Goal: Information Seeking & Learning: Learn about a topic

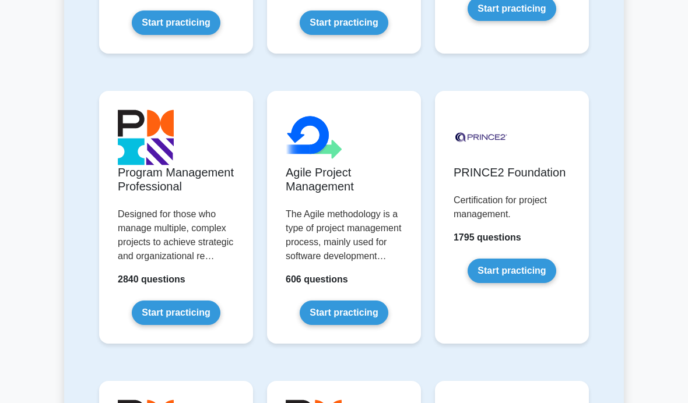
scroll to position [788, 0]
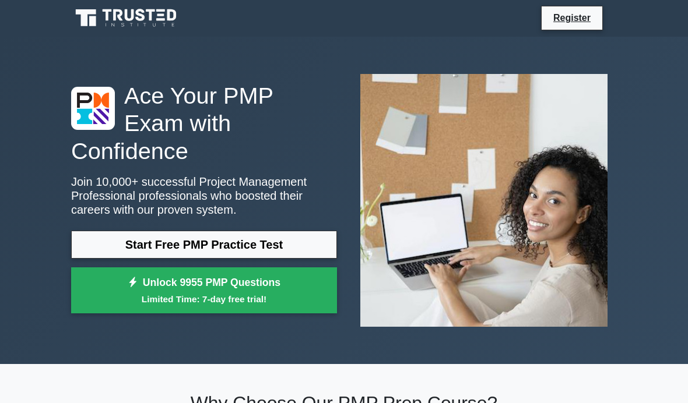
scroll to position [6, 0]
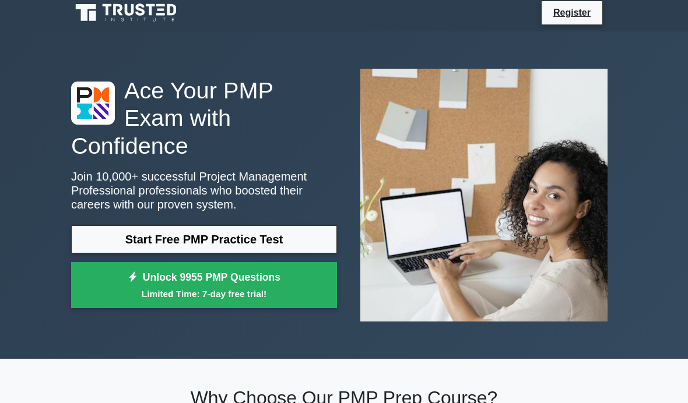
click at [659, 238] on div "Ace Your PMP Exam with Confidence Join 10,000+ successful Project Management Pr…" at bounding box center [344, 194] width 688 height 327
click at [95, 243] on link "Start Free PMP Practice Test" at bounding box center [204, 239] width 266 height 28
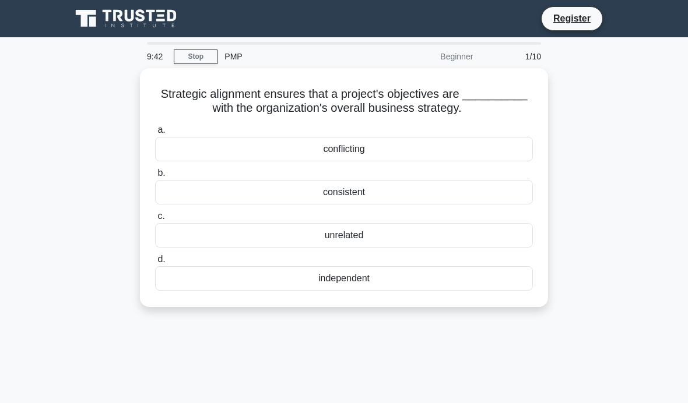
click at [488, 205] on div "consistent" at bounding box center [344, 192] width 378 height 24
click at [155, 177] on input "b. consistent" at bounding box center [155, 174] width 0 height 8
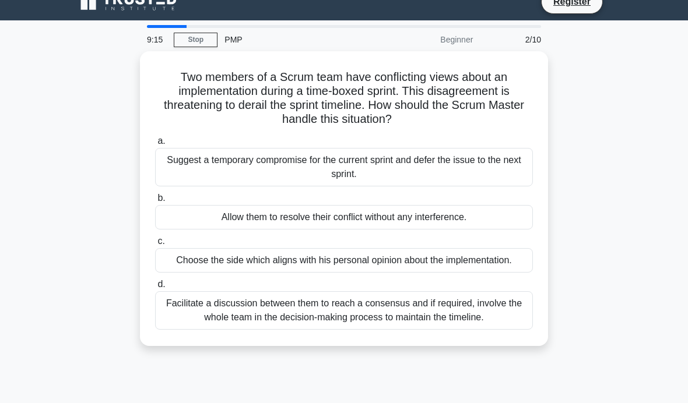
scroll to position [18, 0]
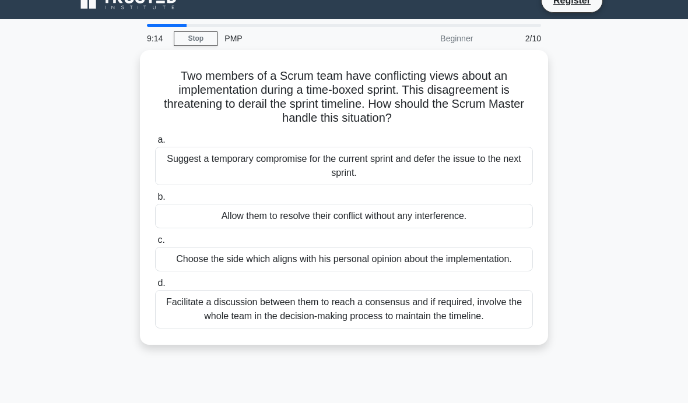
click at [488, 327] on div "Facilitate a discussion between them to reach a consensus and if required, invo…" at bounding box center [344, 309] width 378 height 38
click at [155, 287] on input "d. Facilitate a discussion between them to reach a consensus and if required, i…" at bounding box center [155, 284] width 0 height 8
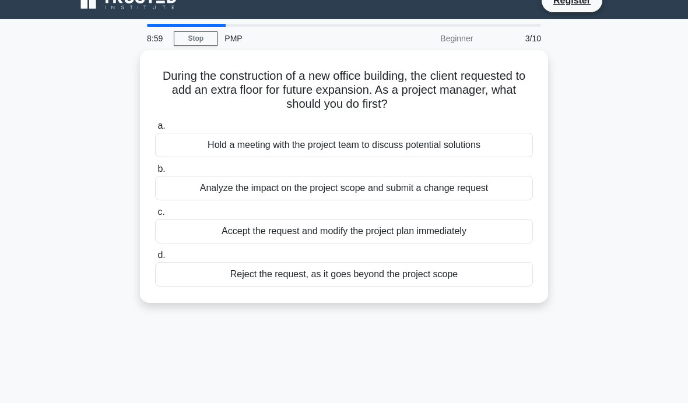
click at [507, 192] on div "Analyze the impact on the project scope and submit a change request" at bounding box center [344, 188] width 378 height 24
click at [155, 173] on input "b. Analyze the impact on the project scope and submit a change request" at bounding box center [155, 169] width 0 height 8
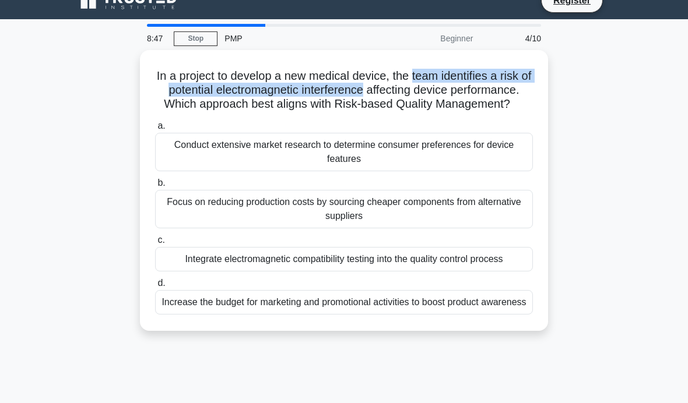
click at [634, 113] on main "8:47 Stop PMP Beginner 4/10 In a project to develop a new medical device, the t…" at bounding box center [344, 315] width 688 height 592
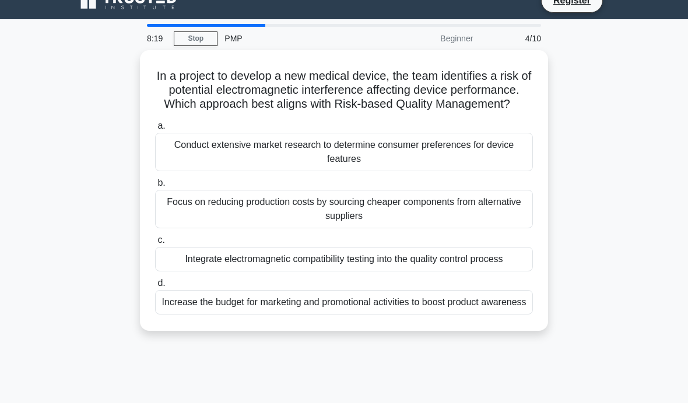
click at [510, 272] on div "Integrate electromagnetic compatibility testing into the quality control process" at bounding box center [344, 259] width 378 height 24
click at [155, 244] on input "c. Integrate electromagnetic compatibility testing into the quality control pro…" at bounding box center [155, 241] width 0 height 8
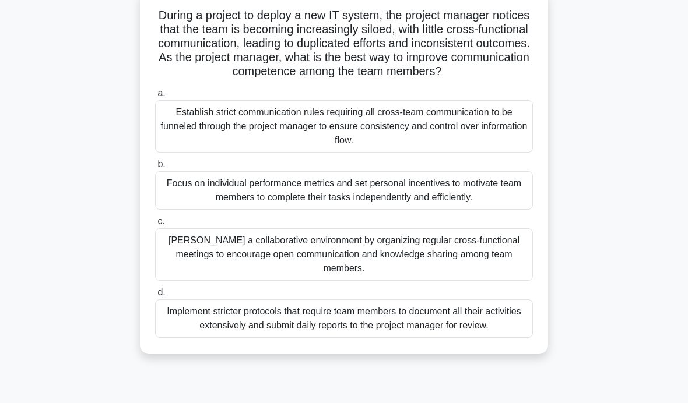
scroll to position [101, 0]
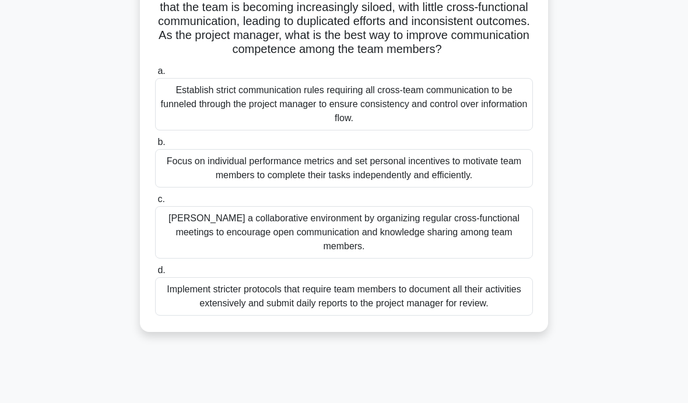
click at [489, 259] on div "Foster a collaborative environment by organizing regular cross-functional meeti…" at bounding box center [344, 232] width 378 height 52
click at [155, 203] on input "c. Foster a collaborative environment by organizing regular cross-functional me…" at bounding box center [155, 200] width 0 height 8
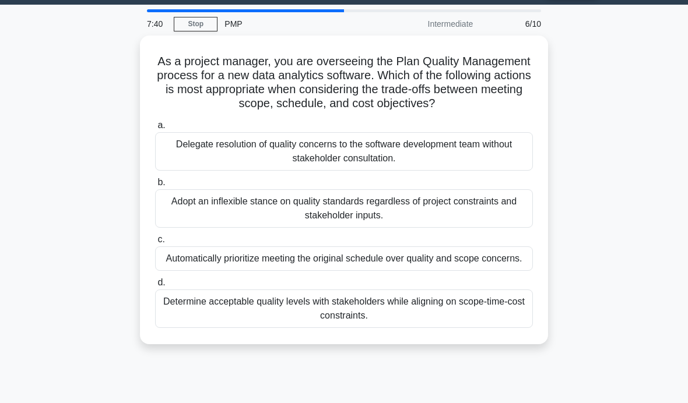
scroll to position [34, 0]
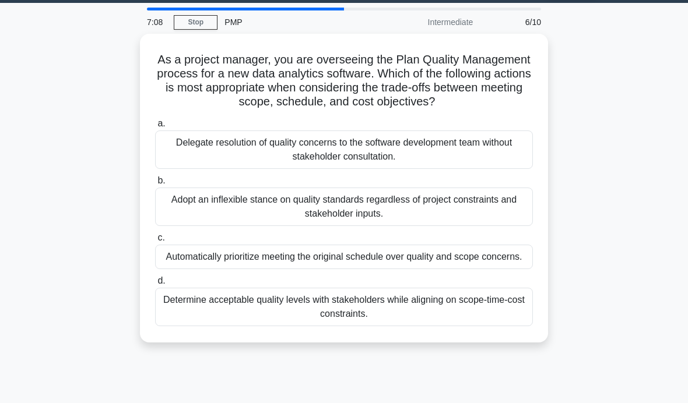
click at [503, 326] on div "Determine acceptable quality levels with stakeholders while aligning on scope-t…" at bounding box center [344, 307] width 378 height 38
click at [155, 285] on input "d. Determine acceptable quality levels with stakeholders while aligning on scop…" at bounding box center [155, 281] width 0 height 8
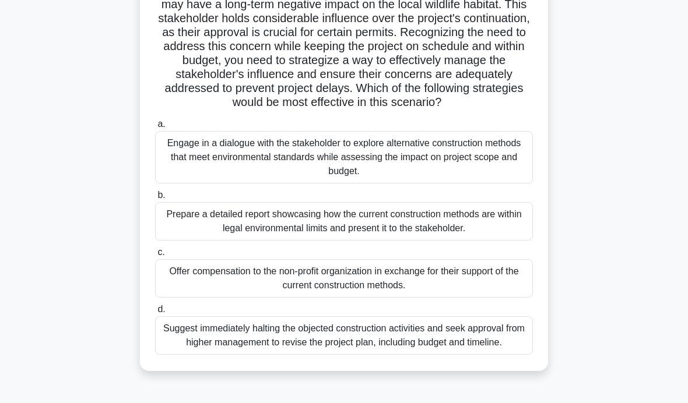
scroll to position [185, 0]
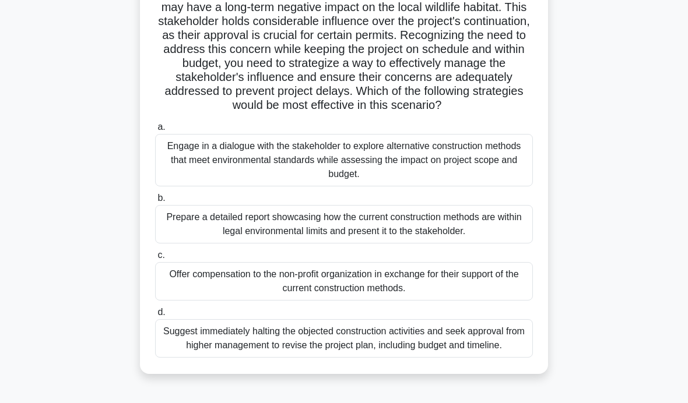
click at [482, 186] on div "Engage in a dialogue with the stakeholder to explore alternative construction m…" at bounding box center [344, 160] width 378 height 52
click at [155, 131] on input "a. Engage in a dialogue with the stakeholder to explore alternative constructio…" at bounding box center [155, 128] width 0 height 8
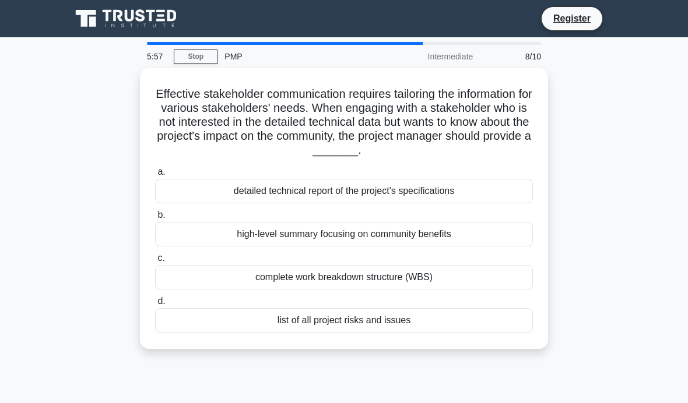
scroll to position [3, 0]
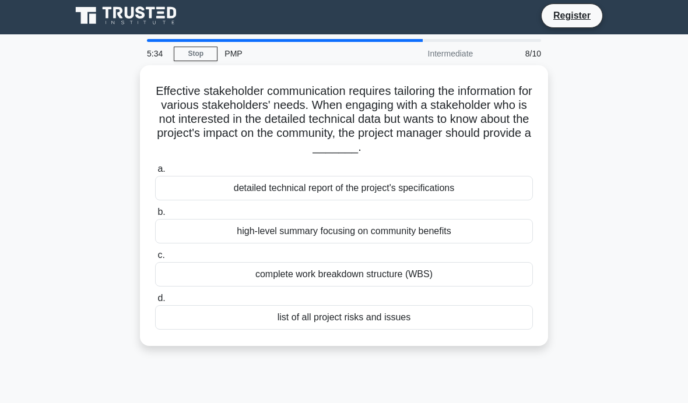
click at [509, 186] on div "detailed technical report of the project's specifications" at bounding box center [344, 188] width 378 height 24
click at [155, 173] on input "a. detailed technical report of the project's specifications" at bounding box center [155, 169] width 0 height 8
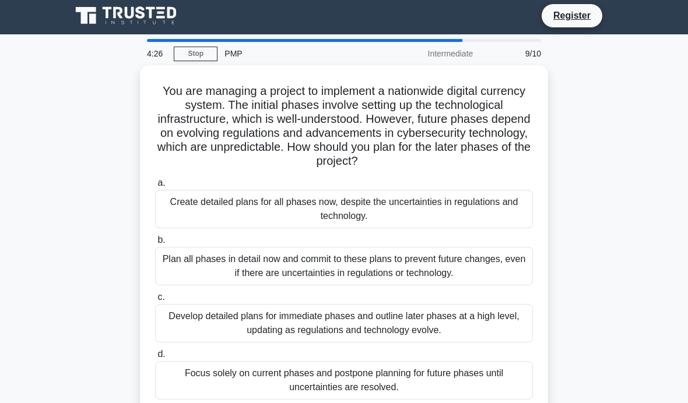
click at [502, 334] on div "Develop detailed plans for immediate phases and outline later phases at a high …" at bounding box center [344, 323] width 378 height 38
click at [155, 301] on input "c. Develop detailed plans for immediate phases and outline later phases at a hi…" at bounding box center [155, 298] width 0 height 8
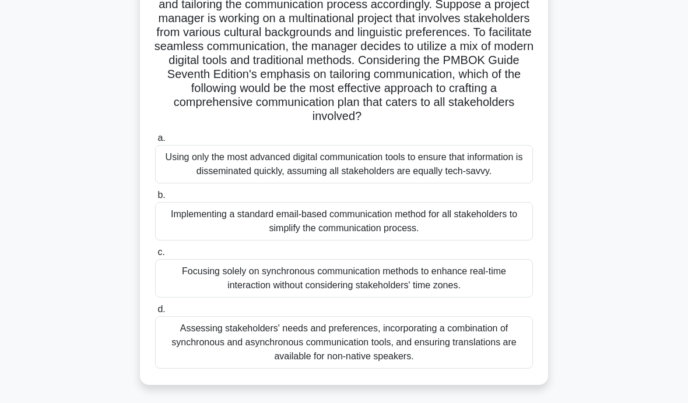
scroll to position [136, 0]
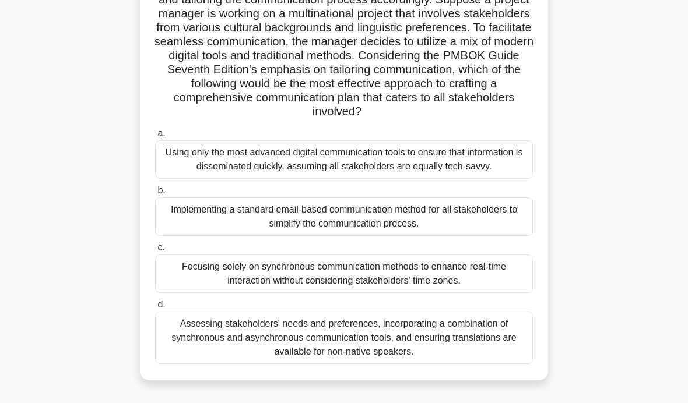
click at [477, 364] on div "Assessing stakeholders' needs and preferences, incorporating a combination of s…" at bounding box center [344, 338] width 378 height 52
click at [155, 309] on input "d. Assessing stakeholders' needs and preferences, incorporating a combination o…" at bounding box center [155, 305] width 0 height 8
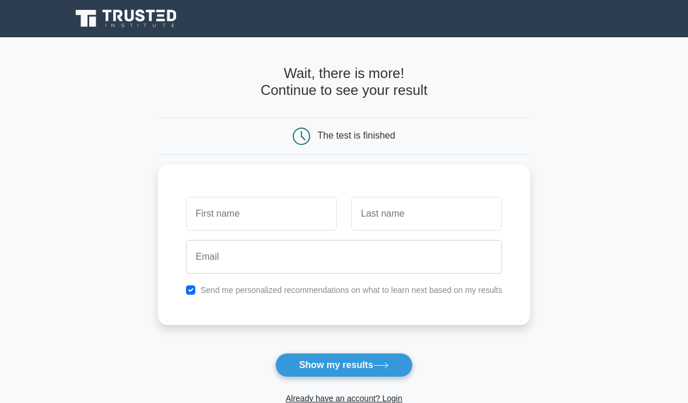
click at [305, 210] on input "text" at bounding box center [261, 214] width 151 height 34
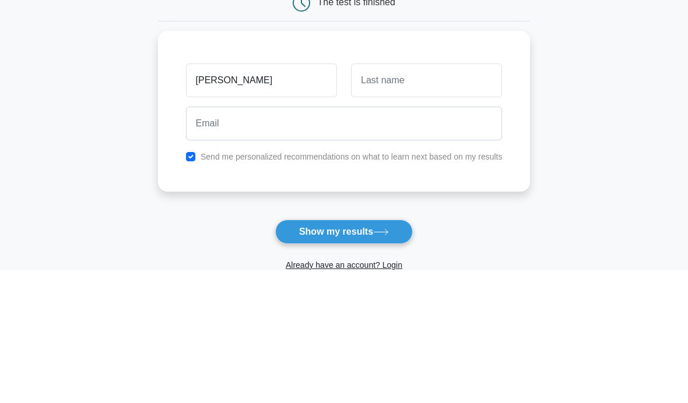
type input "[PERSON_NAME]"
click at [425, 197] on input "text" at bounding box center [426, 214] width 151 height 34
type input "Au"
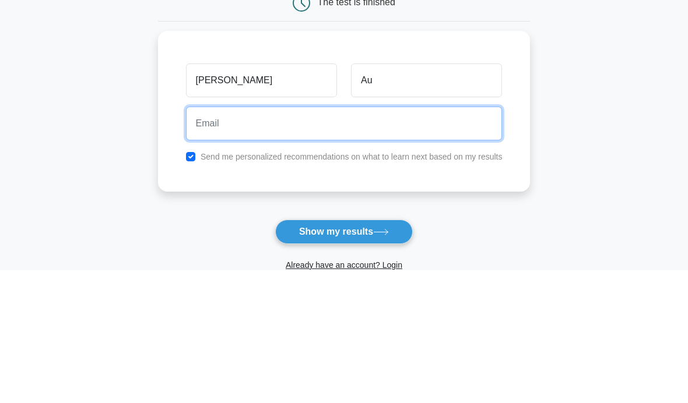
click at [344, 240] on input "email" at bounding box center [344, 257] width 316 height 34
type input "[EMAIL_ADDRESS][DOMAIN_NAME]"
click at [343, 353] on button "Show my results" at bounding box center [344, 365] width 138 height 24
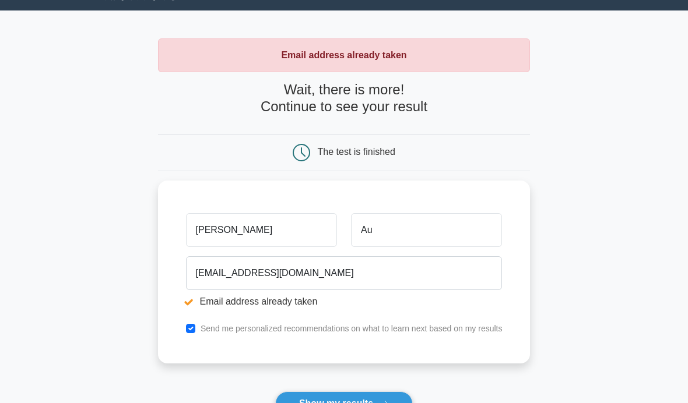
scroll to position [42, 0]
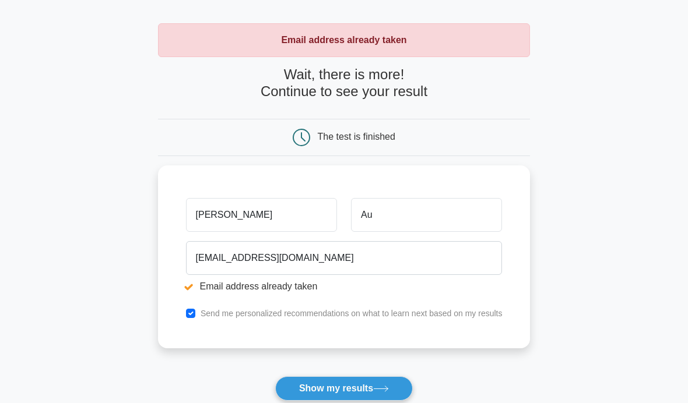
click at [386, 384] on button "Show my results" at bounding box center [344, 388] width 138 height 24
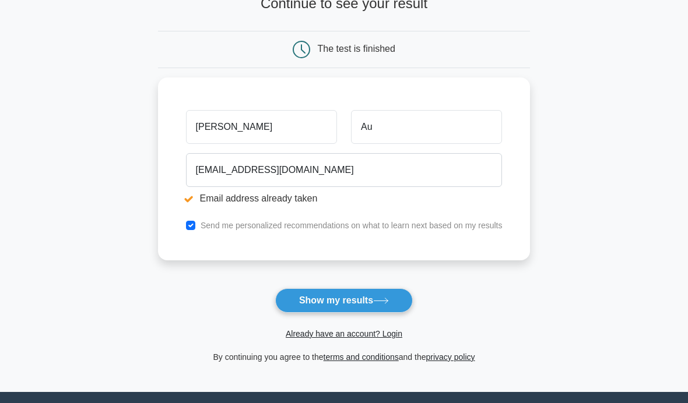
scroll to position [131, 0]
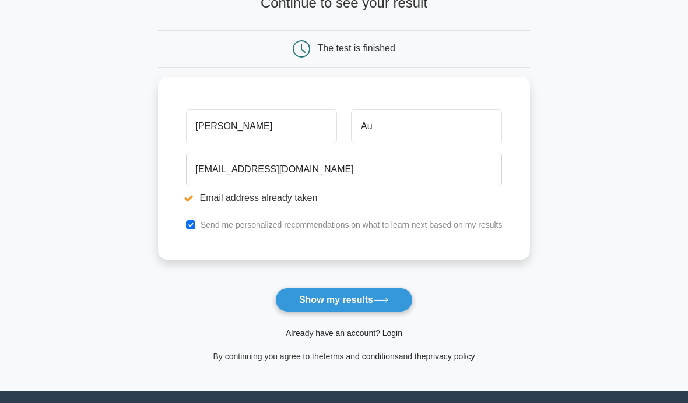
click at [386, 301] on icon at bounding box center [381, 300] width 16 height 6
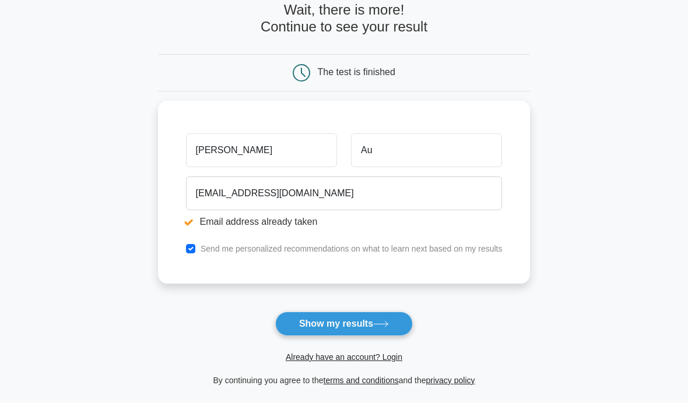
scroll to position [129, 0]
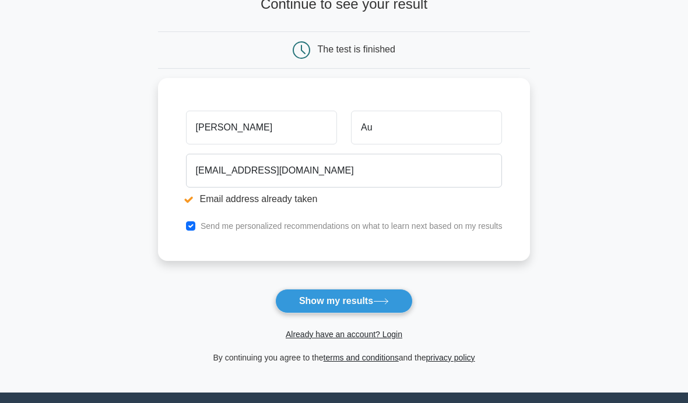
click at [186, 224] on input "checkbox" at bounding box center [190, 225] width 9 height 9
checkbox input "false"
click at [382, 304] on icon at bounding box center [381, 301] width 16 height 6
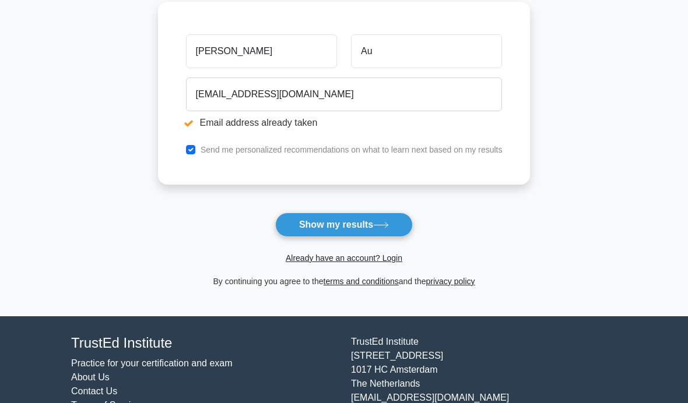
scroll to position [205, 0]
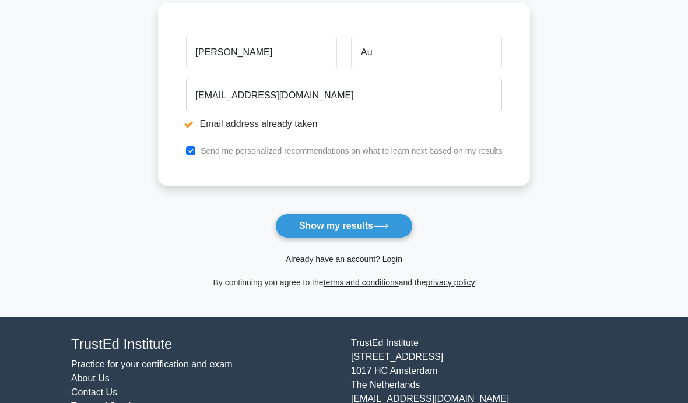
click at [367, 236] on button "Show my results" at bounding box center [344, 226] width 138 height 24
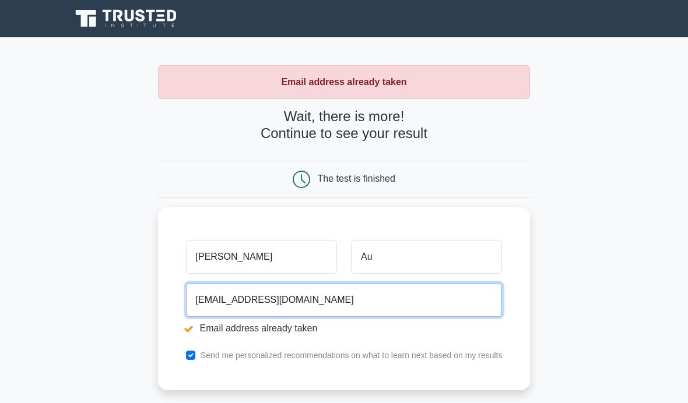
click at [230, 304] on input "gaskellau@gmail.com" at bounding box center [344, 300] width 316 height 34
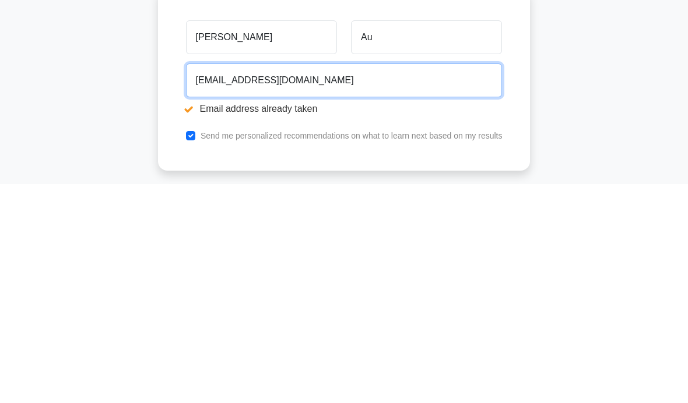
click at [216, 283] on input "gaskellau@gmail.com" at bounding box center [344, 300] width 316 height 34
type input "g"
type input "gcmau@hotmail.com"
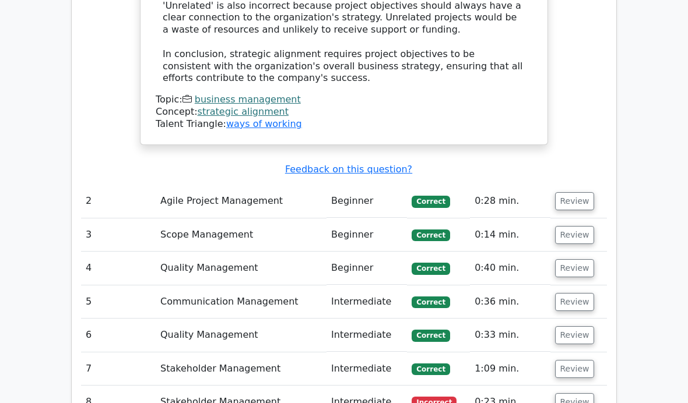
scroll to position [1645, 0]
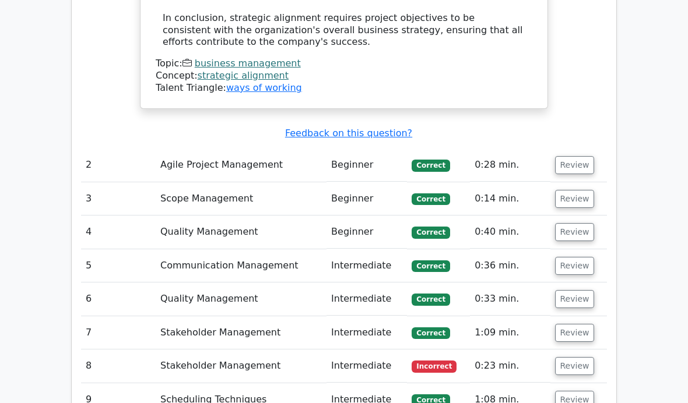
click at [582, 357] on button "Review" at bounding box center [575, 366] width 40 height 18
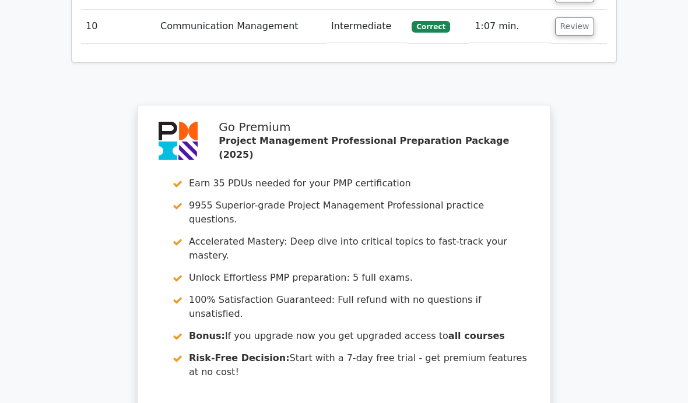
scroll to position [2613, 0]
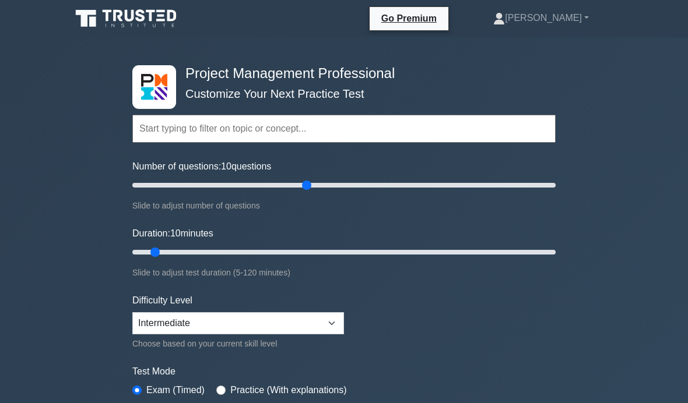
click at [309, 187] on input "Number of questions: 10 questions" at bounding box center [343, 185] width 423 height 14
click at [292, 189] on input "Number of questions: 85 questions" at bounding box center [343, 185] width 423 height 14
click at [278, 190] on input "Number of questions: 80 questions" at bounding box center [343, 185] width 423 height 14
type input "60"
click at [258, 186] on input "Number of questions: 70 questions" at bounding box center [343, 185] width 423 height 14
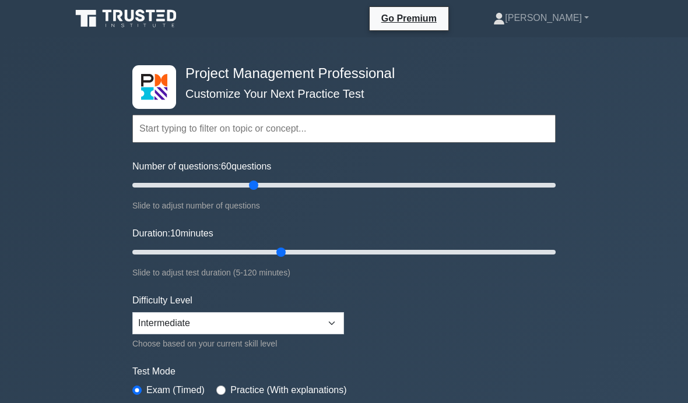
click at [272, 252] on input "Duration: 10 minutes" at bounding box center [343, 252] width 423 height 14
click at [257, 251] on input "Duration: 45 minutes" at bounding box center [343, 252] width 423 height 14
click at [298, 252] on input "Duration: 40 minutes" at bounding box center [343, 252] width 423 height 14
click at [323, 253] on input "Duration: 50 minutes" at bounding box center [343, 252] width 423 height 14
type input "60"
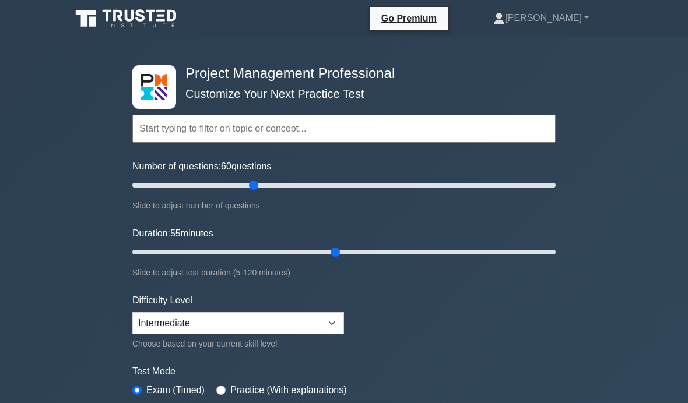
click at [341, 251] on input "Duration: 55 minutes" at bounding box center [343, 252] width 423 height 14
click at [333, 323] on select "Beginner Intermediate Expert" at bounding box center [237, 323] width 211 height 22
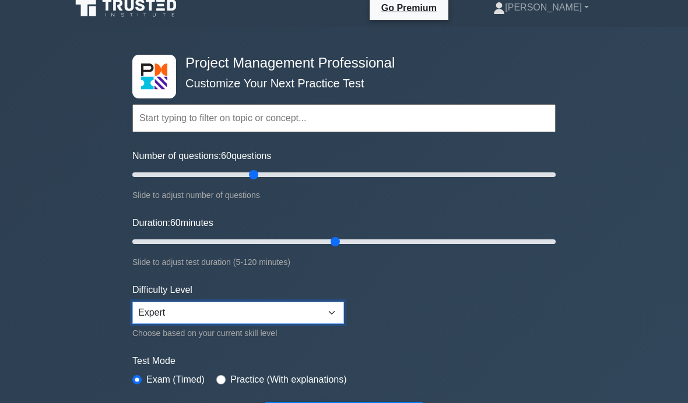
scroll to position [13, 0]
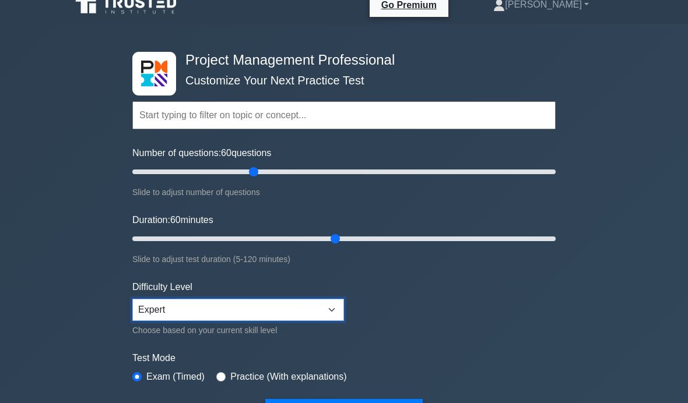
click at [335, 312] on select "Beginner Intermediate Expert" at bounding box center [237, 310] width 211 height 22
select select "beginner"
click at [346, 370] on label "Practice (With explanations)" at bounding box center [288, 377] width 116 height 14
click at [248, 377] on label "Practice (With explanations)" at bounding box center [288, 377] width 116 height 14
click at [225, 377] on input "radio" at bounding box center [220, 376] width 9 height 9
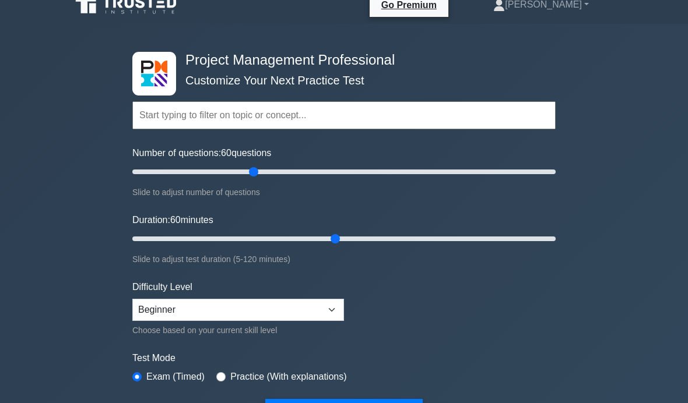
radio input "true"
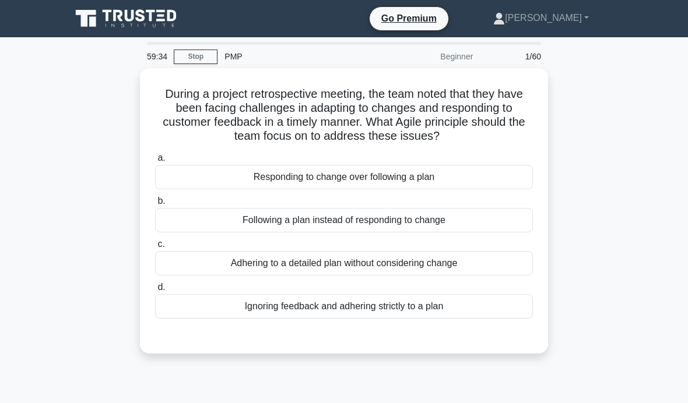
click at [501, 189] on div "Responding to change over following a plan" at bounding box center [344, 177] width 378 height 24
click at [155, 162] on input "a. Responding to change over following a plan" at bounding box center [155, 158] width 0 height 8
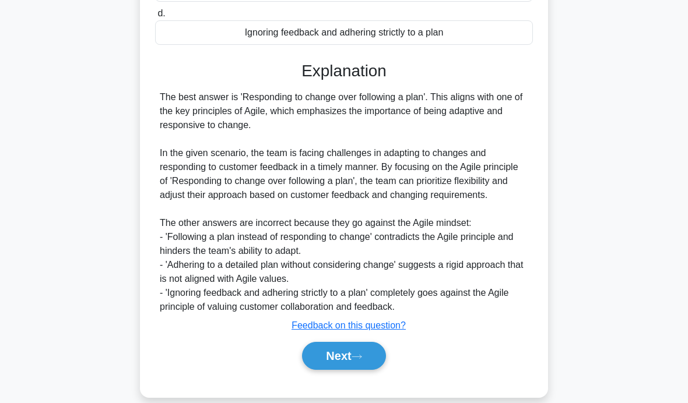
click at [357, 370] on button "Next" at bounding box center [343, 356] width 83 height 28
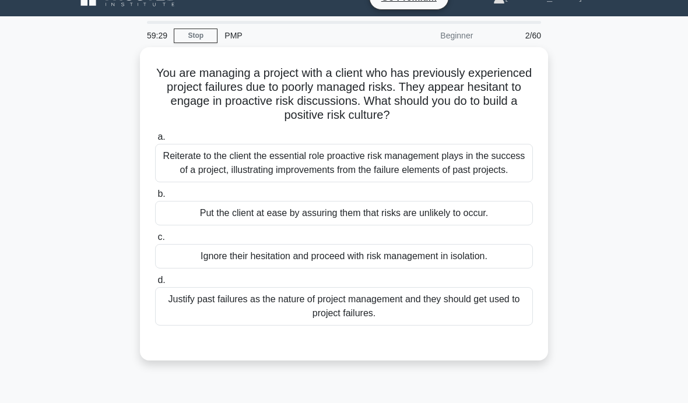
scroll to position [23, 0]
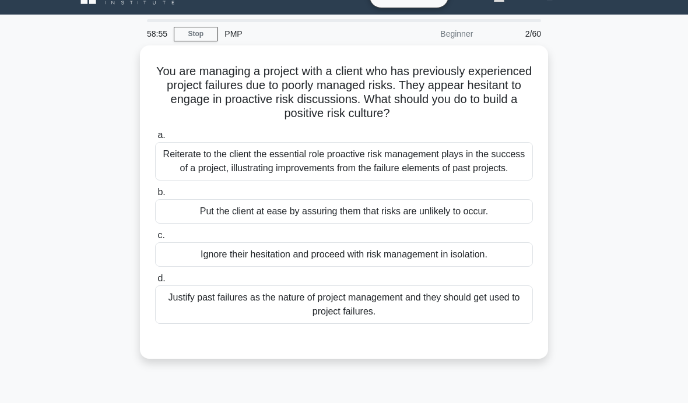
click at [503, 163] on div "Reiterate to the client the essential role proactive risk management plays in t…" at bounding box center [344, 161] width 378 height 38
click at [155, 139] on input "a. Reiterate to the client the essential role proactive risk management plays i…" at bounding box center [155, 136] width 0 height 8
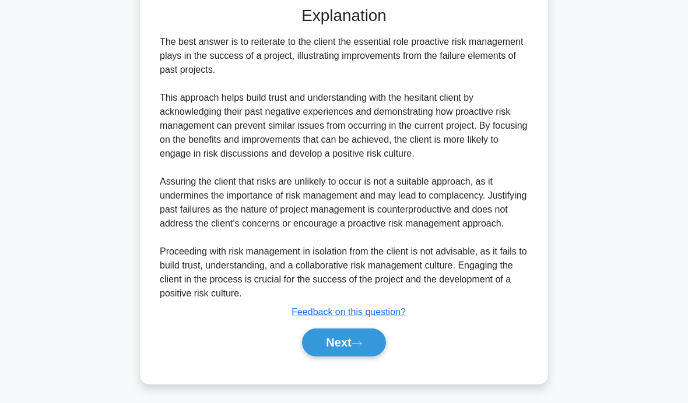
scroll to position [358, 0]
click at [362, 347] on icon at bounding box center [356, 343] width 10 height 6
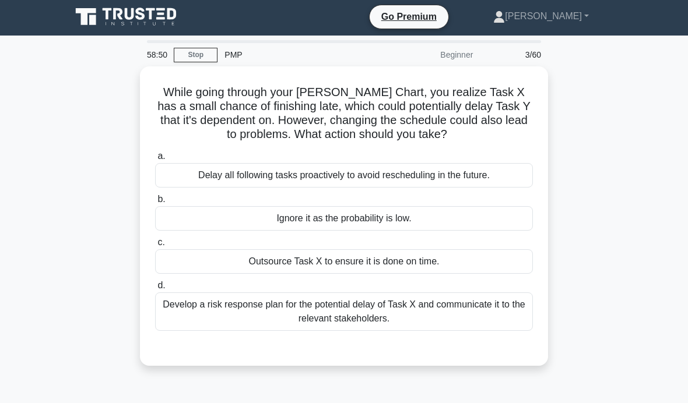
scroll to position [0, 0]
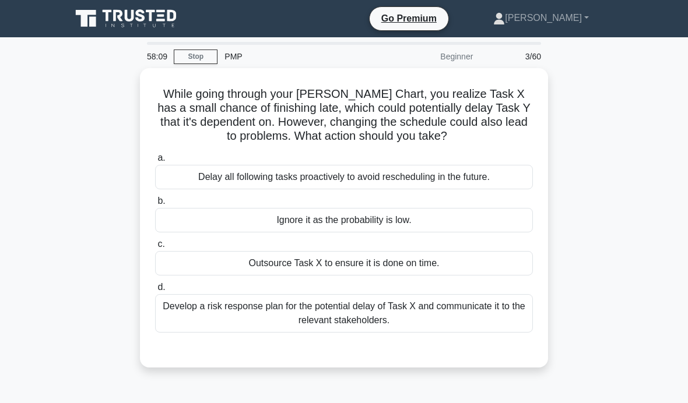
click at [469, 317] on div "Develop a risk response plan for the potential delay of Task X and communicate …" at bounding box center [344, 313] width 378 height 38
click at [155, 291] on input "d. Develop a risk response plan for the potential delay of Task X and communica…" at bounding box center [155, 288] width 0 height 8
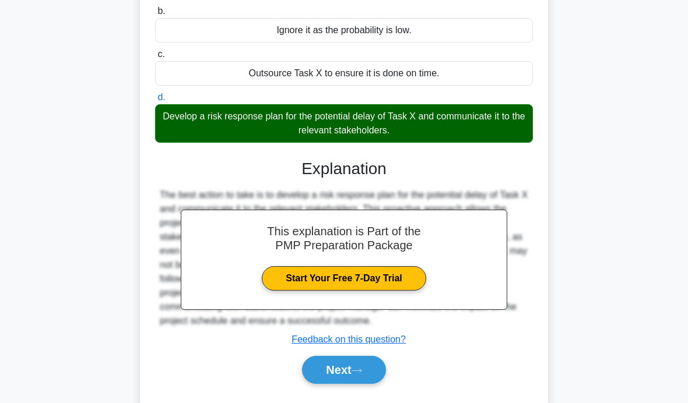
click at [360, 370] on button "Next" at bounding box center [343, 370] width 83 height 28
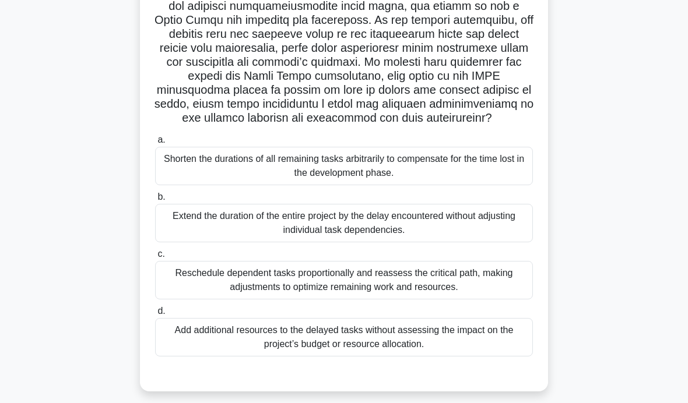
scroll to position [185, 0]
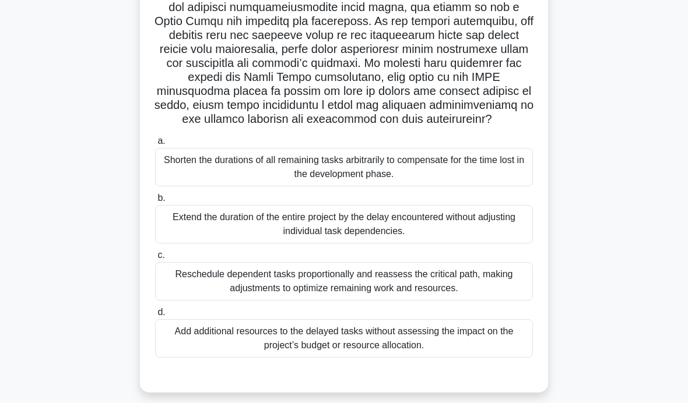
click at [497, 301] on div "Reschedule dependent tasks proportionally and reassess the critical path, makin…" at bounding box center [344, 281] width 378 height 38
click at [155, 259] on input "c. Reschedule dependent tasks proportionally and reassess the critical path, ma…" at bounding box center [155, 256] width 0 height 8
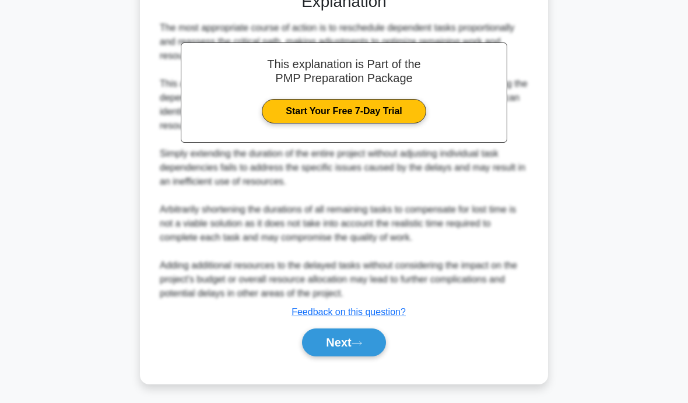
click at [355, 357] on button "Next" at bounding box center [343, 343] width 83 height 28
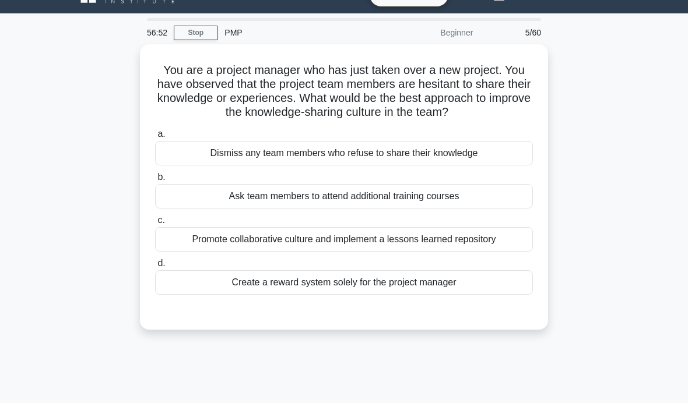
scroll to position [26, 0]
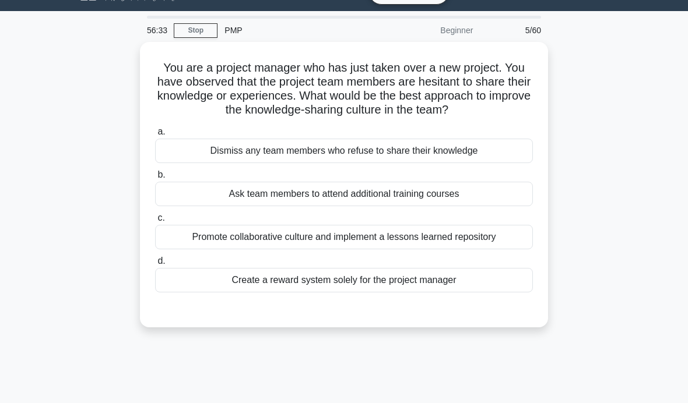
click at [493, 249] on div "Promote collaborative culture and implement a lessons learned repository" at bounding box center [344, 237] width 378 height 24
click at [155, 222] on input "c. Promote collaborative culture and implement a lessons learned repository" at bounding box center [155, 218] width 0 height 8
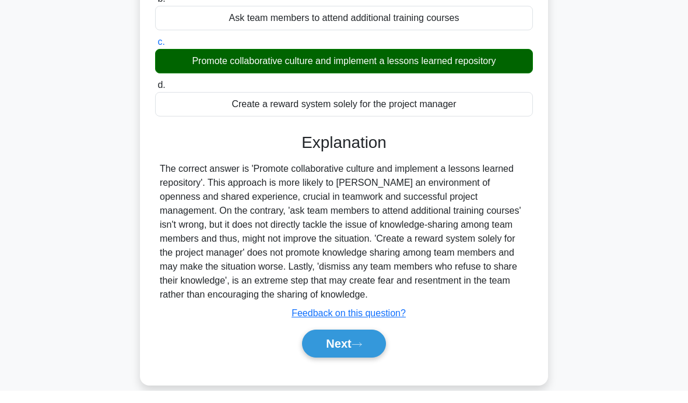
scroll to position [190, 0]
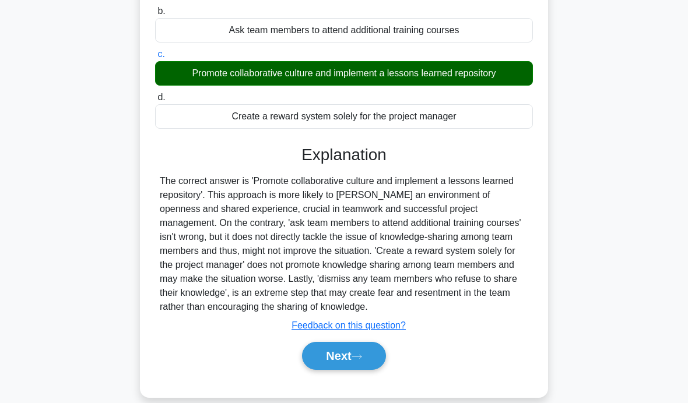
click at [354, 370] on button "Next" at bounding box center [343, 356] width 83 height 28
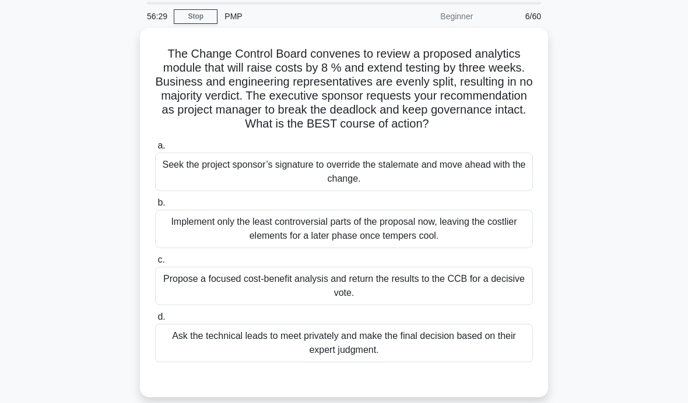
scroll to position [40, 0]
click at [448, 298] on div "Propose a focused cost-benefit analysis and return the results to the CCB for a…" at bounding box center [344, 286] width 378 height 38
click at [155, 265] on input "c. Propose a focused cost-benefit analysis and return the results to the CCB fo…" at bounding box center [155, 261] width 0 height 8
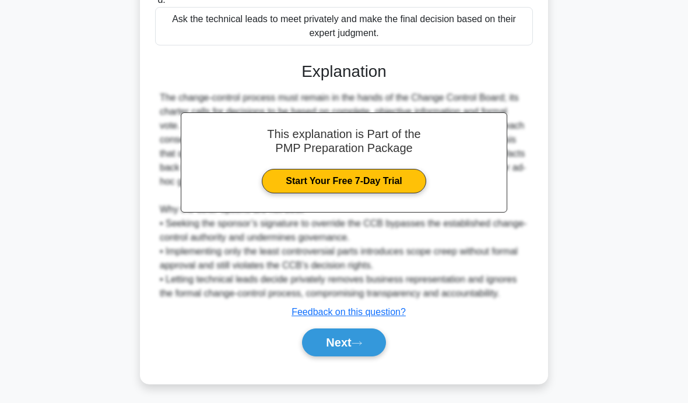
click at [346, 357] on button "Next" at bounding box center [343, 343] width 83 height 28
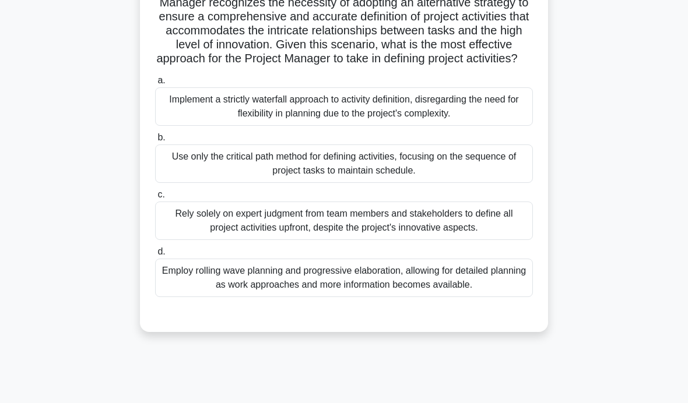
scroll to position [185, 0]
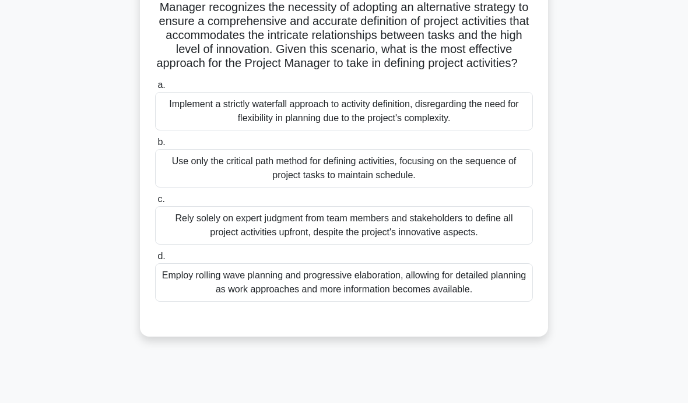
click at [500, 302] on div "Employ rolling wave planning and progressive elaboration, allowing for detailed…" at bounding box center [344, 282] width 378 height 38
click at [155, 260] on input "d. Employ rolling wave planning and progressive elaboration, allowing for detai…" at bounding box center [155, 257] width 0 height 8
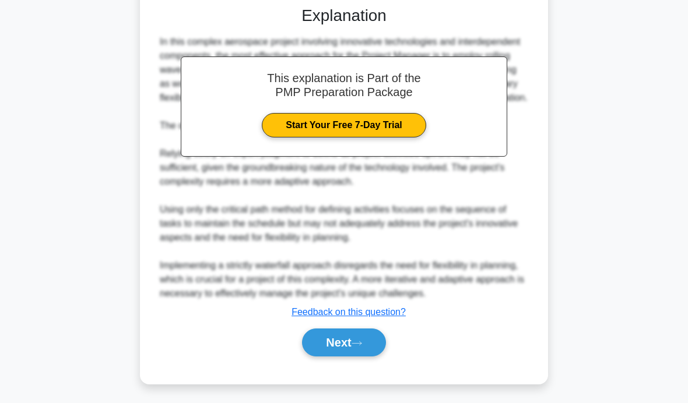
scroll to position [540, 0]
click at [354, 357] on button "Next" at bounding box center [343, 343] width 83 height 28
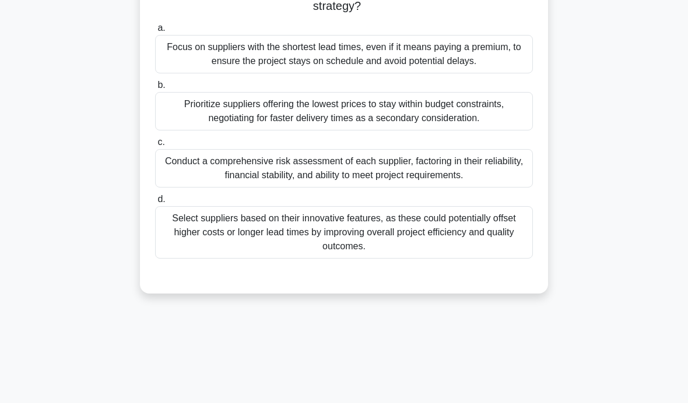
scroll to position [185, 0]
click at [509, 189] on div "Conduct a comprehensive risk assessment of each supplier, factoring in their re…" at bounding box center [344, 169] width 378 height 38
click at [155, 147] on input "c. Conduct a comprehensive risk assessment of each supplier, factoring in their…" at bounding box center [155, 144] width 0 height 8
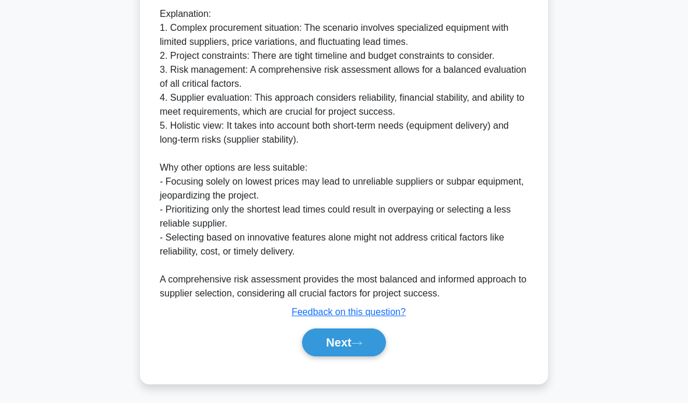
scroll to position [553, 0]
click at [319, 357] on button "Next" at bounding box center [343, 343] width 83 height 28
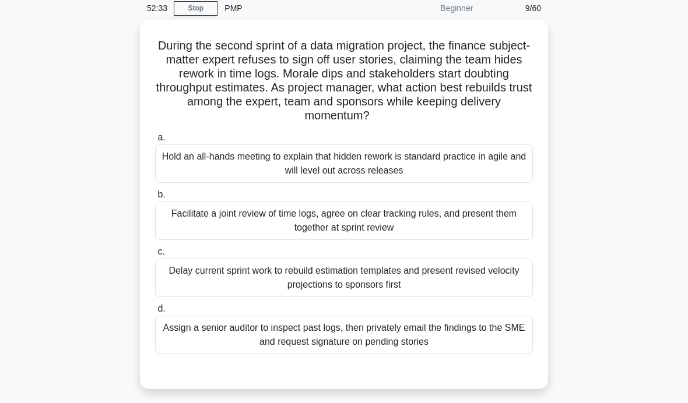
scroll to position [44, 0]
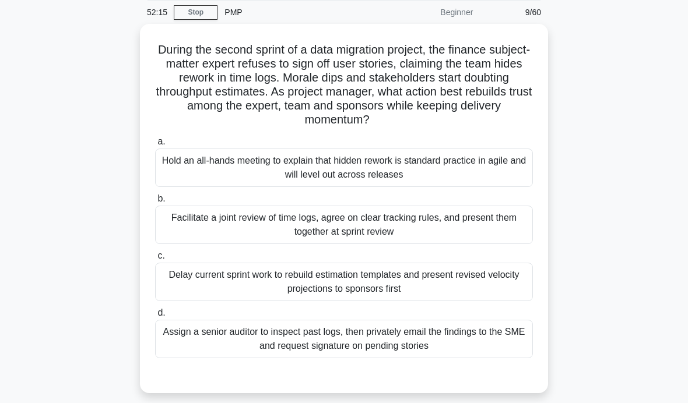
click at [52, 137] on main "52:15 Stop PMP Beginner 9/60 During the second sprint of a data migration proje…" at bounding box center [344, 289] width 688 height 592
click at [50, 136] on main "52:11 Stop PMP Beginner 9/60 During the second sprint of a data migration proje…" at bounding box center [344, 289] width 688 height 592
click at [52, 139] on main "51:58 Stop PMP Beginner 9/60 During the second sprint of a data migration proje…" at bounding box center [344, 289] width 688 height 592
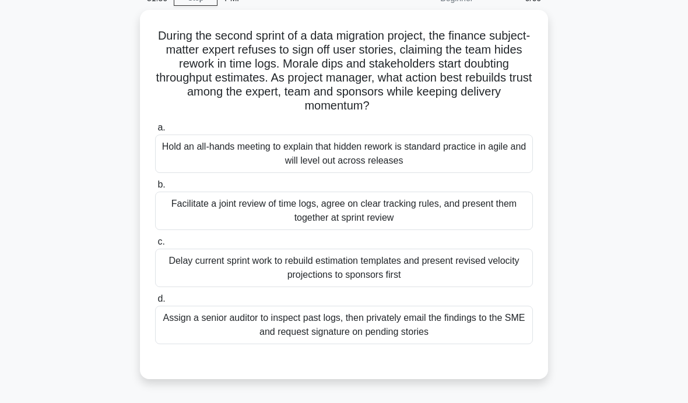
scroll to position [62, 0]
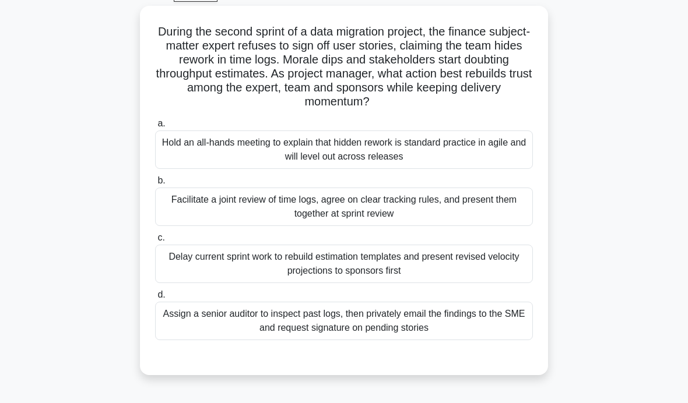
click at [181, 205] on div "Facilitate a joint review of time logs, agree on clear tracking rules, and pres…" at bounding box center [344, 207] width 378 height 38
click at [155, 185] on input "b. Facilitate a joint review of time logs, agree on clear tracking rules, and p…" at bounding box center [155, 181] width 0 height 8
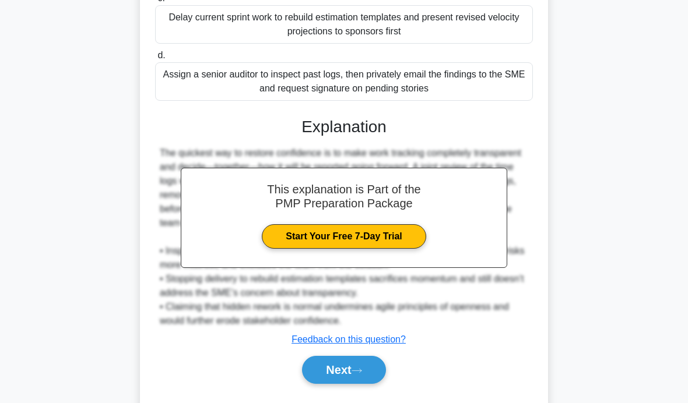
click at [349, 381] on button "Next" at bounding box center [343, 370] width 83 height 28
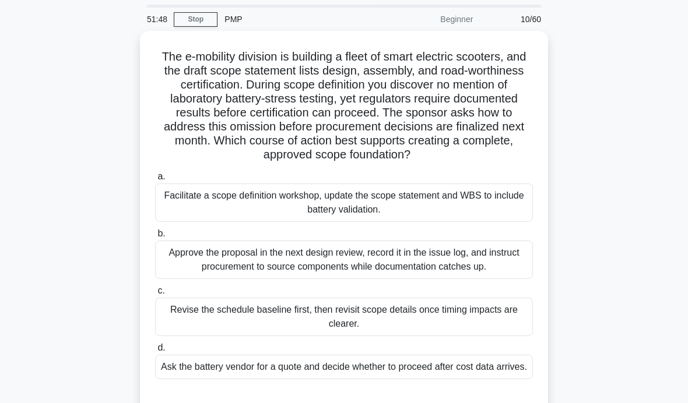
scroll to position [38, 0]
click at [499, 219] on div "Facilitate a scope definition workshop, update the scope statement and WBS to i…" at bounding box center [344, 202] width 378 height 38
click at [155, 180] on input "a. Facilitate a scope definition workshop, update the scope statement and WBS t…" at bounding box center [155, 176] width 0 height 8
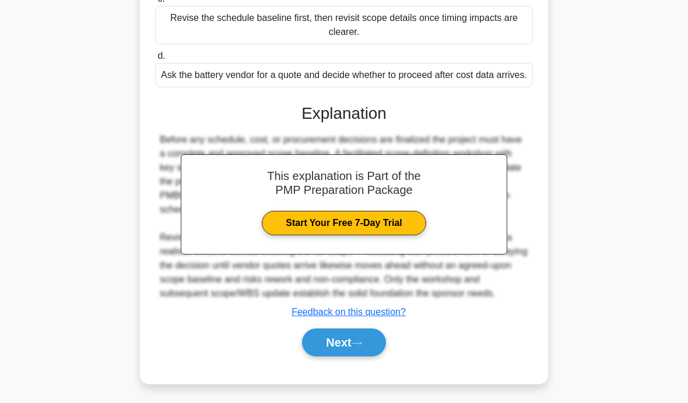
click at [360, 347] on icon at bounding box center [356, 343] width 10 height 6
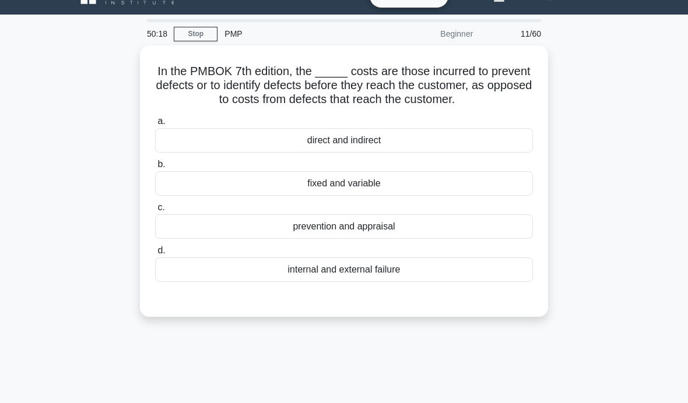
scroll to position [25, 0]
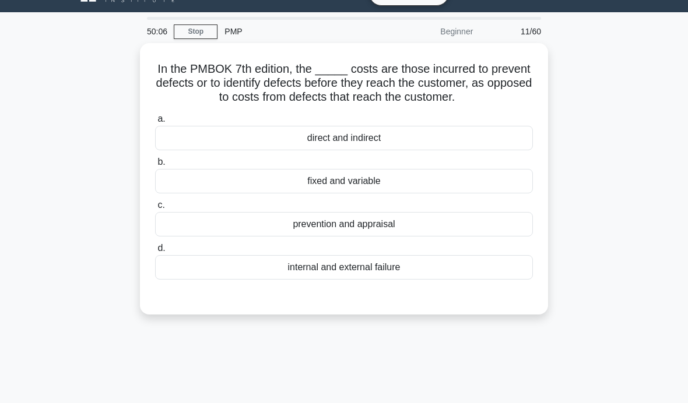
click at [439, 237] on div "prevention and appraisal" at bounding box center [344, 224] width 378 height 24
click at [155, 209] on input "c. prevention and appraisal" at bounding box center [155, 206] width 0 height 8
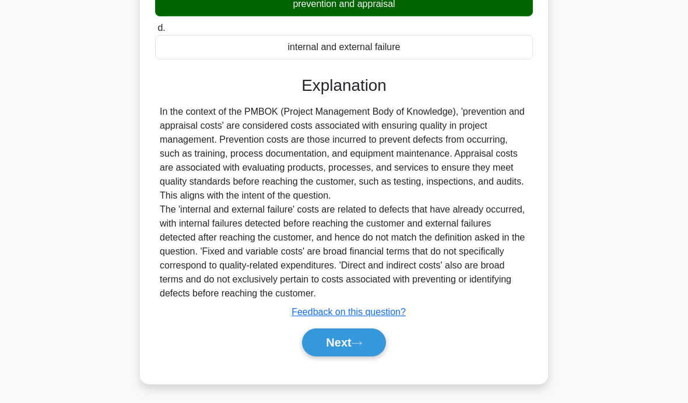
scroll to position [246, 0]
click at [366, 357] on button "Next" at bounding box center [343, 343] width 83 height 28
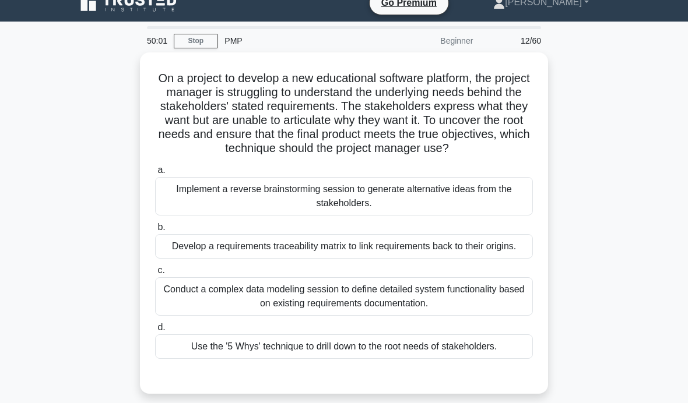
scroll to position [26, 0]
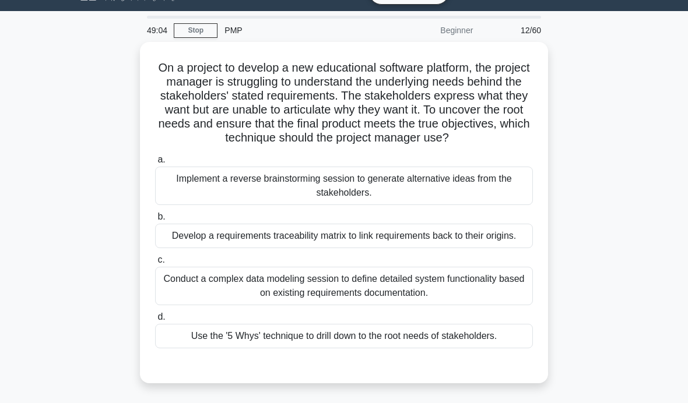
click at [506, 348] on div "Use the '5 Whys' technique to drill down to the root needs of stakeholders." at bounding box center [344, 336] width 378 height 24
click at [155, 321] on input "d. Use the '5 Whys' technique to drill down to the root needs of stakeholders." at bounding box center [155, 317] width 0 height 8
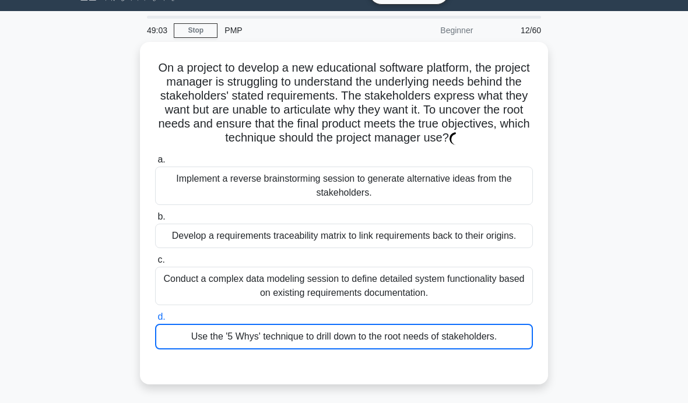
click at [500, 350] on div "Use the '5 Whys' technique to drill down to the root needs of stakeholders." at bounding box center [344, 337] width 378 height 26
click at [155, 321] on input "d. Use the '5 Whys' technique to drill down to the root needs of stakeholders." at bounding box center [155, 317] width 0 height 8
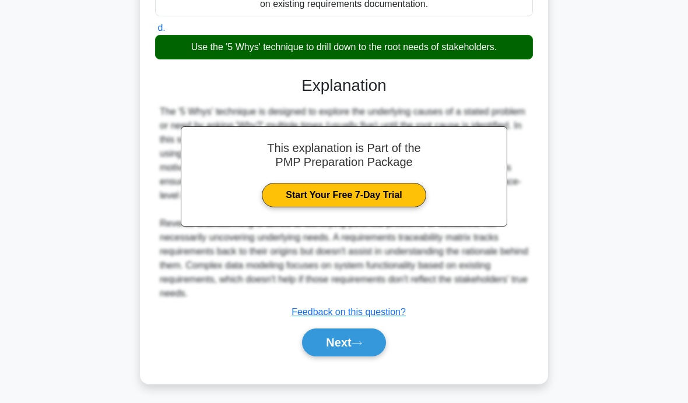
scroll to position [316, 0]
click at [367, 357] on button "Next" at bounding box center [343, 343] width 83 height 28
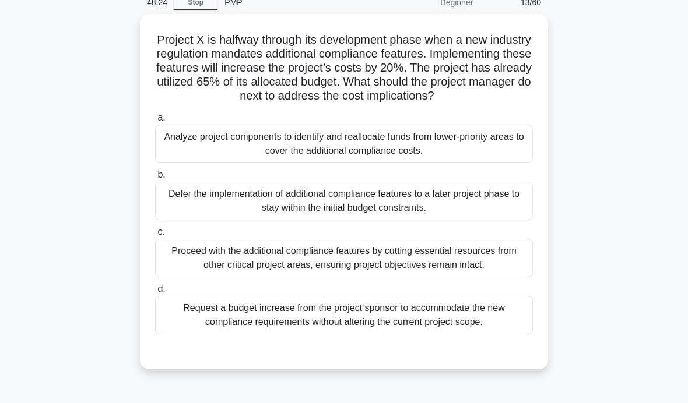
scroll to position [58, 0]
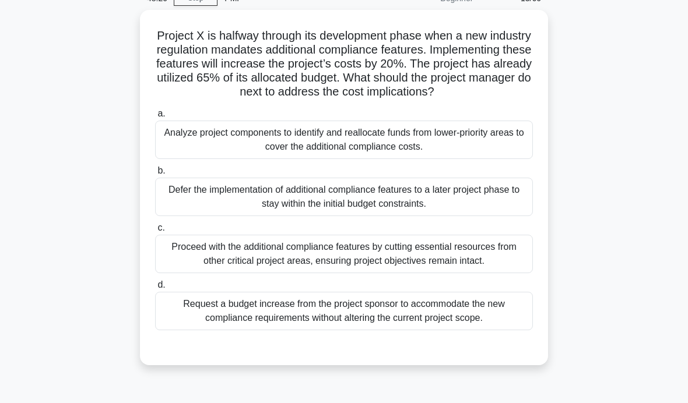
click at [510, 153] on div "Analyze project components to identify and reallocate funds from lower-priority…" at bounding box center [344, 140] width 378 height 38
click at [155, 118] on input "a. Analyze project components to identify and reallocate funds from lower-prior…" at bounding box center [155, 114] width 0 height 8
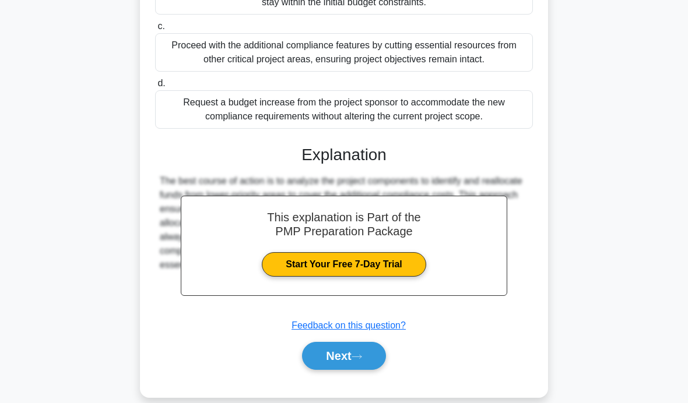
click at [357, 370] on button "Next" at bounding box center [343, 356] width 83 height 28
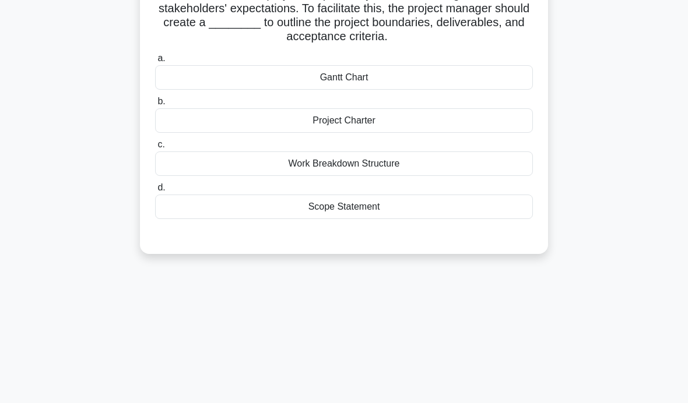
scroll to position [0, 0]
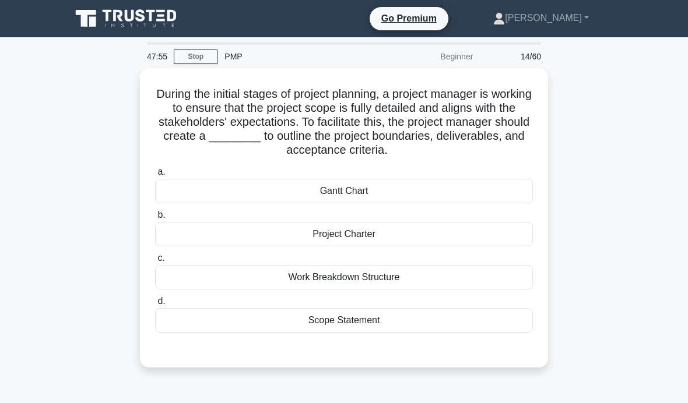
click at [447, 317] on div "Scope Statement" at bounding box center [344, 320] width 378 height 24
click at [155, 305] on input "d. Scope Statement" at bounding box center [155, 302] width 0 height 8
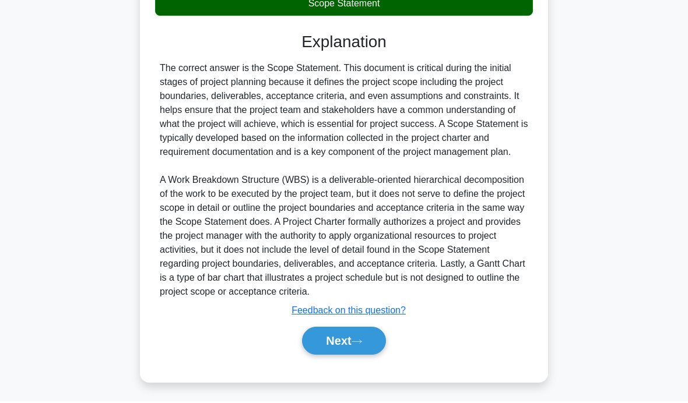
scroll to position [330, 0]
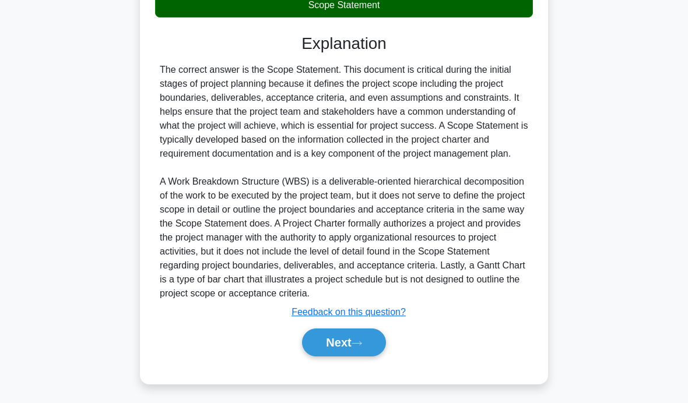
click at [355, 357] on button "Next" at bounding box center [343, 343] width 83 height 28
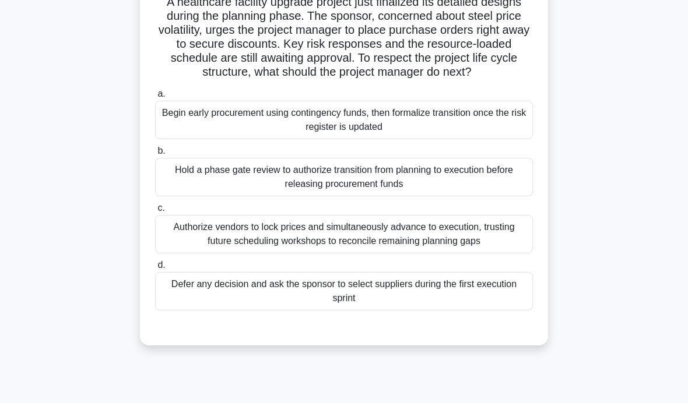
scroll to position [91, 0]
click at [500, 252] on div "Authorize vendors to lock prices and simultaneously advance to execution, trust…" at bounding box center [344, 235] width 378 height 38
click at [155, 213] on input "c. Authorize vendors to lock prices and simultaneously advance to execution, tr…" at bounding box center [155, 209] width 0 height 8
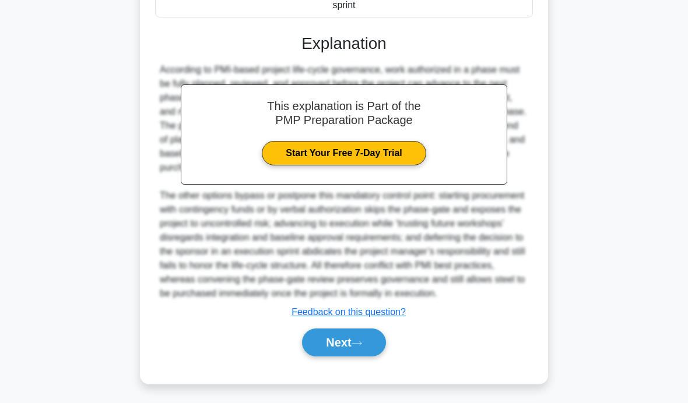
scroll to position [401, 0]
click at [357, 347] on icon at bounding box center [356, 343] width 10 height 6
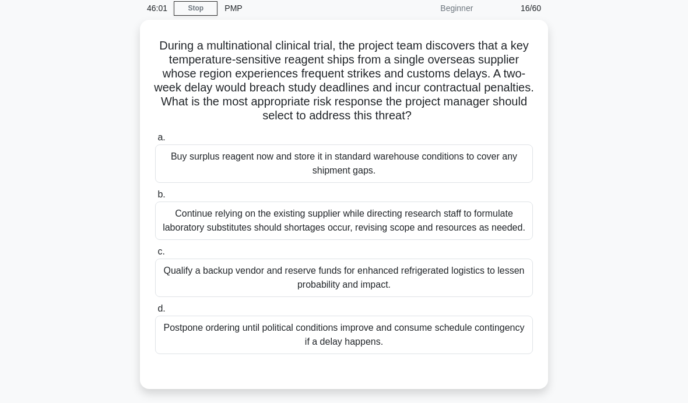
scroll to position [48, 0]
click at [496, 297] on div "Qualify a backup vendor and reserve funds for enhanced refrigerated logistics t…" at bounding box center [344, 278] width 378 height 38
click at [155, 256] on input "c. Qualify a backup vendor and reserve funds for enhanced refrigerated logistic…" at bounding box center [155, 252] width 0 height 8
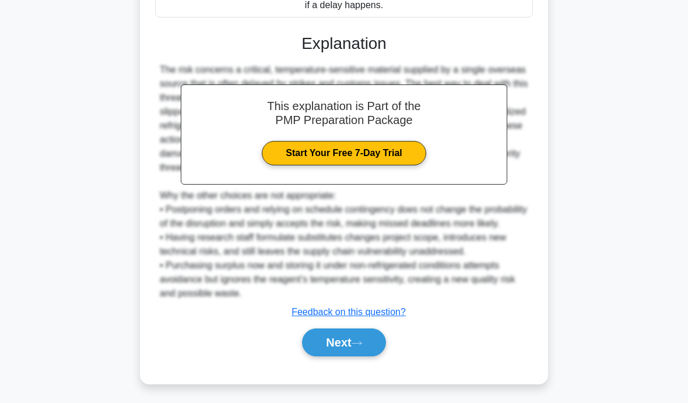
click at [342, 357] on button "Next" at bounding box center [343, 343] width 83 height 28
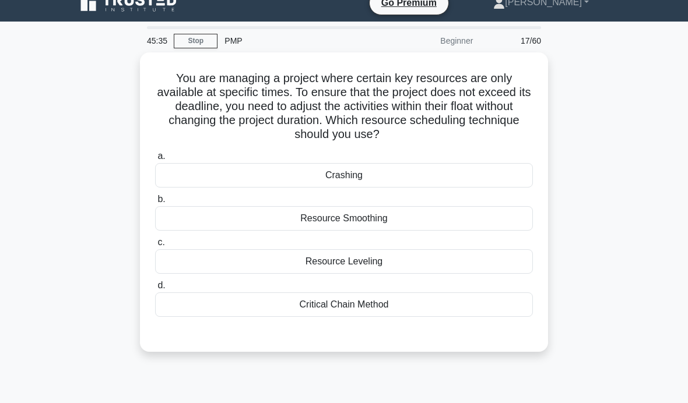
scroll to position [19, 0]
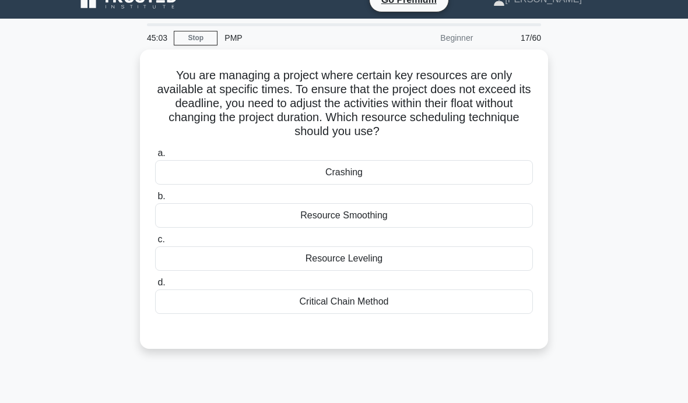
click at [400, 266] on div "Resource Leveling" at bounding box center [344, 258] width 378 height 24
click at [155, 244] on input "c. Resource Leveling" at bounding box center [155, 240] width 0 height 8
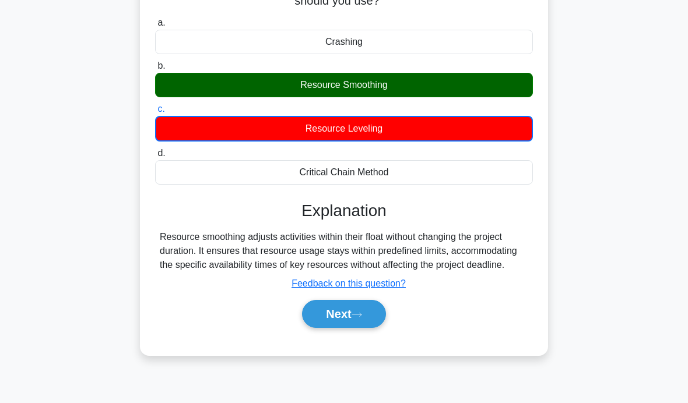
scroll to position [158, 0]
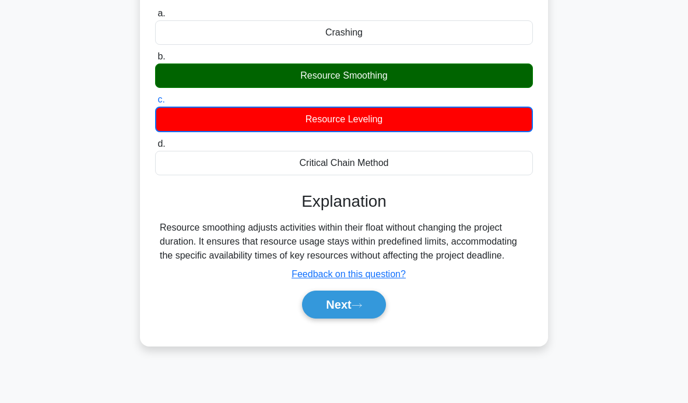
click at [372, 319] on button "Next" at bounding box center [343, 305] width 83 height 28
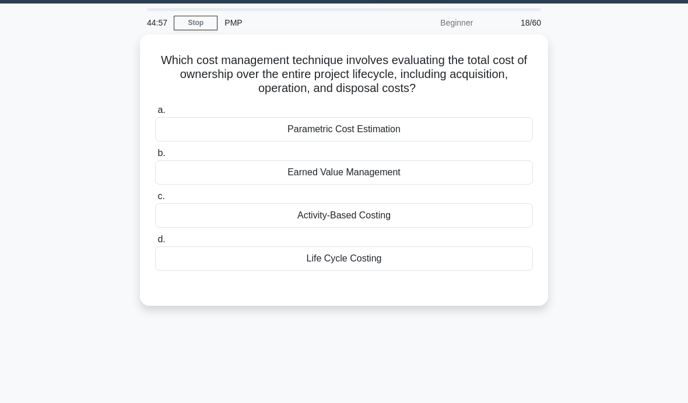
scroll to position [11, 0]
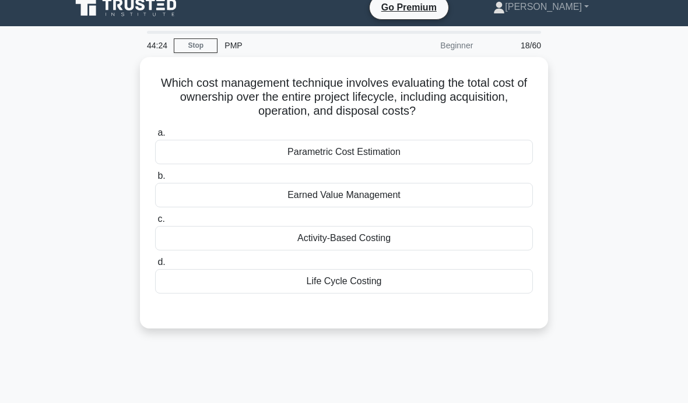
click at [477, 266] on label "d. Life Cycle Costing" at bounding box center [344, 274] width 378 height 38
click at [155, 266] on input "d. Life Cycle Costing" at bounding box center [155, 263] width 0 height 8
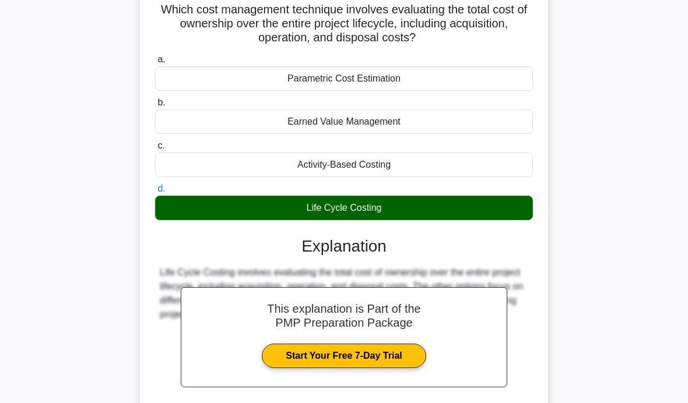
scroll to position [185, 0]
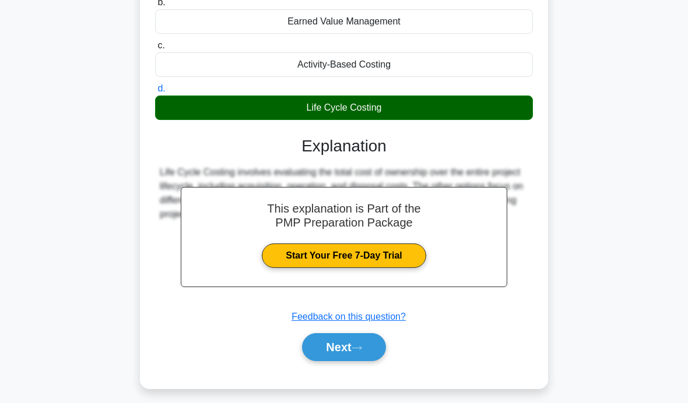
click at [361, 350] on button "Next" at bounding box center [343, 347] width 83 height 28
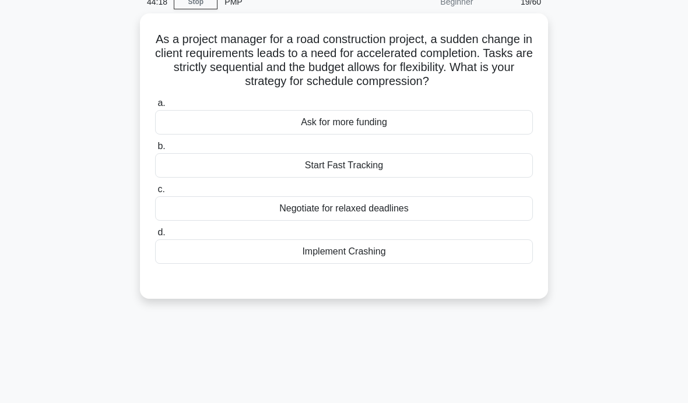
scroll to position [47, 0]
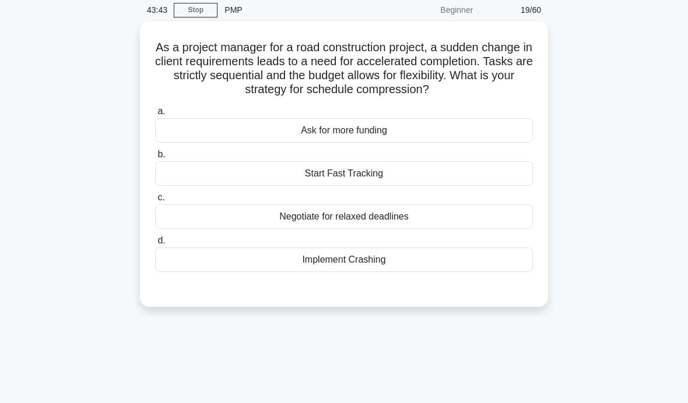
click at [414, 272] on div "Implement Crashing" at bounding box center [344, 260] width 378 height 24
click at [155, 245] on input "d. Implement Crashing" at bounding box center [155, 241] width 0 height 8
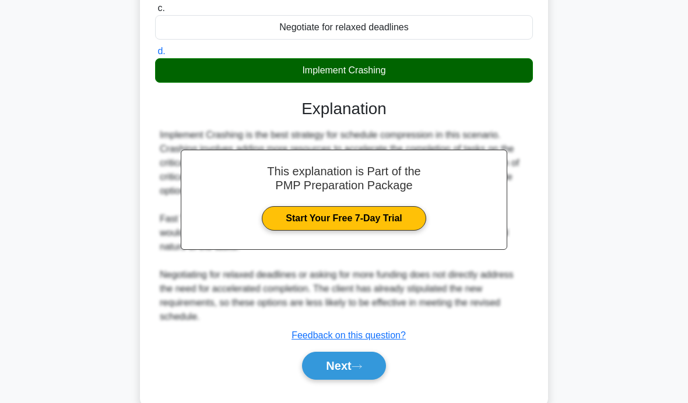
scroll to position [232, 0]
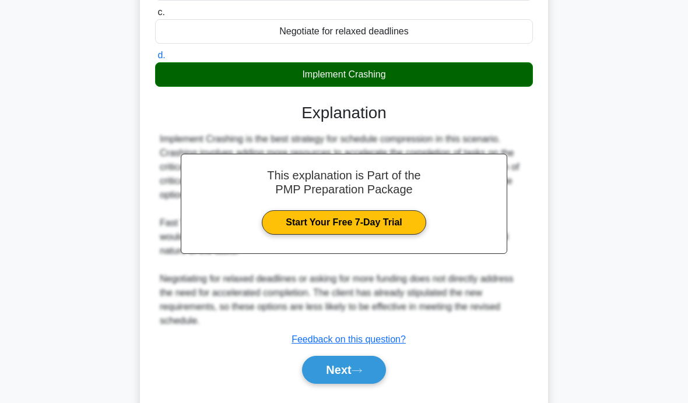
click at [350, 383] on button "Next" at bounding box center [343, 370] width 83 height 28
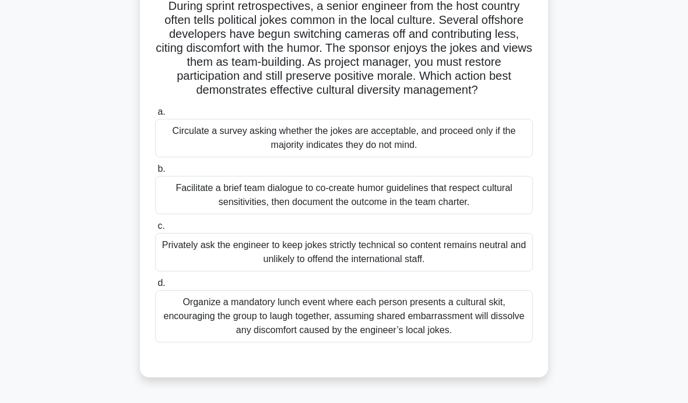
scroll to position [89, 0]
click at [504, 214] on div "Facilitate a brief team dialogue to co-create humor guidelines that respect cul…" at bounding box center [344, 194] width 378 height 38
click at [155, 172] on input "b. Facilitate a brief team dialogue to co-create humor guidelines that respect …" at bounding box center [155, 169] width 0 height 8
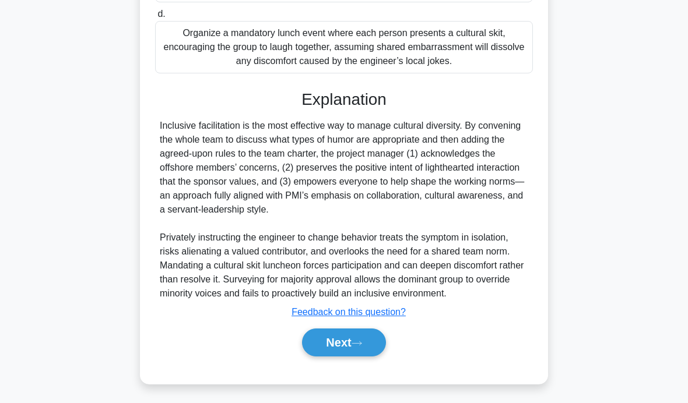
click at [362, 347] on icon at bounding box center [356, 343] width 10 height 6
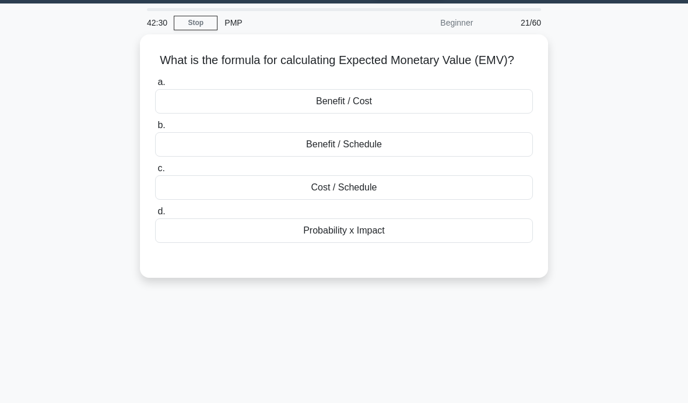
scroll to position [34, 0]
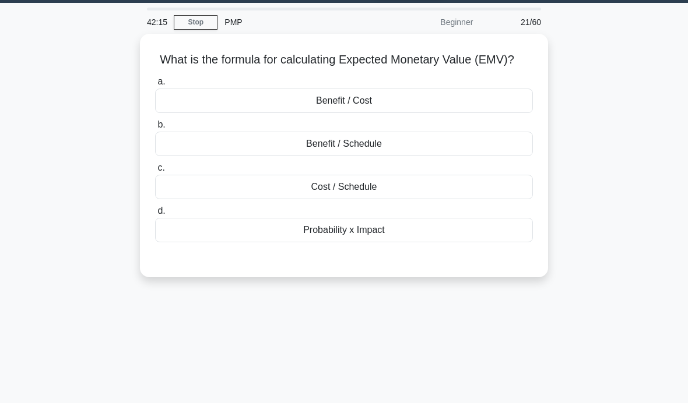
click at [491, 111] on div "Benefit / Cost" at bounding box center [344, 101] width 378 height 24
click at [155, 86] on input "a. Benefit / Cost" at bounding box center [155, 82] width 0 height 8
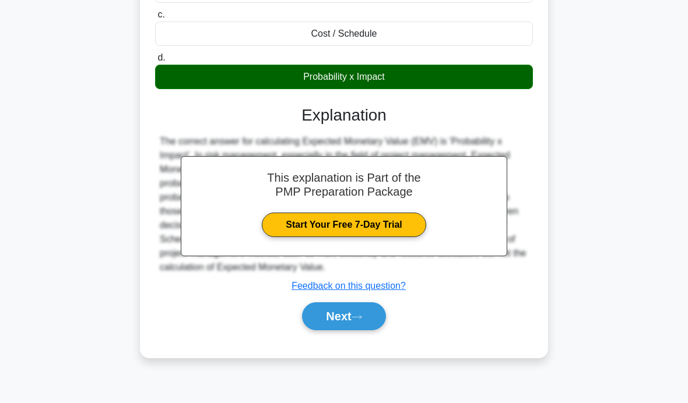
scroll to position [185, 0]
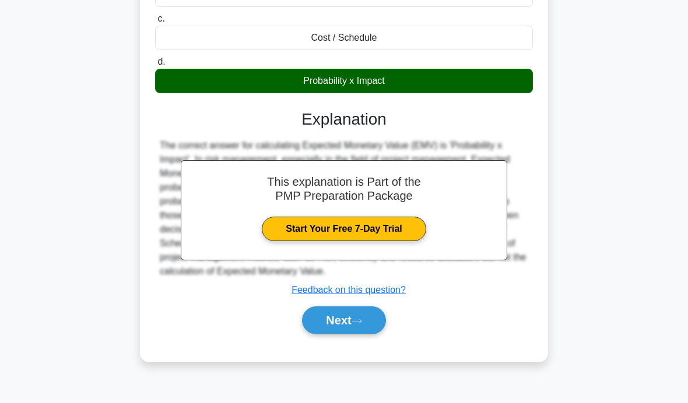
click at [372, 334] on button "Next" at bounding box center [343, 320] width 83 height 28
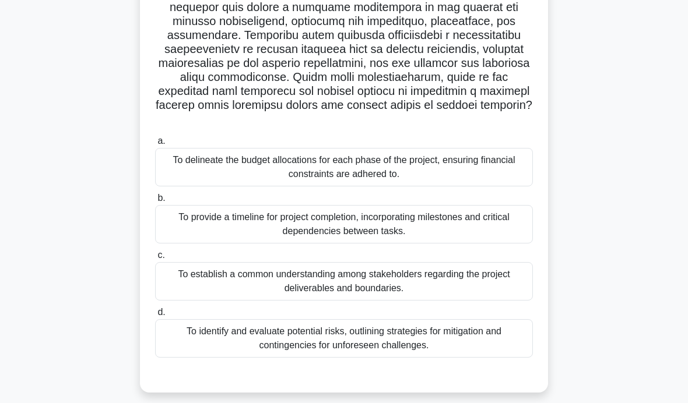
click at [204, 230] on div "To provide a timeline for project completion, incorporating milestones and crit…" at bounding box center [344, 224] width 378 height 38
click at [155, 202] on input "b. To provide a timeline for project completion, incorporating milestones and c…" at bounding box center [155, 199] width 0 height 8
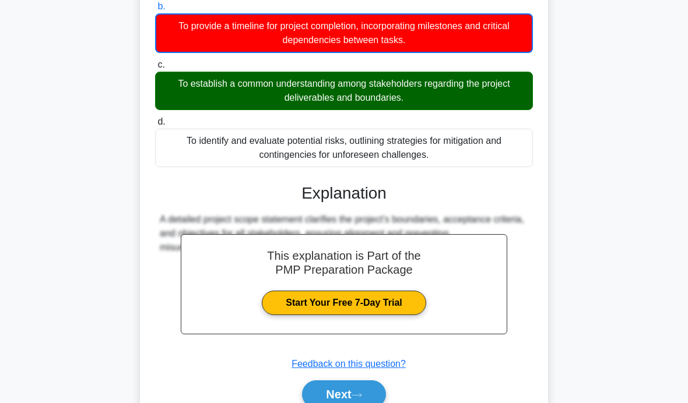
scroll to position [387, 0]
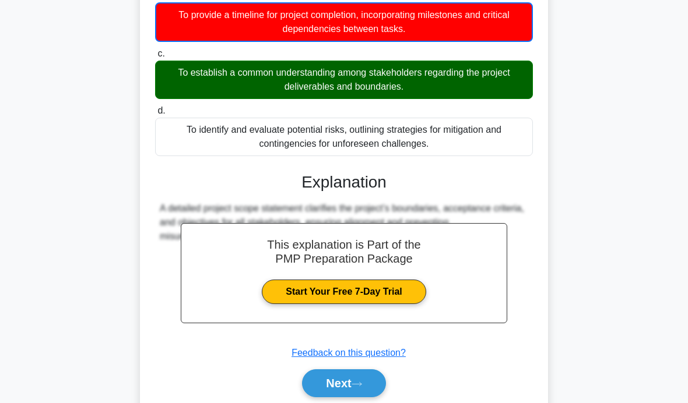
click at [369, 397] on button "Next" at bounding box center [343, 383] width 83 height 28
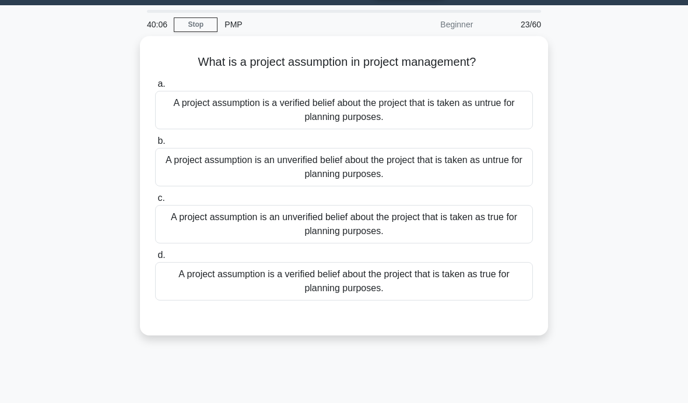
scroll to position [36, 0]
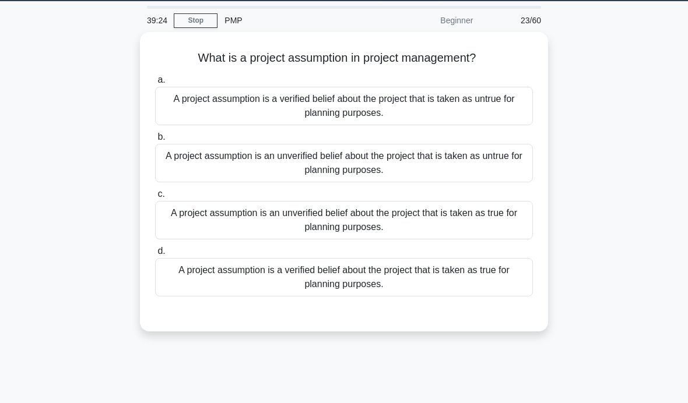
click at [505, 278] on div "A project assumption is a verified belief about the project that is taken as tr…" at bounding box center [344, 277] width 378 height 38
click at [155, 255] on input "d. A project assumption is a verified belief about the project that is taken as…" at bounding box center [155, 252] width 0 height 8
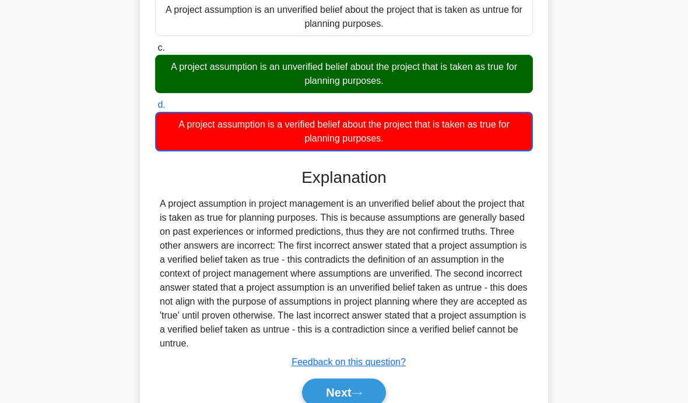
scroll to position [183, 0]
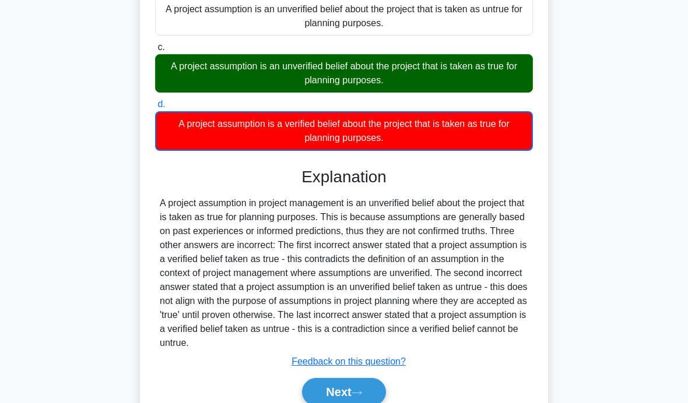
click at [376, 403] on button "Next" at bounding box center [343, 392] width 83 height 28
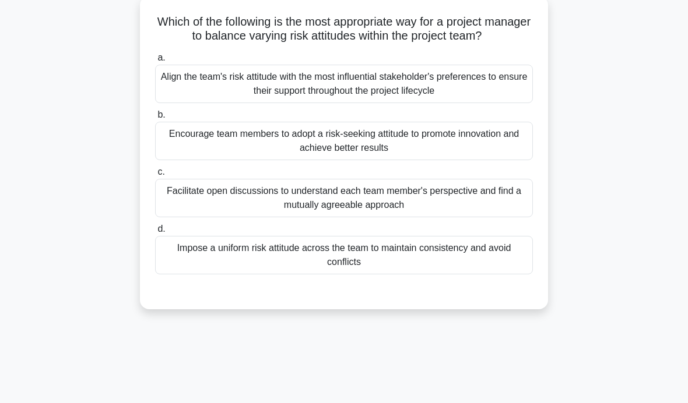
scroll to position [70, 0]
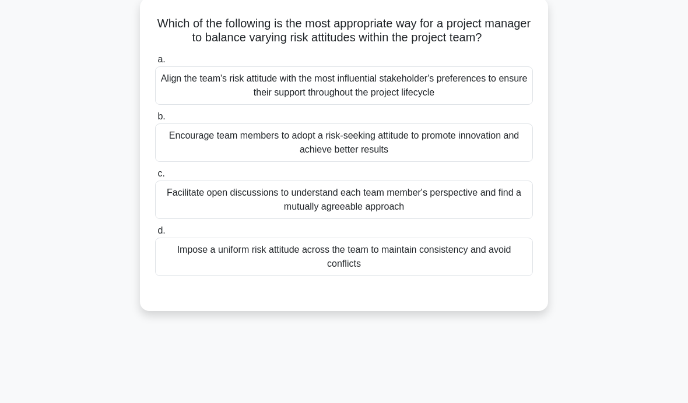
click at [489, 161] on div "Encourage team members to adopt a risk-seeking attitude to promote innovation a…" at bounding box center [344, 143] width 378 height 38
click at [155, 121] on input "b. Encourage team members to adopt a risk-seeking attitude to promote innovatio…" at bounding box center [155, 117] width 0 height 8
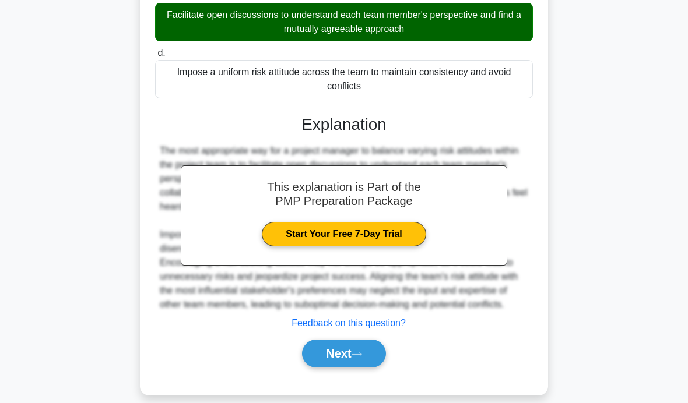
scroll to position [247, 0]
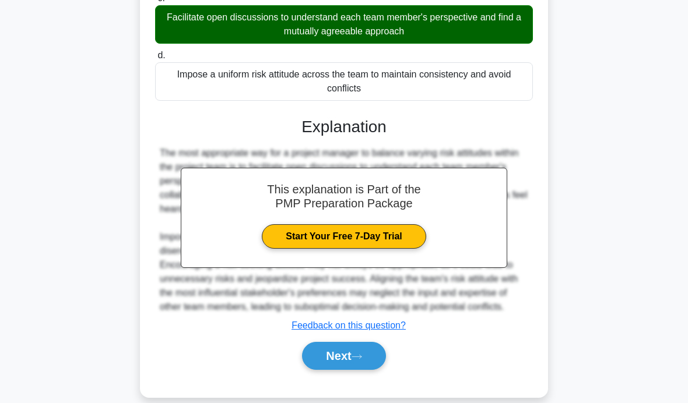
click at [367, 370] on button "Next" at bounding box center [343, 356] width 83 height 28
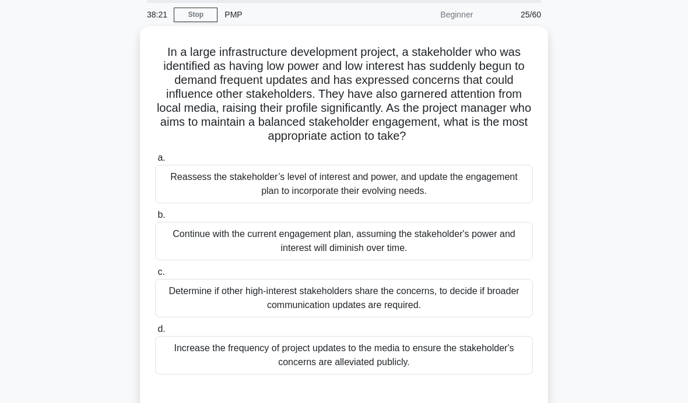
scroll to position [20, 0]
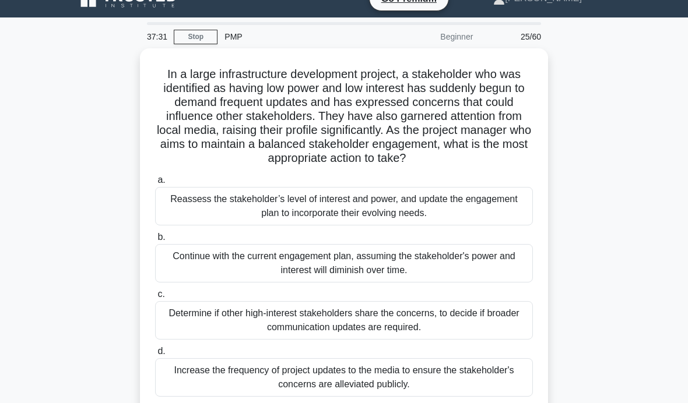
click at [466, 225] on div "Reassess the stakeholder’s level of interest and power, and update the engageme…" at bounding box center [344, 206] width 378 height 38
click at [155, 184] on input "a. Reassess the stakeholder’s level of interest and power, and update the engag…" at bounding box center [155, 181] width 0 height 8
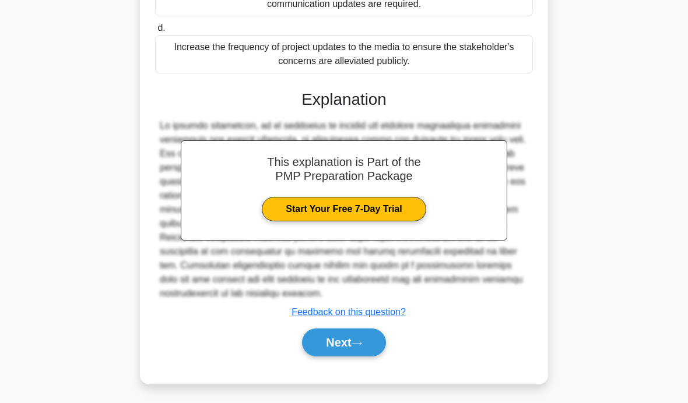
click at [354, 357] on button "Next" at bounding box center [343, 343] width 83 height 28
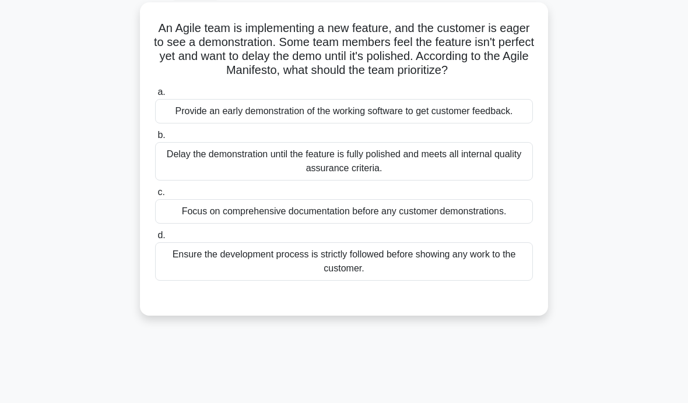
scroll to position [73, 0]
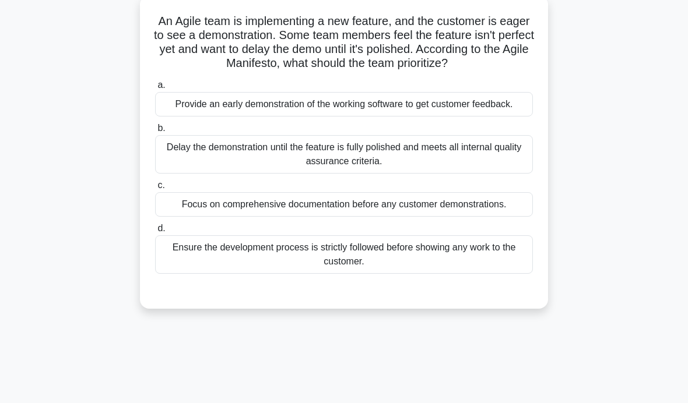
click at [495, 117] on div "Provide an early demonstration of the working software to get customer feedback." at bounding box center [344, 104] width 378 height 24
click at [155, 89] on input "a. Provide an early demonstration of the working software to get customer feedb…" at bounding box center [155, 86] width 0 height 8
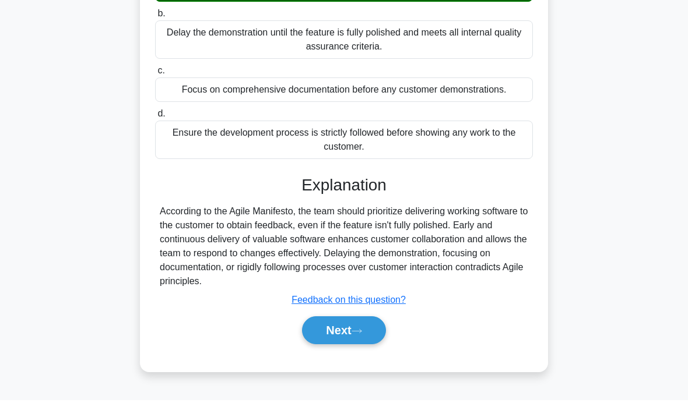
scroll to position [185, 0]
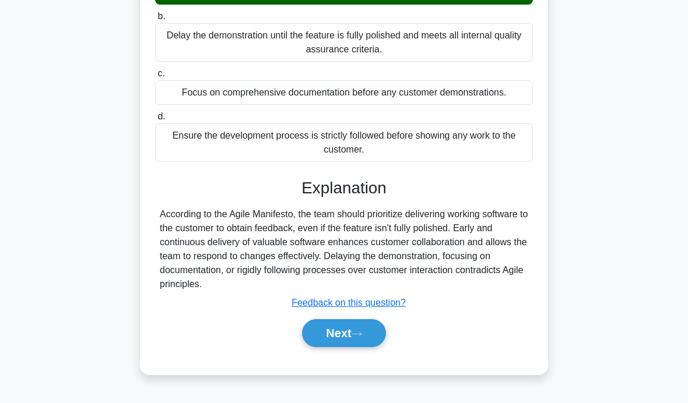
click at [357, 337] on icon at bounding box center [356, 334] width 10 height 6
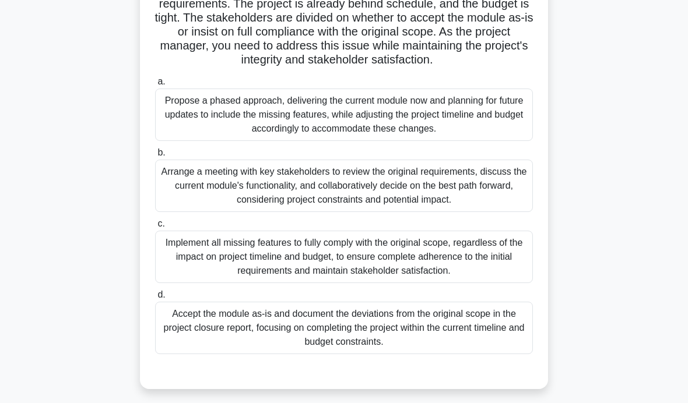
scroll to position [134, 0]
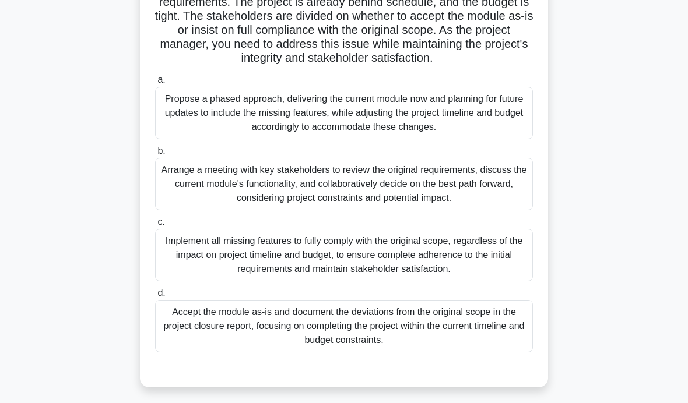
click at [635, 256] on main "34:53 Stop PMP Beginner 27/60 During a large-scale IT project, the scope verifi…" at bounding box center [344, 199] width 688 height 592
click at [623, 256] on div "During a large-scale IT project, the scope verification process reveals that a …" at bounding box center [343, 167] width 559 height 467
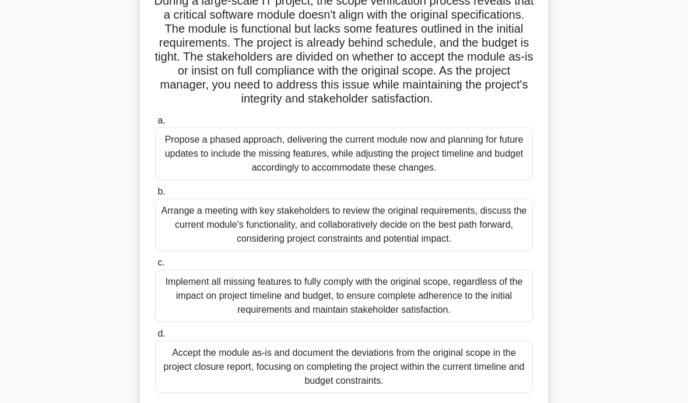
scroll to position [94, 0]
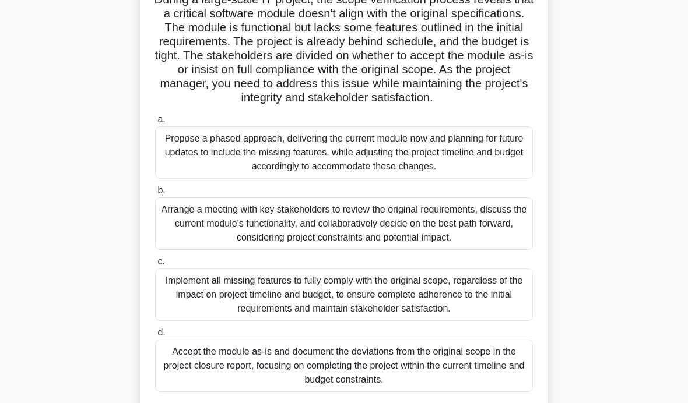
click at [515, 250] on div "Arrange a meeting with key stakeholders to review the original requirements, di…" at bounding box center [344, 224] width 378 height 52
click at [155, 195] on input "b. Arrange a meeting with key stakeholders to review the original requirements,…" at bounding box center [155, 191] width 0 height 8
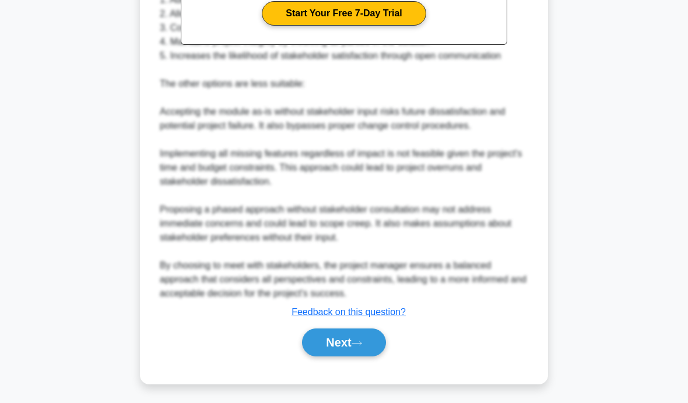
click at [352, 357] on button "Next" at bounding box center [343, 343] width 83 height 28
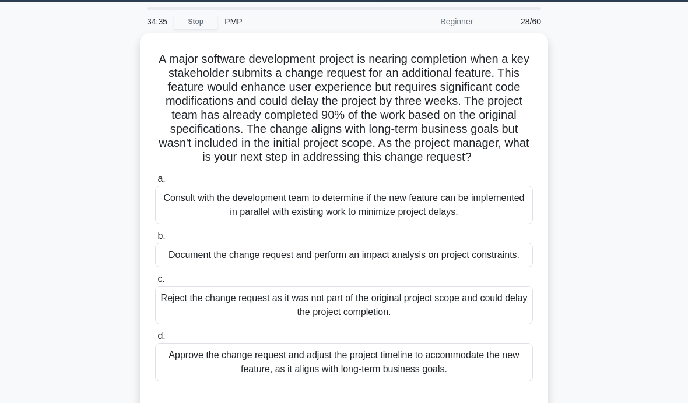
scroll to position [38, 0]
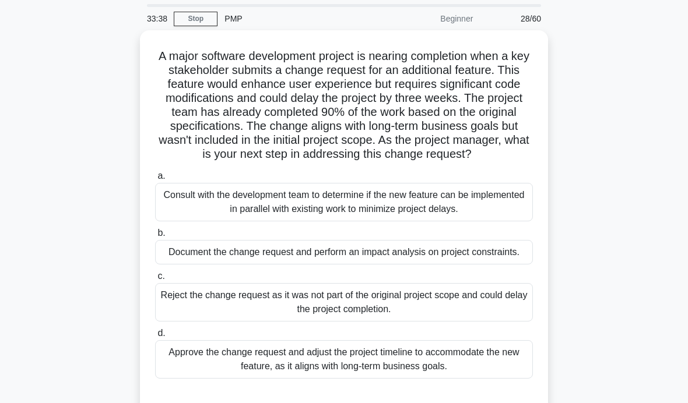
click at [500, 265] on div "Document the change request and perform an impact analysis on project constrain…" at bounding box center [344, 252] width 378 height 24
click at [155, 237] on input "b. Document the change request and perform an impact analysis on project constr…" at bounding box center [155, 234] width 0 height 8
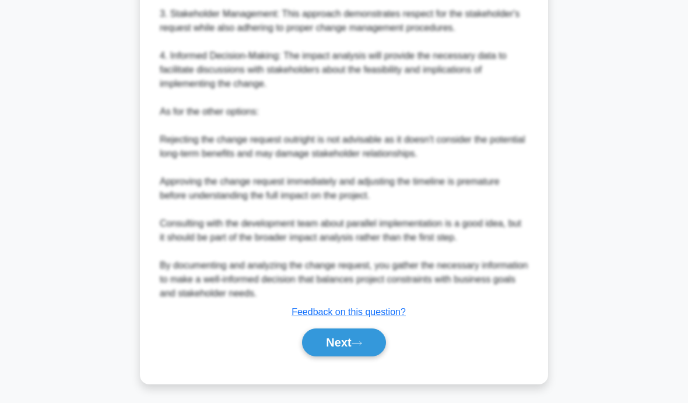
click at [340, 357] on button "Next" at bounding box center [343, 343] width 83 height 28
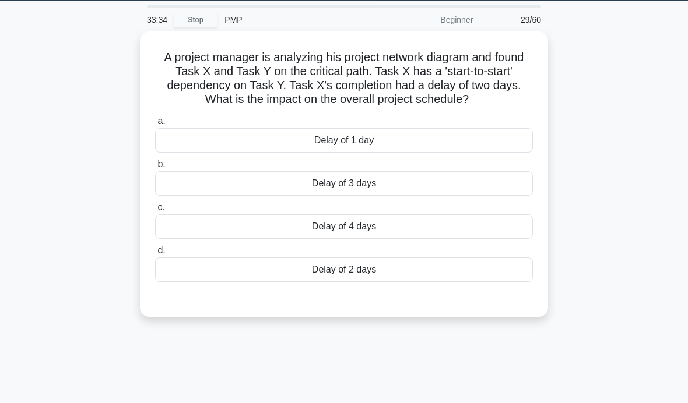
scroll to position [37, 0]
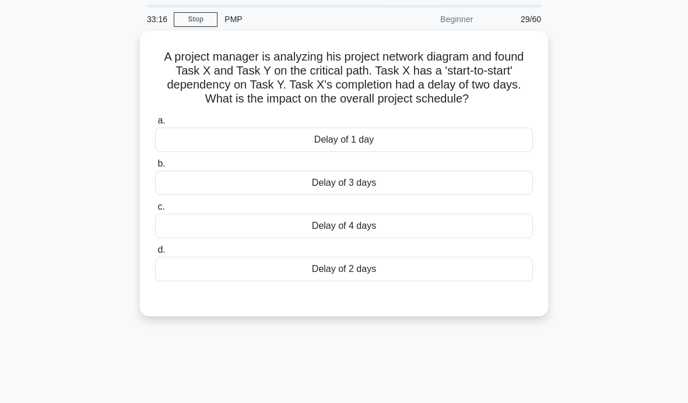
click at [499, 280] on div "Delay of 2 days" at bounding box center [344, 269] width 378 height 24
click at [155, 254] on input "d. Delay of 2 days" at bounding box center [155, 250] width 0 height 8
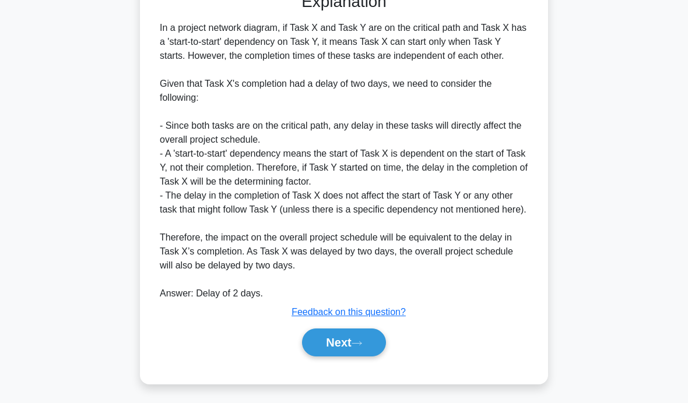
click at [348, 357] on button "Next" at bounding box center [343, 343] width 83 height 28
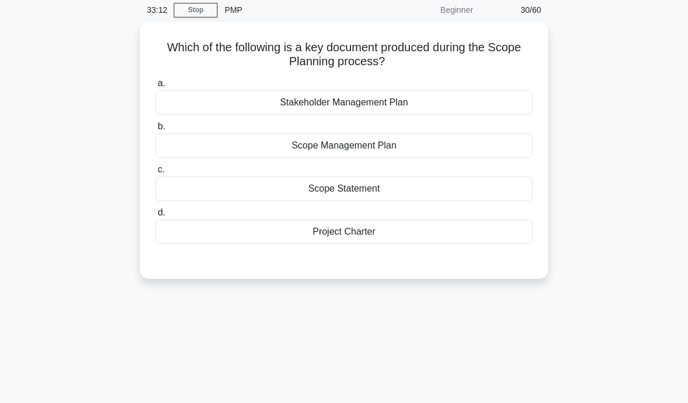
scroll to position [43, 0]
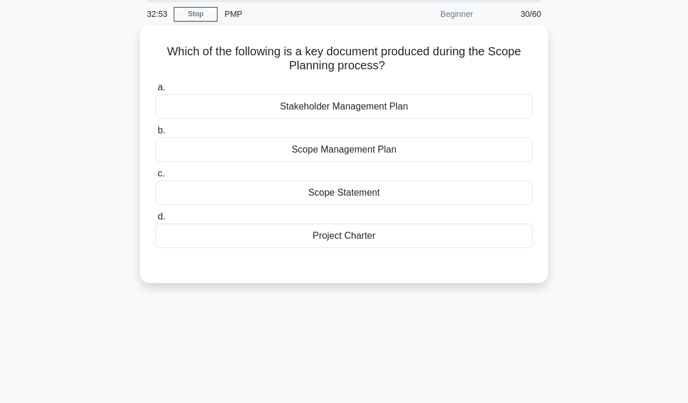
click at [493, 152] on div "Scope Management Plan" at bounding box center [344, 150] width 378 height 24
click at [155, 135] on input "b. Scope Management Plan" at bounding box center [155, 131] width 0 height 8
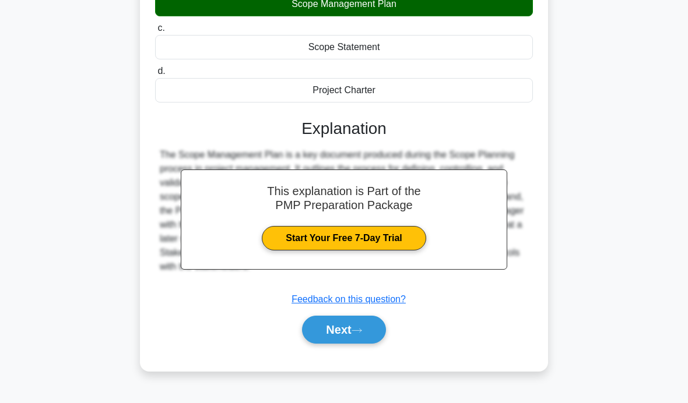
scroll to position [185, 0]
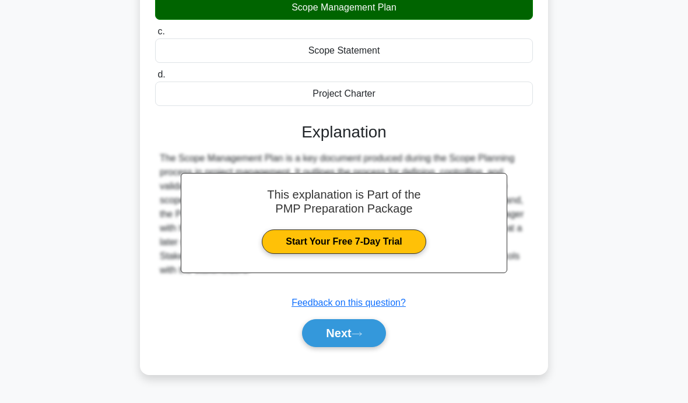
click at [350, 337] on button "Next" at bounding box center [343, 333] width 83 height 28
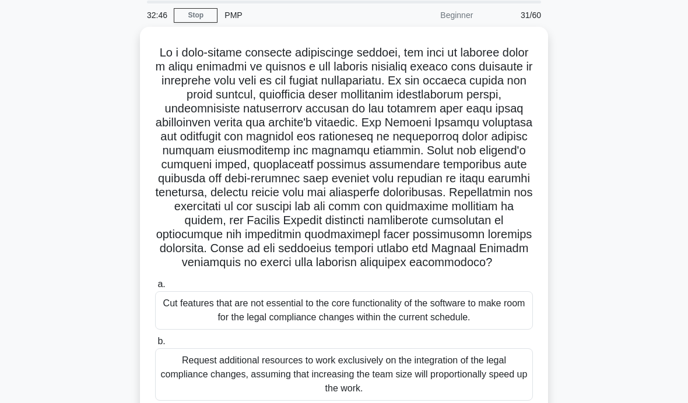
scroll to position [42, 0]
click at [600, 148] on div ".spinner_0XTQ{transform-origin:center;animation:spinner_y6GP .75s linear infini…" at bounding box center [343, 301] width 559 height 551
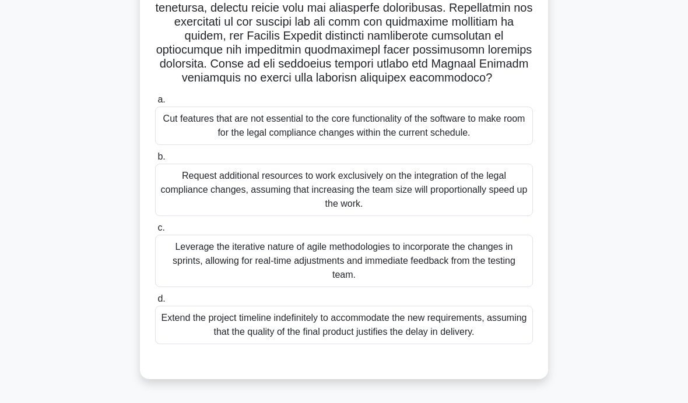
scroll to position [236, 0]
click at [321, 287] on div "Leverage the iterative nature of agile methodologies to incorporate the changes…" at bounding box center [344, 261] width 378 height 52
click at [155, 232] on input "c. Leverage the iterative nature of agile methodologies to incorporate the chan…" at bounding box center [155, 228] width 0 height 8
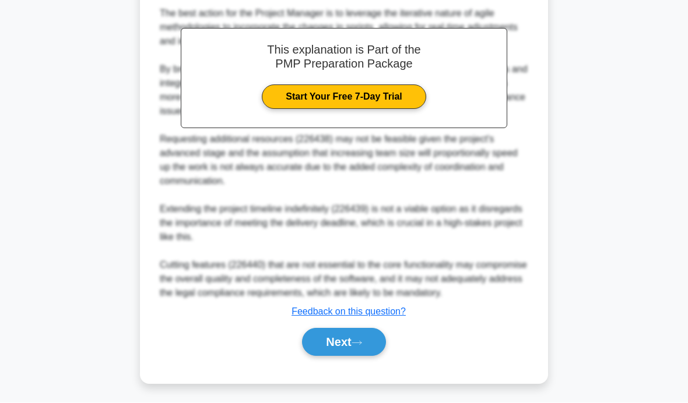
scroll to position [650, 0]
click at [324, 357] on button "Next" at bounding box center [343, 343] width 83 height 28
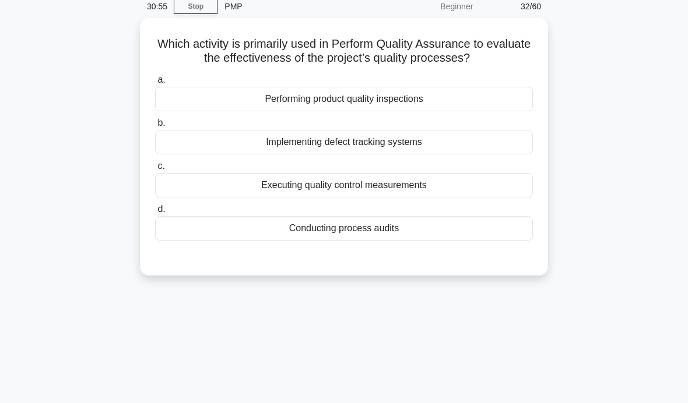
scroll to position [21, 0]
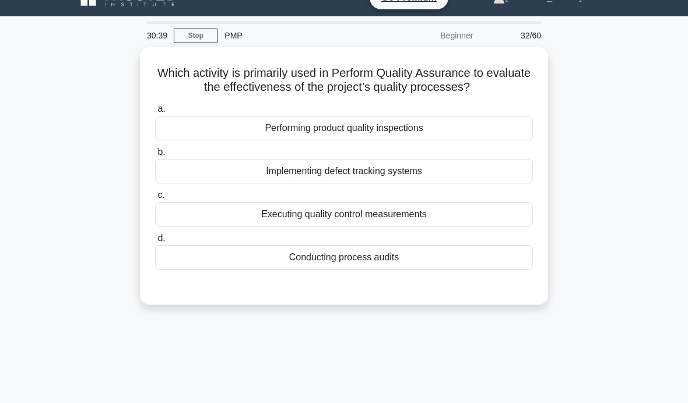
click at [474, 254] on div "Conducting process audits" at bounding box center [344, 257] width 378 height 24
click at [155, 242] on input "d. Conducting process audits" at bounding box center [155, 239] width 0 height 8
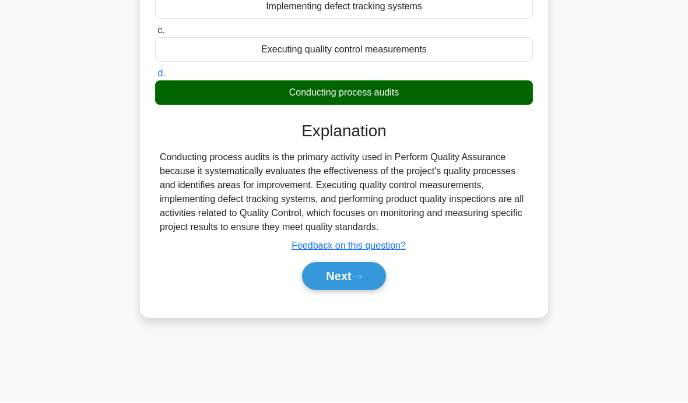
scroll to position [185, 0]
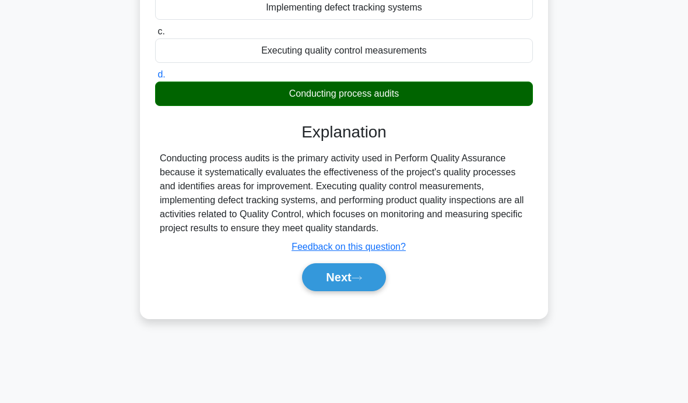
click at [353, 291] on button "Next" at bounding box center [343, 277] width 83 height 28
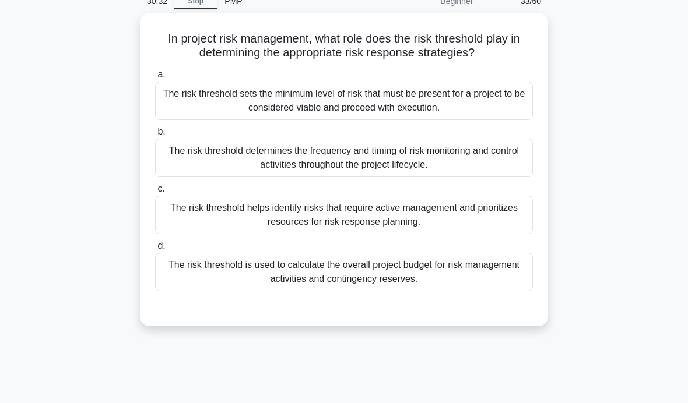
scroll to position [58, 0]
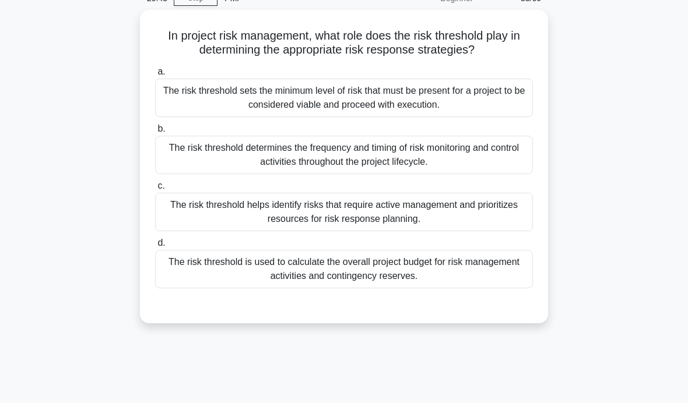
click at [506, 157] on div "The risk threshold determines the frequency and timing of risk monitoring and c…" at bounding box center [344, 155] width 378 height 38
click at [155, 133] on input "b. The risk threshold determines the frequency and timing of risk monitoring an…" at bounding box center [155, 129] width 0 height 8
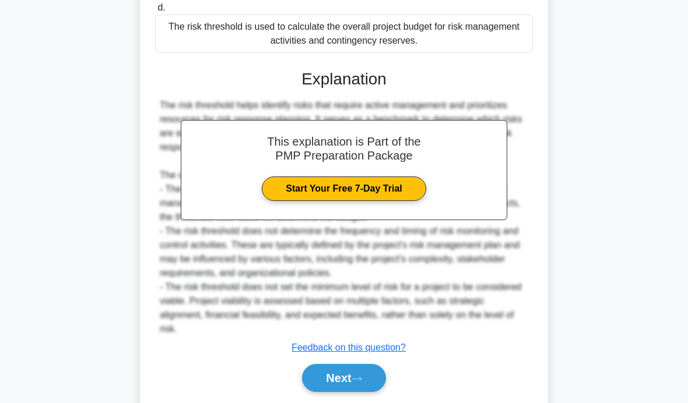
scroll to position [282, 0]
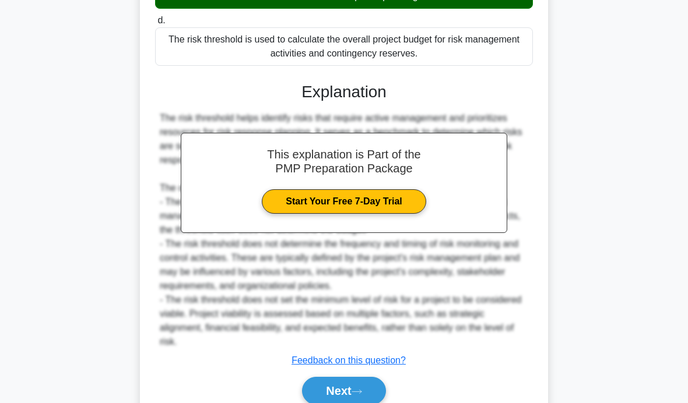
click at [329, 403] on button "Next" at bounding box center [343, 391] width 83 height 28
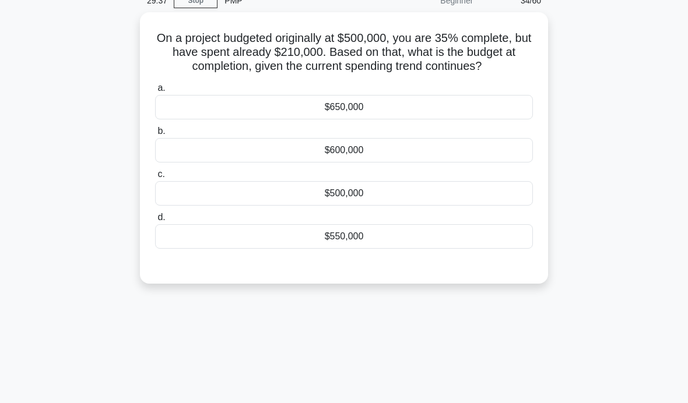
scroll to position [58, 0]
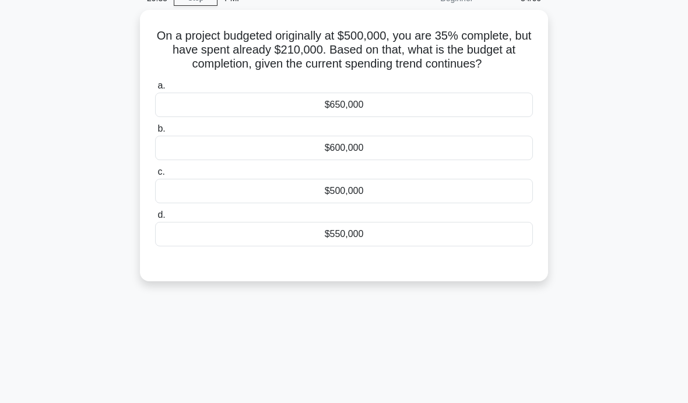
click at [667, 39] on main "29:35 Stop PMP Beginner 34/60 On a project budgeted originally at $500,000, you…" at bounding box center [344, 275] width 688 height 592
click at [442, 117] on div "$650,000" at bounding box center [344, 105] width 378 height 24
click at [155, 90] on input "a. $650,000" at bounding box center [155, 86] width 0 height 8
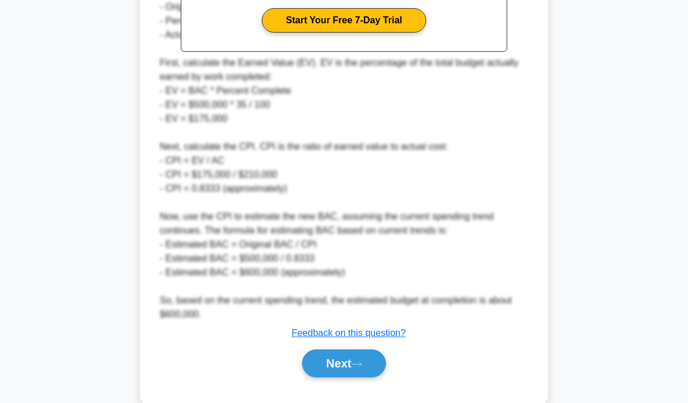
scroll to position [415, 0]
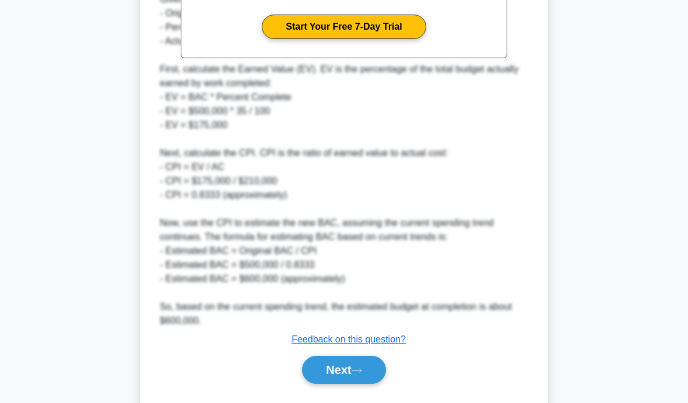
click at [350, 372] on button "Next" at bounding box center [343, 370] width 83 height 28
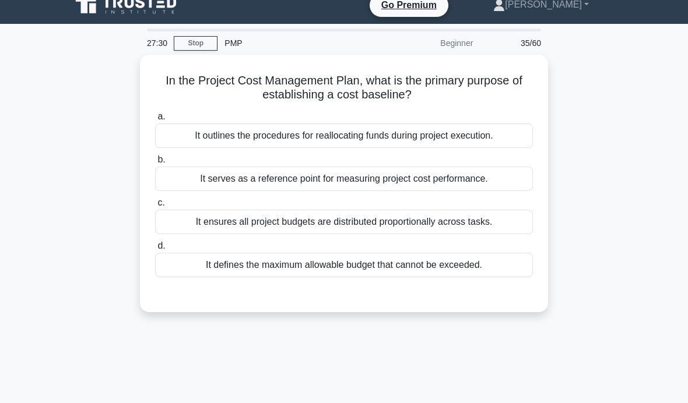
scroll to position [0, 0]
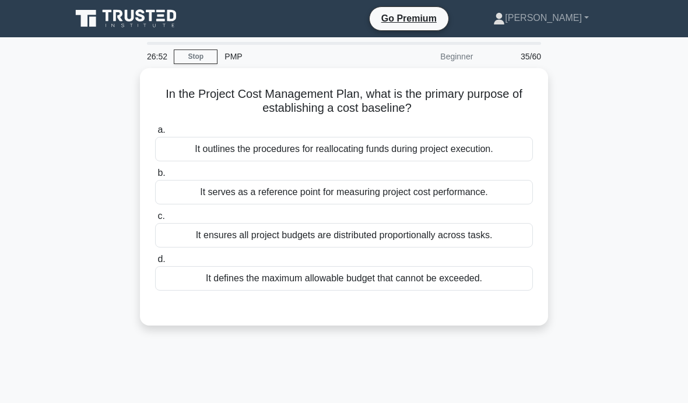
click at [512, 153] on div "It outlines the procedures for reallocating funds during project execution." at bounding box center [344, 149] width 378 height 24
click at [155, 134] on input "a. It outlines the procedures for reallocating funds during project execution." at bounding box center [155, 130] width 0 height 8
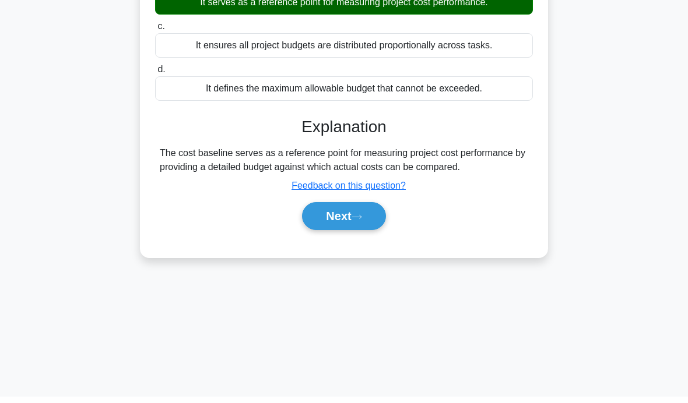
scroll to position [185, 0]
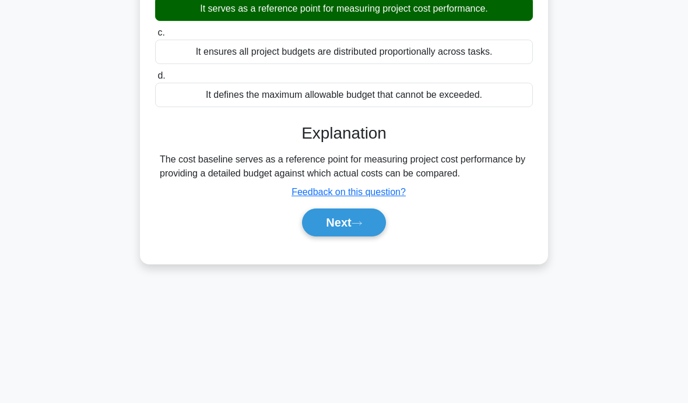
click at [358, 227] on icon at bounding box center [356, 223] width 10 height 6
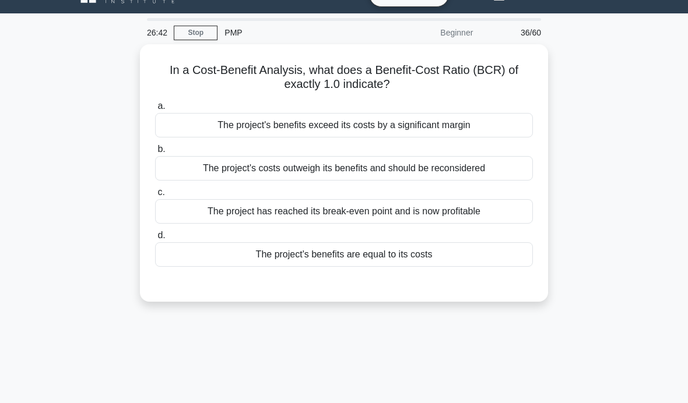
scroll to position [7, 0]
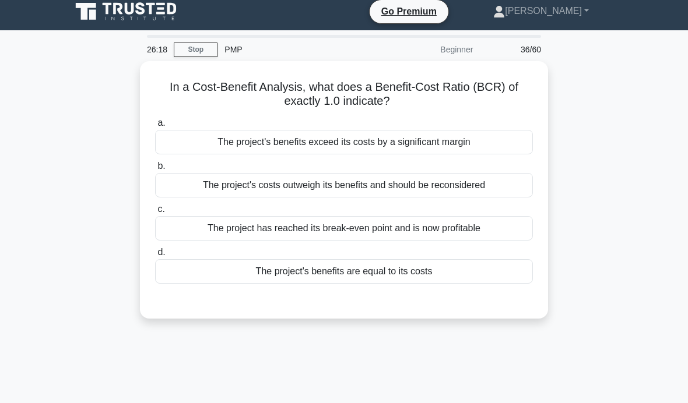
click at [486, 270] on div "The project's benefits are equal to its costs" at bounding box center [344, 271] width 378 height 24
click at [155, 256] on input "d. The project's benefits are equal to its costs" at bounding box center [155, 253] width 0 height 8
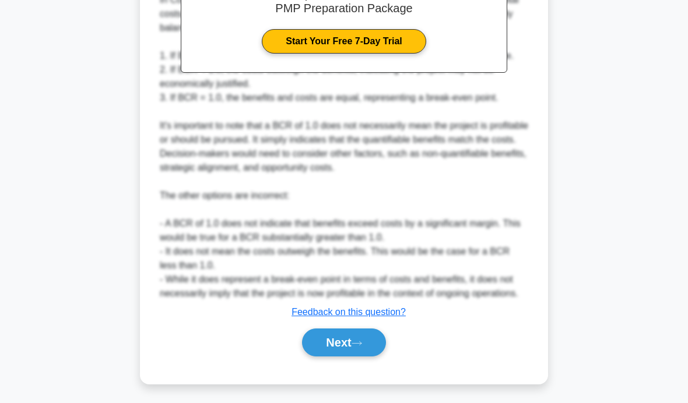
scroll to position [414, 0]
click at [362, 347] on icon at bounding box center [356, 343] width 10 height 6
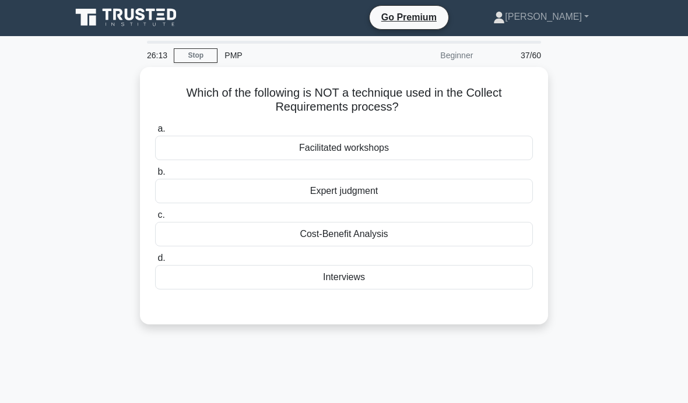
scroll to position [2, 0]
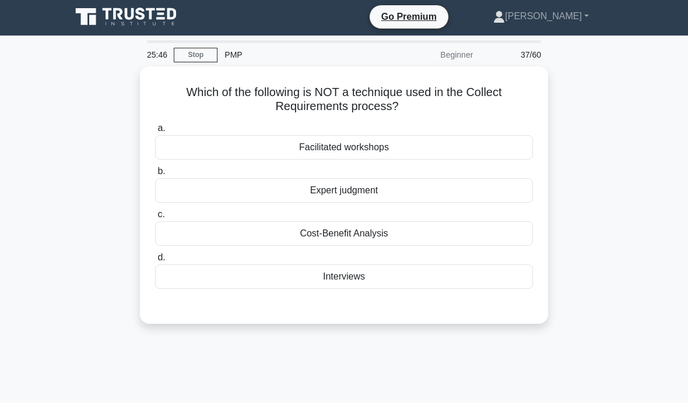
click at [411, 194] on div "Expert judgment" at bounding box center [344, 190] width 378 height 24
click at [155, 175] on input "b. Expert judgment" at bounding box center [155, 172] width 0 height 8
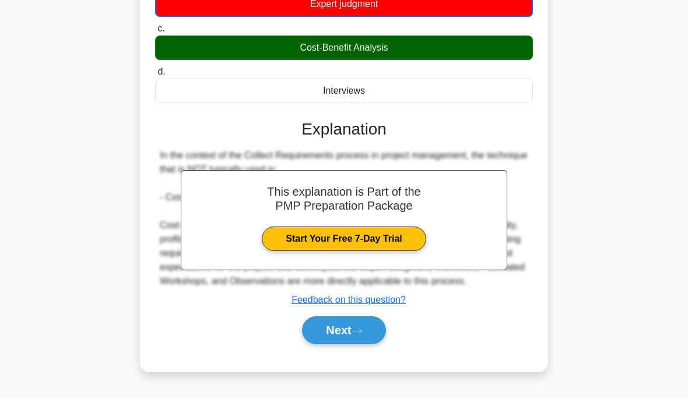
scroll to position [185, 0]
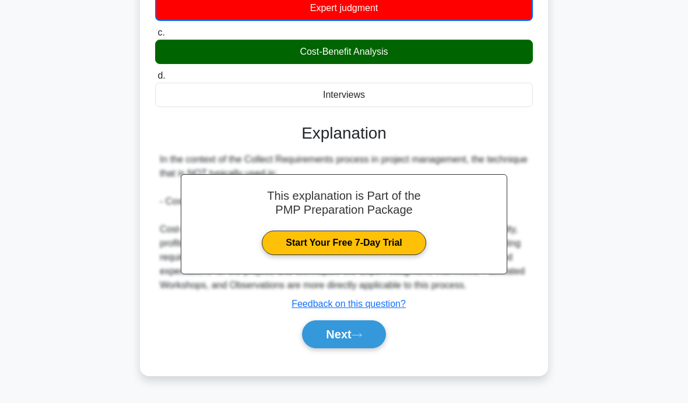
click at [634, 109] on main "25:42 Stop PMP Beginner 37/60 Which of the following is NOT a technique used in…" at bounding box center [344, 149] width 688 height 592
click at [614, 126] on div "Which of the following is NOT a technique used in the Collect Requirements proc…" at bounding box center [343, 136] width 559 height 506
click at [355, 347] on button "Next" at bounding box center [343, 334] width 83 height 28
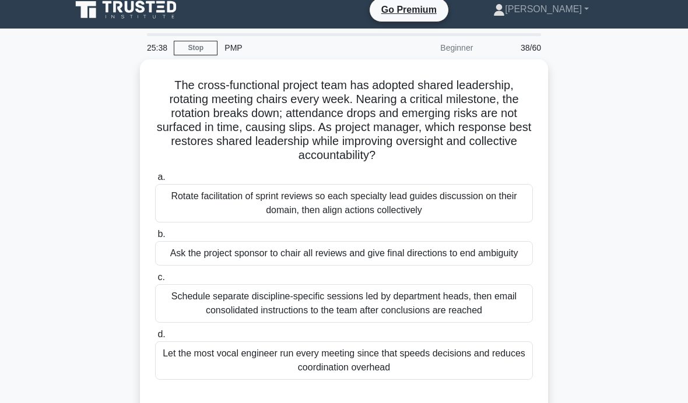
scroll to position [9, 0]
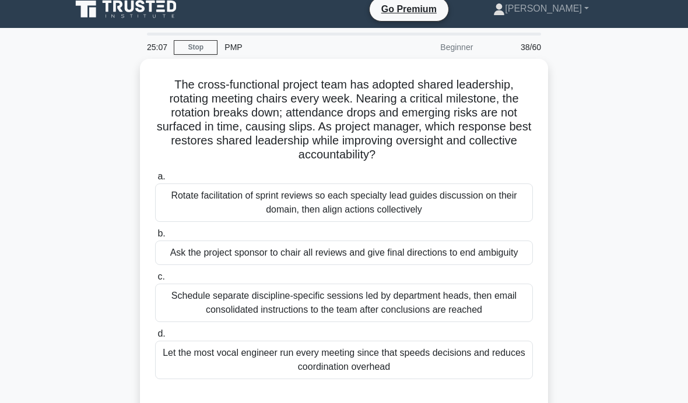
click at [432, 322] on div "Schedule separate discipline-specific sessions led by department heads, then em…" at bounding box center [344, 303] width 378 height 38
click at [155, 281] on input "c. Schedule separate discipline-specific sessions led by department heads, then…" at bounding box center [155, 277] width 0 height 8
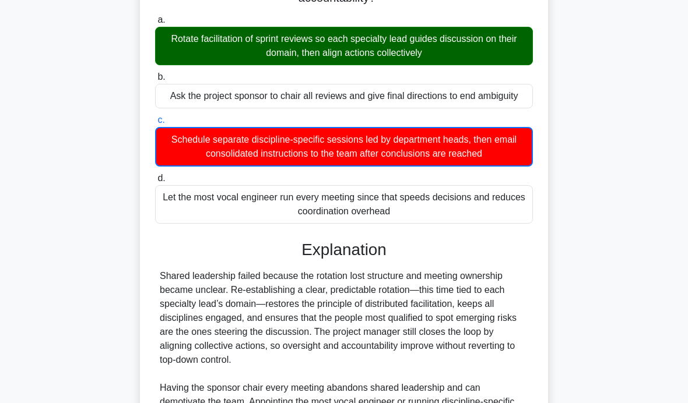
scroll to position [169, 0]
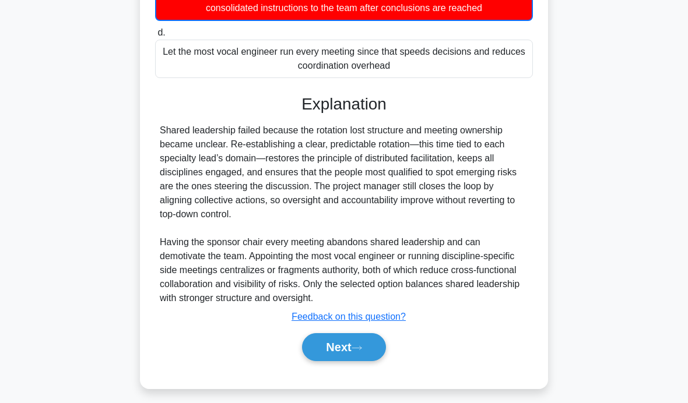
click at [356, 351] on icon at bounding box center [356, 348] width 10 height 6
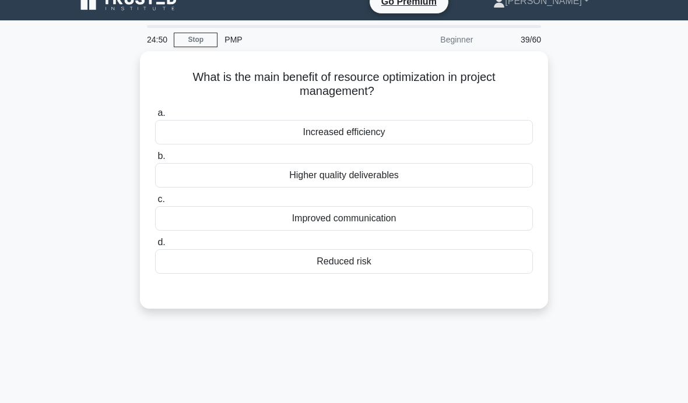
scroll to position [15, 0]
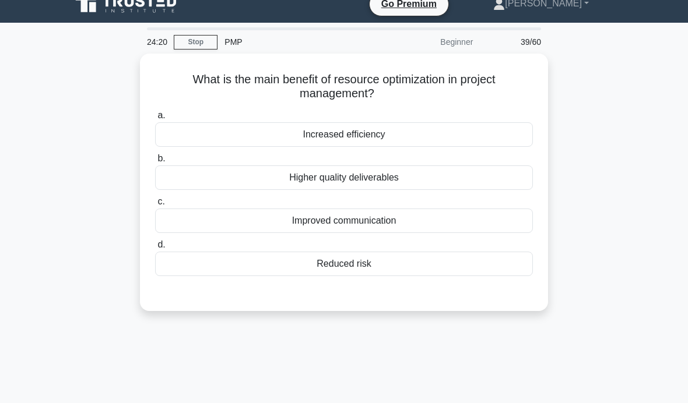
click at [421, 218] on div "Improved communication" at bounding box center [344, 221] width 378 height 24
click at [155, 206] on input "c. Improved communication" at bounding box center [155, 202] width 0 height 8
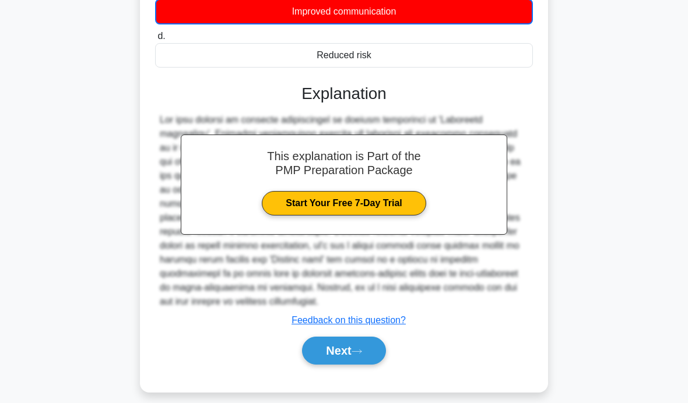
scroll to position [219, 0]
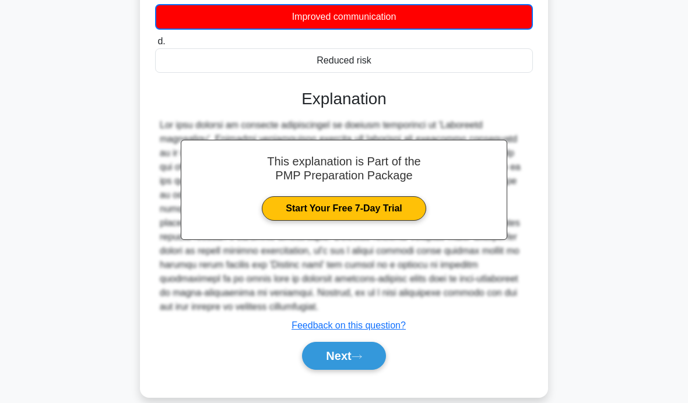
click at [349, 370] on button "Next" at bounding box center [343, 356] width 83 height 28
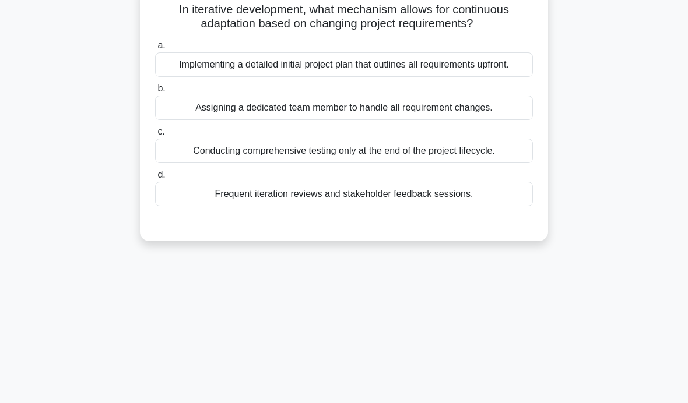
scroll to position [58, 0]
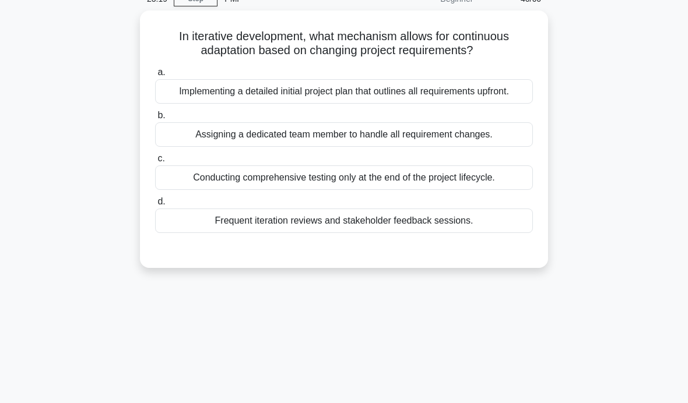
click at [278, 235] on div "a. Implementing a detailed initial project plan that outlines all requirements …" at bounding box center [344, 149] width 392 height 172
click at [277, 233] on div "Frequent iteration reviews and stakeholder feedback sessions." at bounding box center [344, 221] width 378 height 24
click at [155, 206] on input "d. Frequent iteration reviews and stakeholder feedback sessions." at bounding box center [155, 202] width 0 height 8
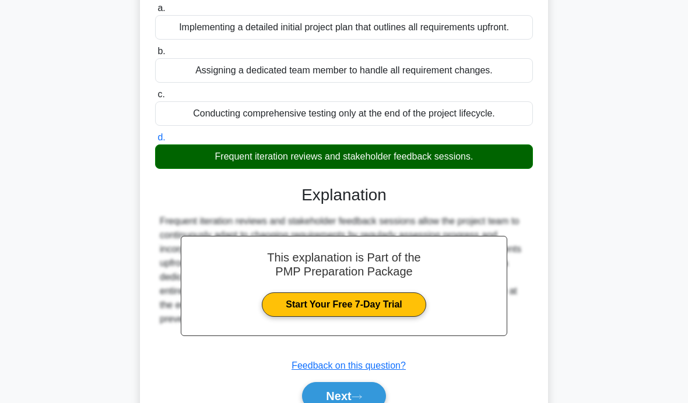
scroll to position [185, 0]
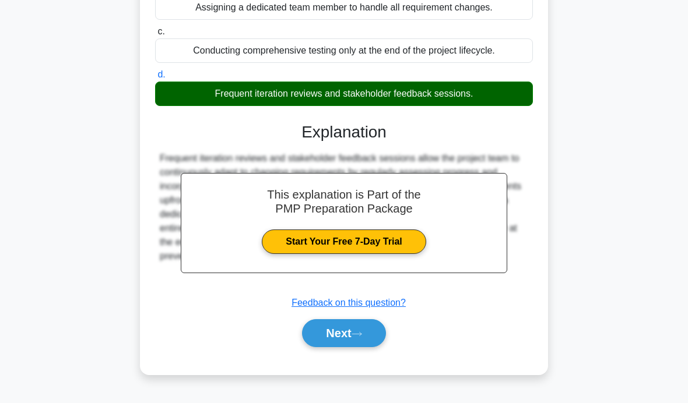
click at [356, 337] on icon at bounding box center [356, 334] width 10 height 6
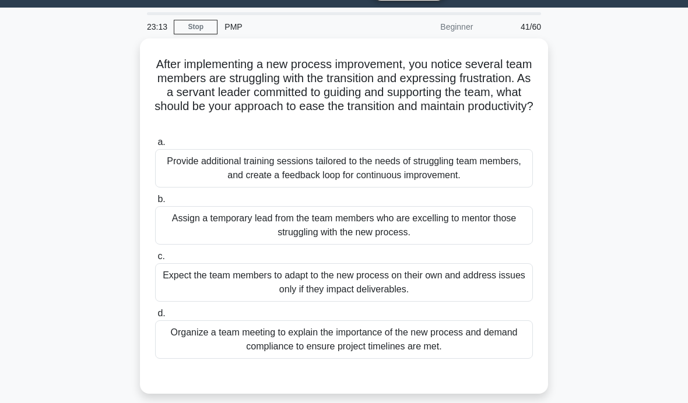
scroll to position [33, 0]
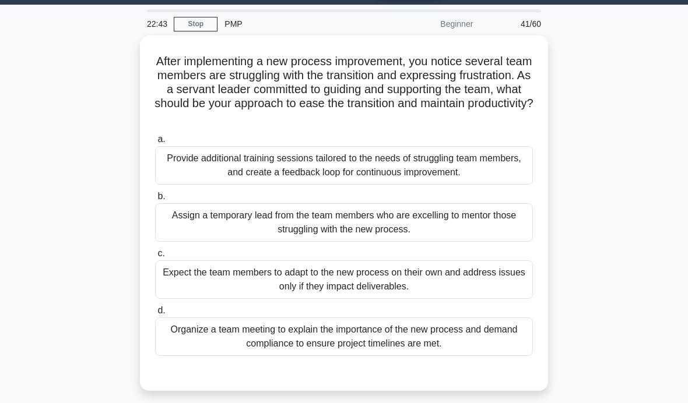
click at [466, 221] on div "Assign a temporary lead from the team members who are excelling to mentor those…" at bounding box center [344, 222] width 378 height 38
click at [155, 200] on input "b. Assign a temporary lead from the team members who are excelling to mentor th…" at bounding box center [155, 197] width 0 height 8
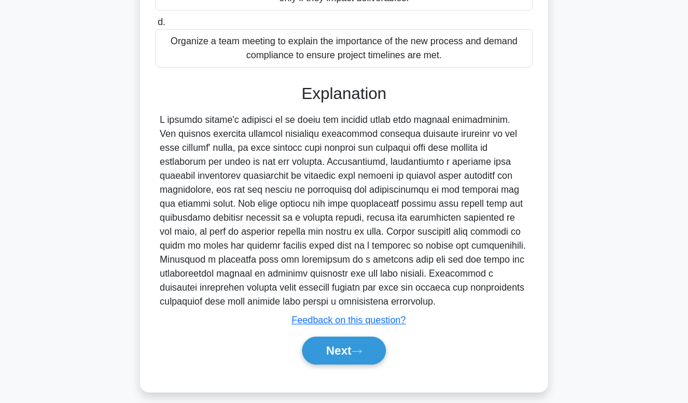
scroll to position [317, 0]
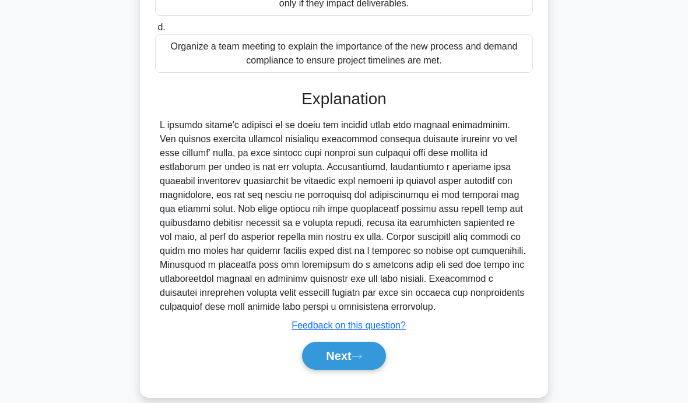
click at [359, 360] on icon at bounding box center [356, 357] width 10 height 6
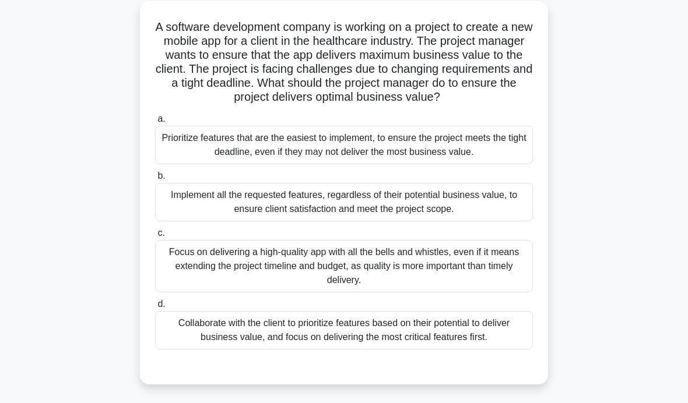
scroll to position [68, 0]
click at [496, 349] on div "Collaborate with the client to prioritize features based on their potential to …" at bounding box center [344, 330] width 378 height 38
click at [155, 308] on input "d. Collaborate with the client to prioritize features based on their potential …" at bounding box center [155, 304] width 0 height 8
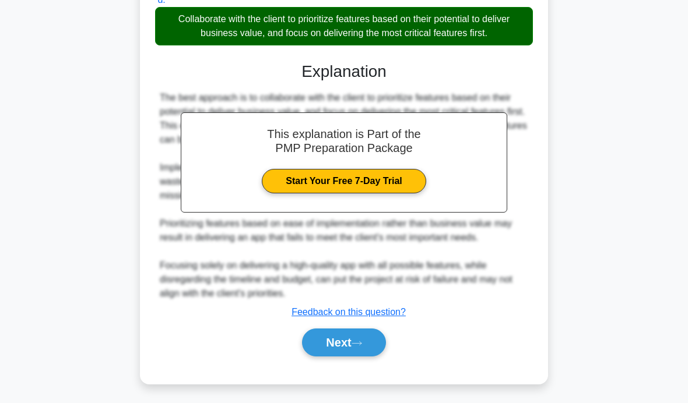
scroll to position [386, 0]
click at [358, 357] on button "Next" at bounding box center [343, 343] width 83 height 28
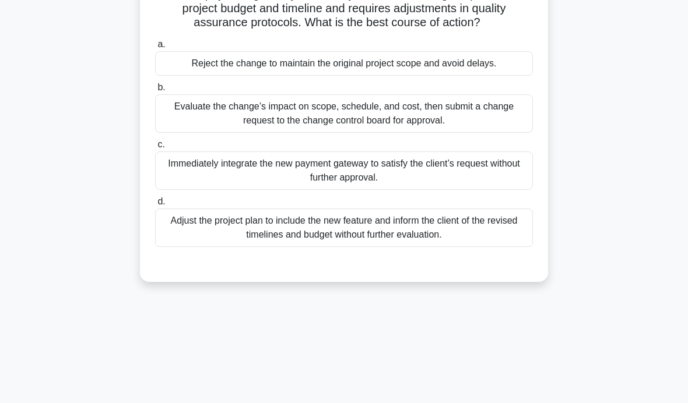
scroll to position [115, 0]
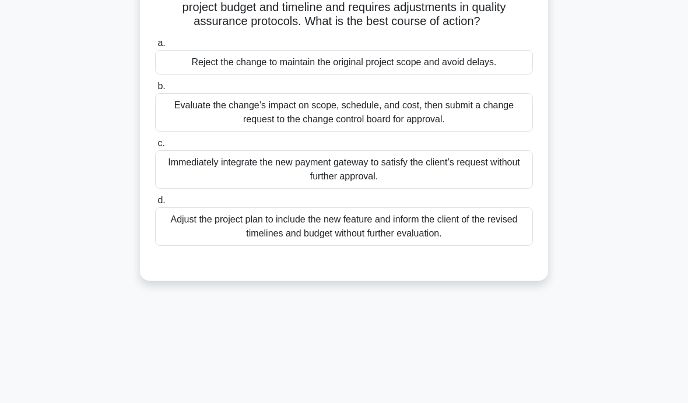
click at [496, 132] on div "Evaluate the change’s impact on scope, schedule, and cost, then submit a change…" at bounding box center [344, 112] width 378 height 38
click at [155, 90] on input "b. Evaluate the change’s impact on scope, schedule, and cost, then submit a cha…" at bounding box center [155, 87] width 0 height 8
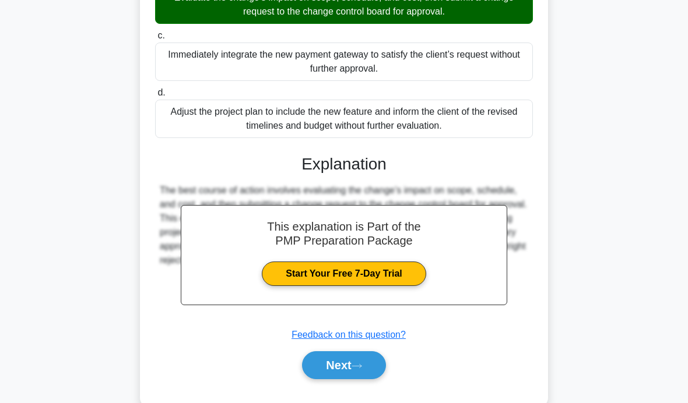
scroll to position [218, 0]
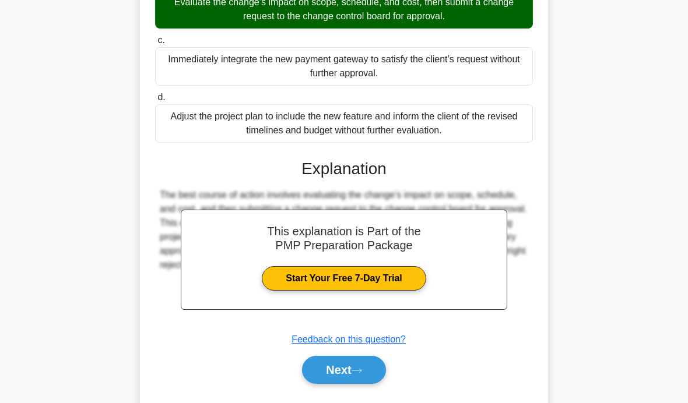
click at [352, 380] on button "Next" at bounding box center [343, 370] width 83 height 28
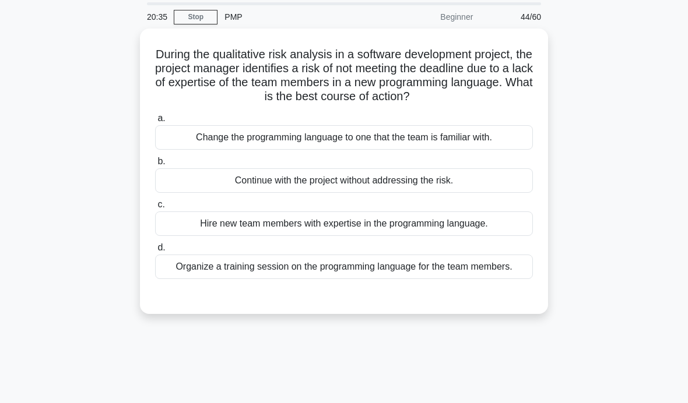
scroll to position [36, 0]
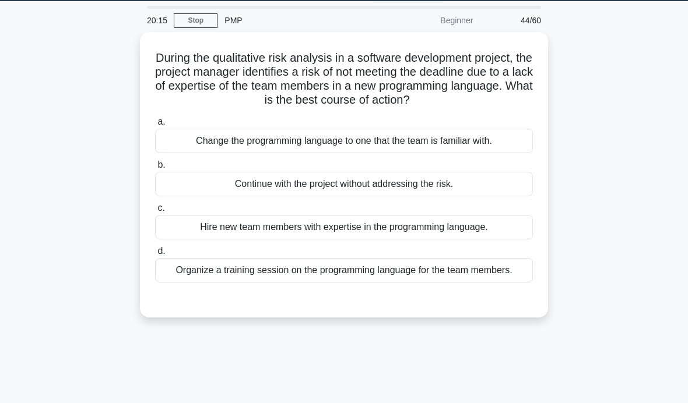
click at [305, 283] on div "Organize a training session on the programming language for the team members." at bounding box center [344, 270] width 378 height 24
click at [155, 255] on input "d. Organize a training session on the programming language for the team members." at bounding box center [155, 252] width 0 height 8
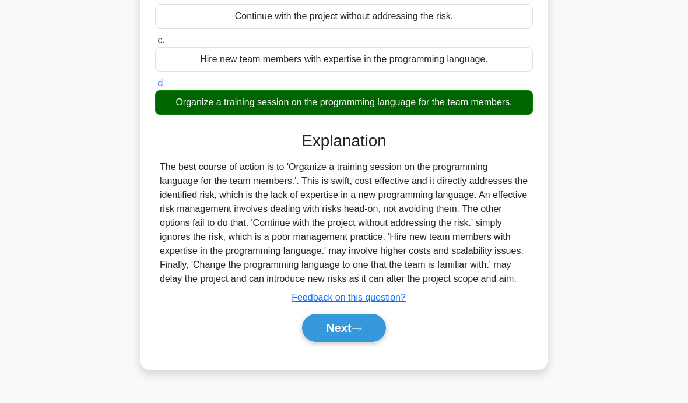
click at [355, 342] on button "Next" at bounding box center [343, 328] width 83 height 28
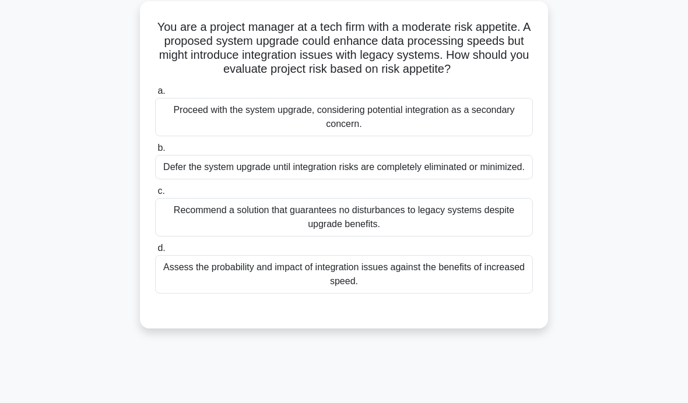
scroll to position [68, 0]
click at [514, 293] on div "Assess the probability and impact of integration issues against the benefits of…" at bounding box center [344, 274] width 378 height 38
click at [155, 252] on input "d. Assess the probability and impact of integration issues against the benefits…" at bounding box center [155, 248] width 0 height 8
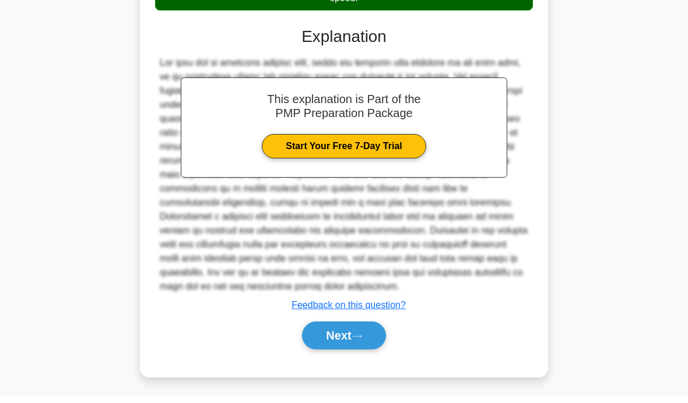
scroll to position [358, 0]
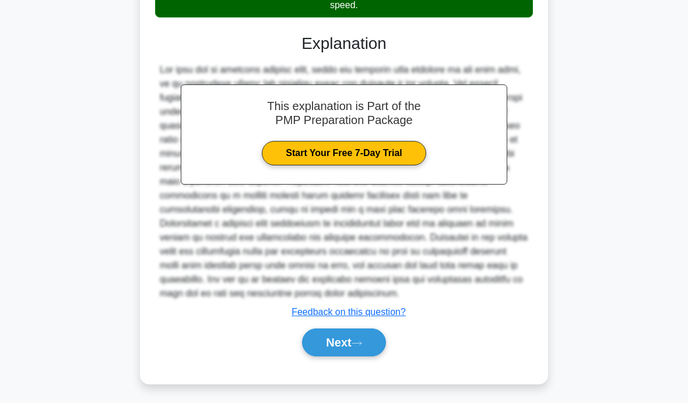
click at [370, 357] on button "Next" at bounding box center [343, 343] width 83 height 28
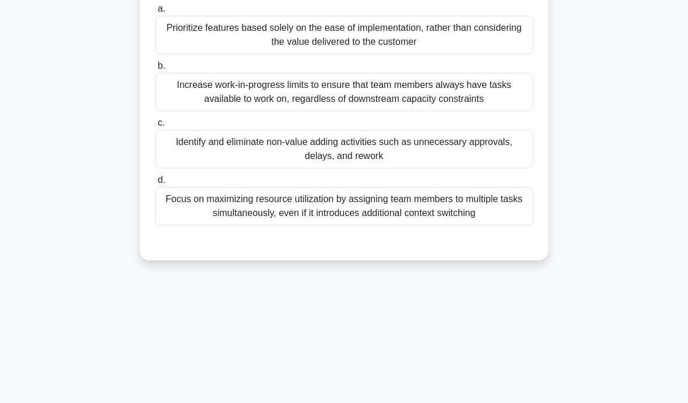
scroll to position [54, 0]
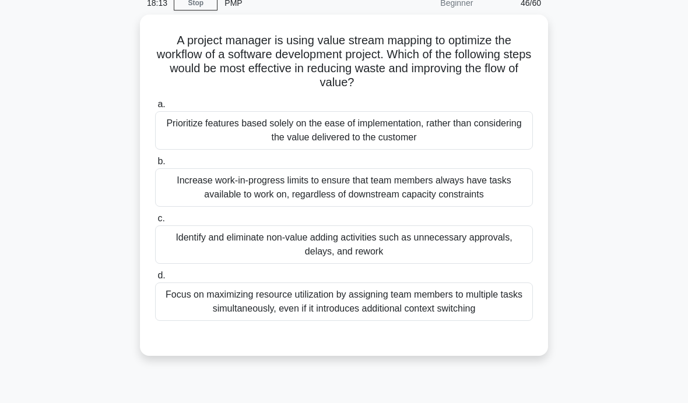
click at [491, 310] on div "Focus on maximizing resource utilization by assigning team members to multiple …" at bounding box center [344, 302] width 378 height 38
click at [155, 280] on input "d. Focus on maximizing resource utilization by assigning team members to multip…" at bounding box center [155, 276] width 0 height 8
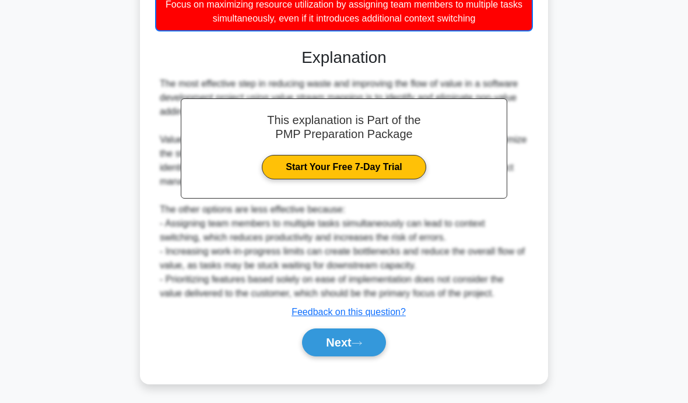
scroll to position [359, 0]
click at [348, 357] on button "Next" at bounding box center [343, 343] width 83 height 28
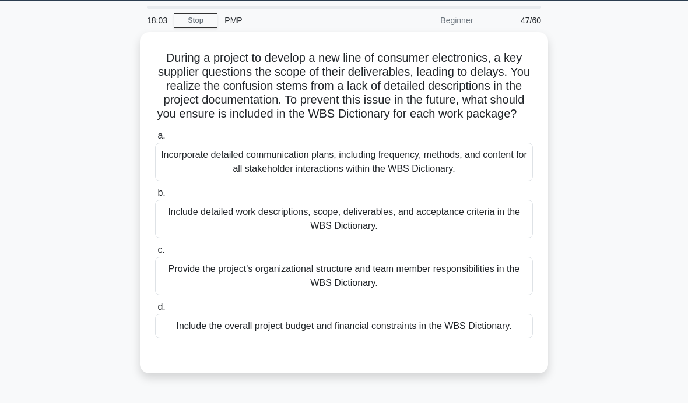
scroll to position [36, 0]
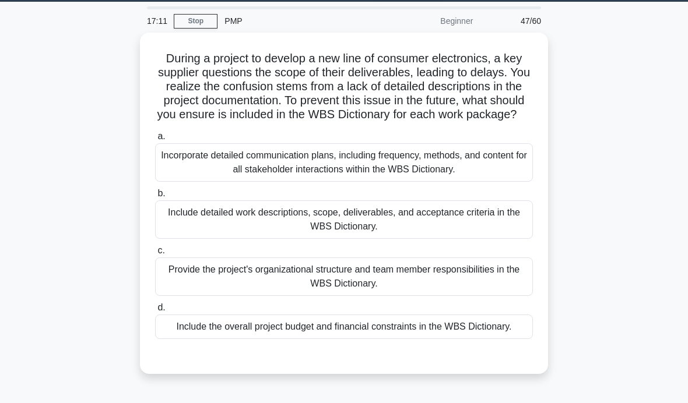
click at [498, 238] on div "Include detailed work descriptions, scope, deliverables, and acceptance criteri…" at bounding box center [344, 219] width 378 height 38
click at [155, 198] on input "b. Include detailed work descriptions, scope, deliverables, and acceptance crit…" at bounding box center [155, 194] width 0 height 8
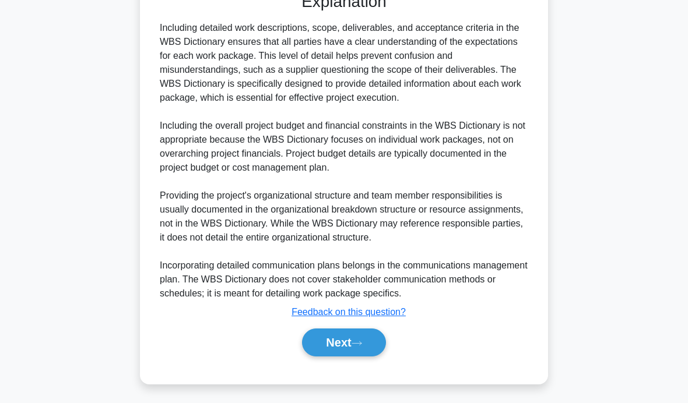
scroll to position [442, 0]
click at [351, 357] on button "Next" at bounding box center [343, 343] width 83 height 28
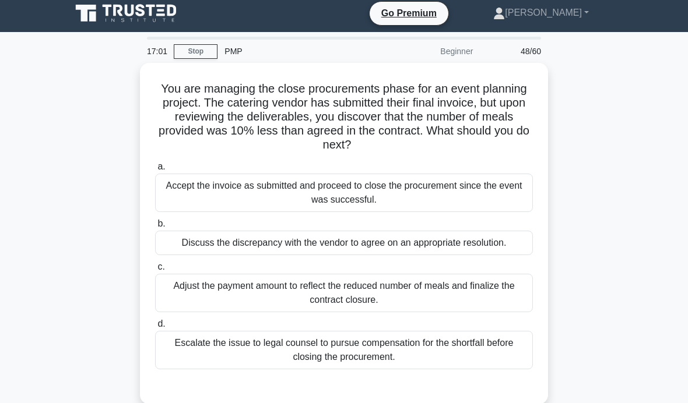
scroll to position [12, 0]
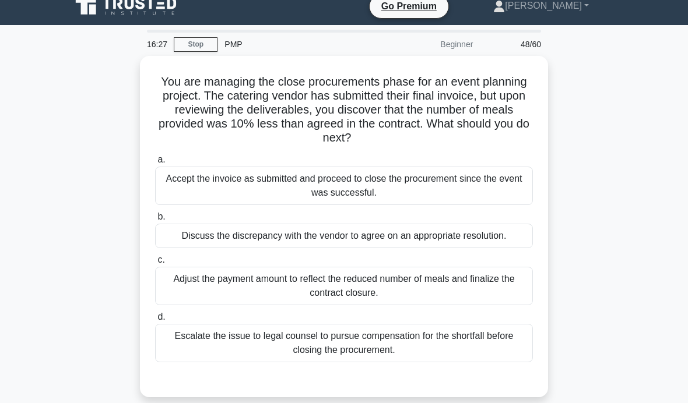
click at [498, 242] on div "Discuss the discrepancy with the vendor to agree on an appropriate resolution." at bounding box center [344, 236] width 378 height 24
click at [155, 221] on input "b. Discuss the discrepancy with the vendor to agree on an appropriate resolutio…" at bounding box center [155, 217] width 0 height 8
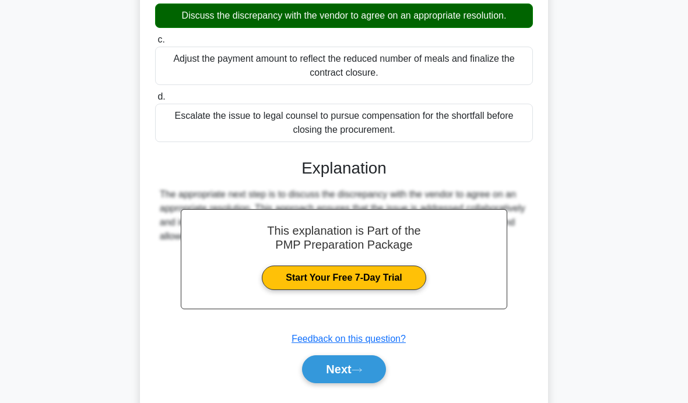
scroll to position [232, 0]
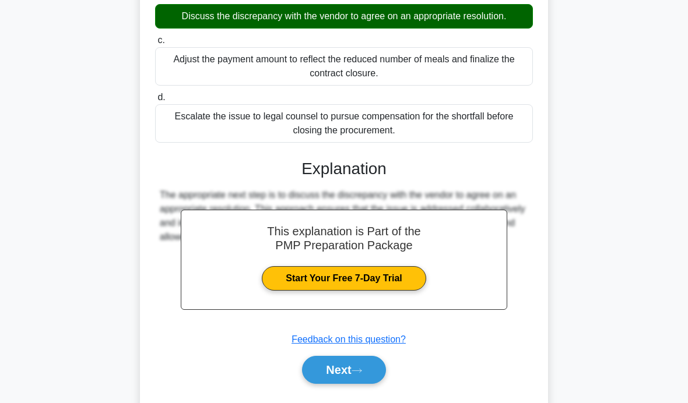
click at [358, 374] on icon at bounding box center [356, 371] width 10 height 6
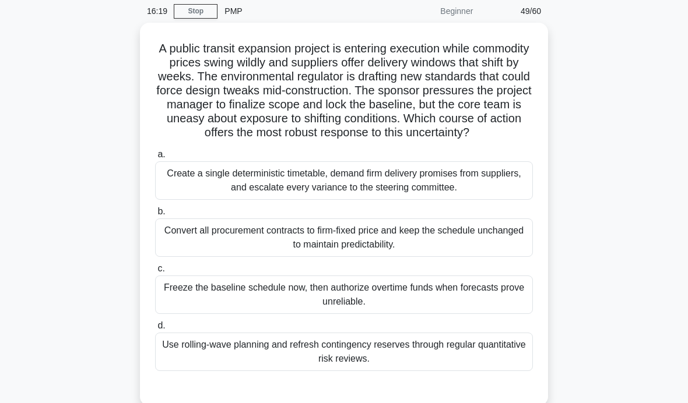
scroll to position [48, 0]
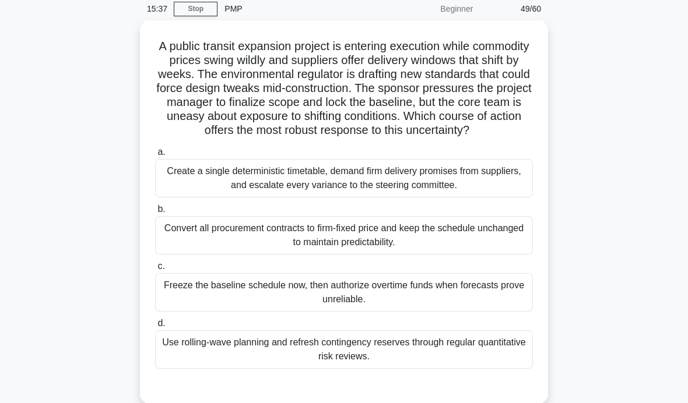
click at [478, 364] on div "Use rolling-wave planning and refresh contingency reserves through regular quan…" at bounding box center [344, 349] width 378 height 38
click at [155, 327] on input "d. Use rolling-wave planning and refresh contingency reserves through regular q…" at bounding box center [155, 324] width 0 height 8
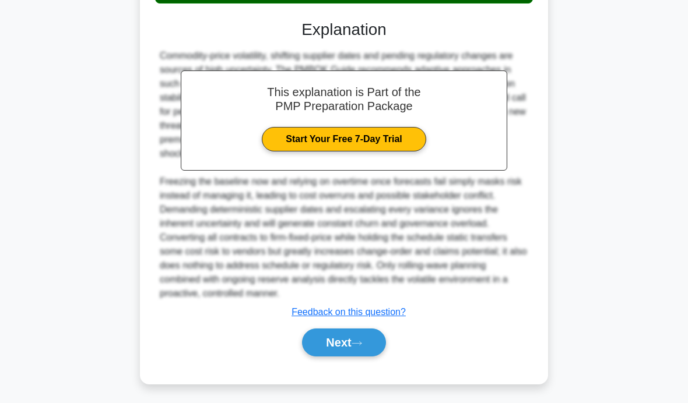
scroll to position [414, 0]
click at [355, 357] on button "Next" at bounding box center [343, 343] width 83 height 28
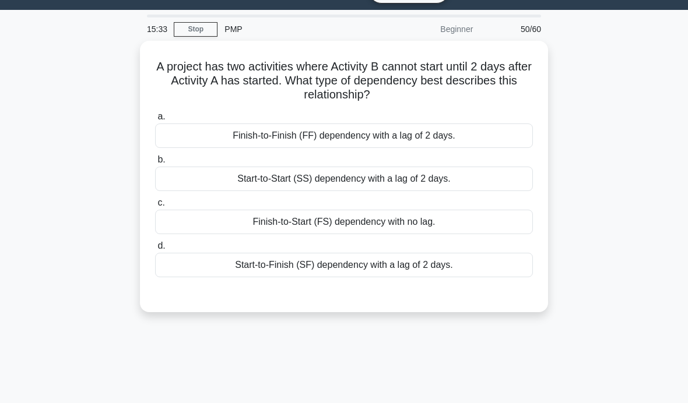
scroll to position [20, 0]
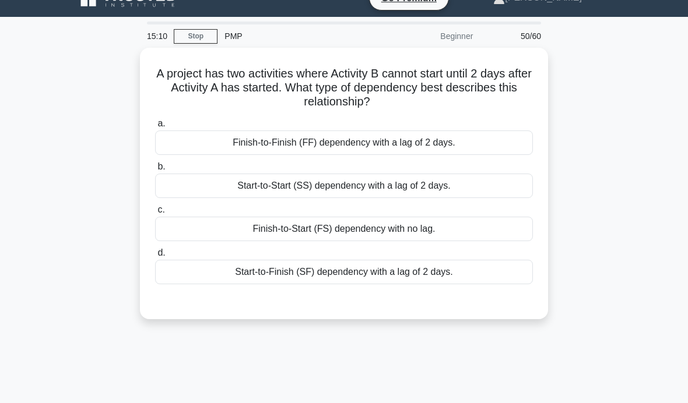
click at [495, 180] on div "Start-to-Start (SS) dependency with a lag of 2 days." at bounding box center [344, 186] width 378 height 24
click at [155, 171] on input "b. Start-to-Start (SS) dependency with a lag of 2 days." at bounding box center [155, 167] width 0 height 8
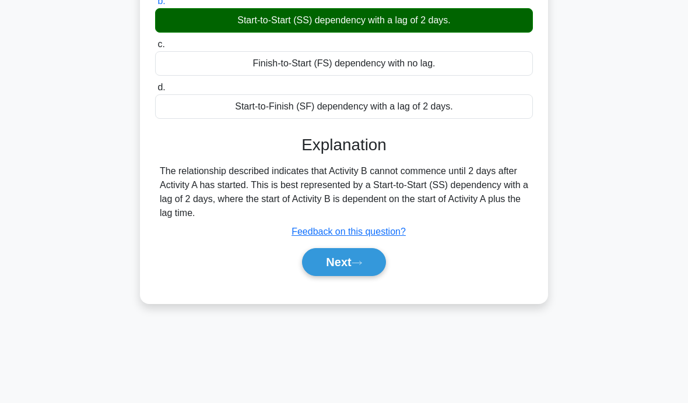
scroll to position [185, 0]
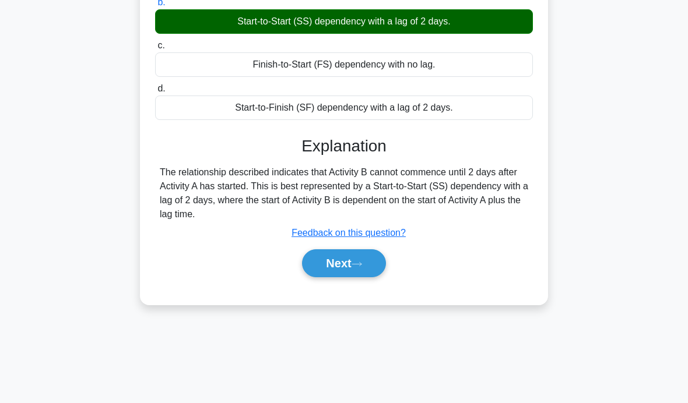
click at [365, 271] on button "Next" at bounding box center [343, 263] width 83 height 28
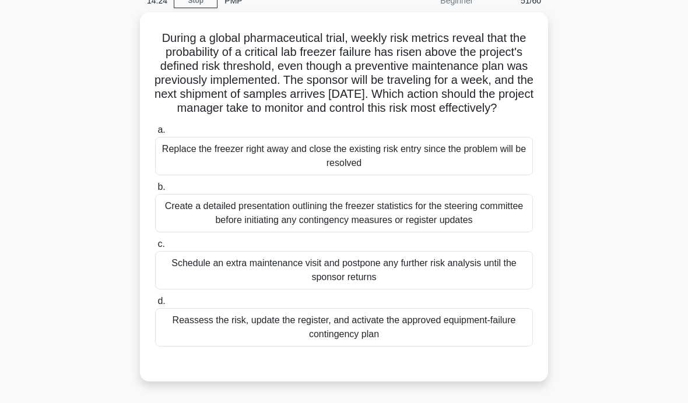
scroll to position [75, 0]
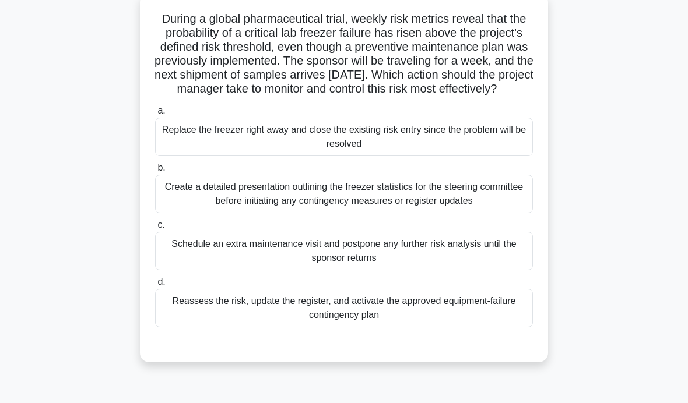
click at [485, 327] on div "Reassess the risk, update the register, and activate the approved equipment-fai…" at bounding box center [344, 308] width 378 height 38
click at [155, 286] on input "d. Reassess the risk, update the register, and activate the approved equipment-…" at bounding box center [155, 282] width 0 height 8
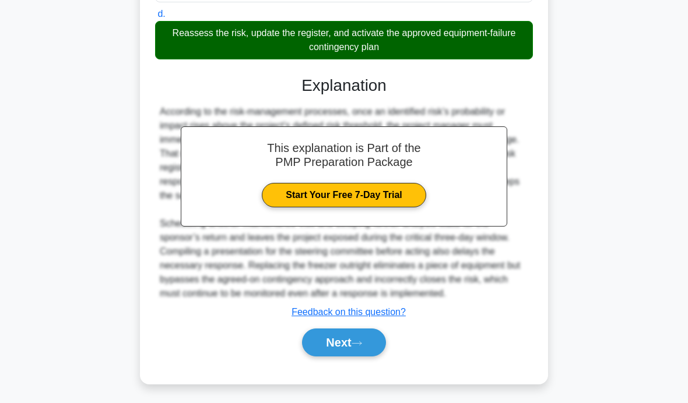
scroll to position [358, 0]
click at [348, 357] on button "Next" at bounding box center [343, 343] width 83 height 28
click at [361, 347] on icon at bounding box center [356, 343] width 10 height 6
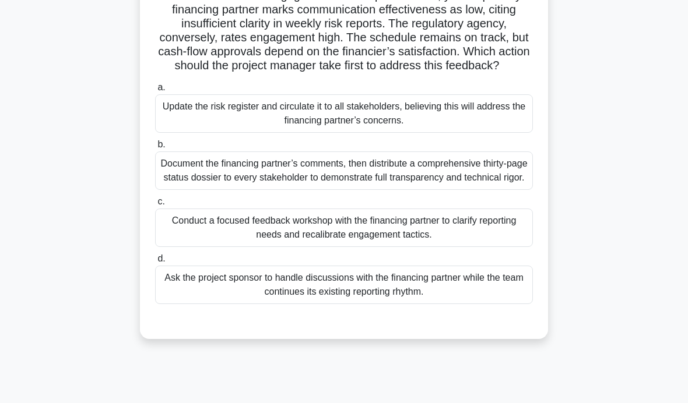
scroll to position [114, 0]
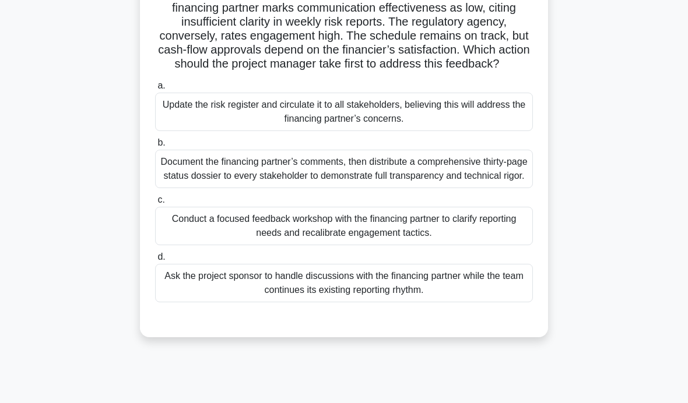
click at [490, 245] on div "Conduct a focused feedback workshop with the financing partner to clarify repor…" at bounding box center [344, 226] width 378 height 38
click at [155, 204] on input "c. Conduct a focused feedback workshop with the financing partner to clarify re…" at bounding box center [155, 200] width 0 height 8
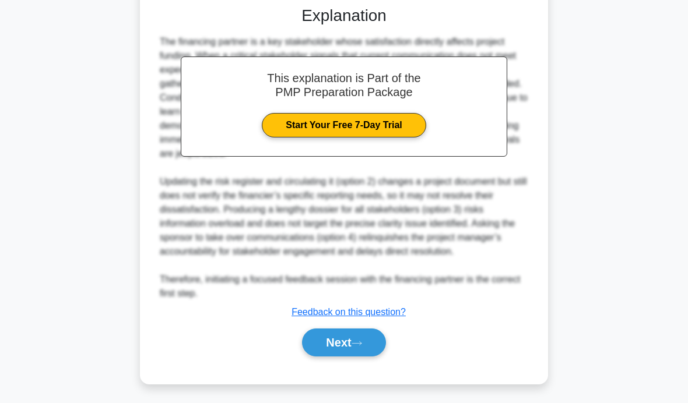
scroll to position [442, 0]
click at [362, 357] on button "Next" at bounding box center [343, 343] width 83 height 28
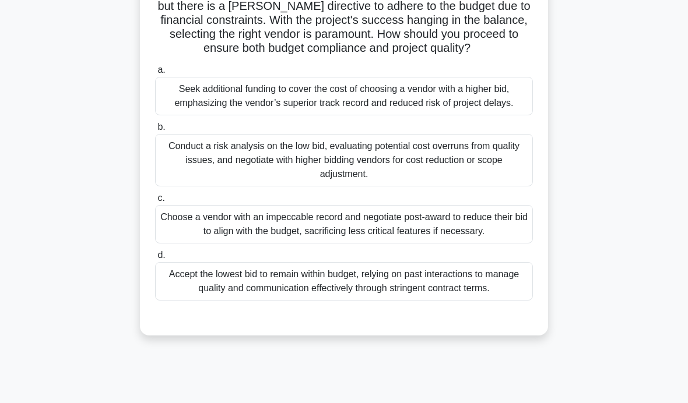
scroll to position [185, 0]
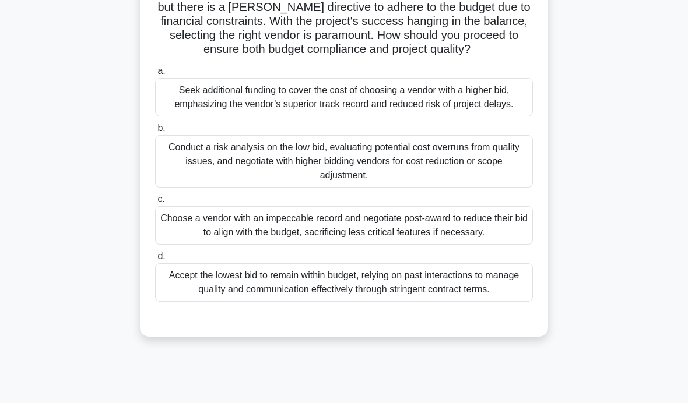
click at [507, 188] on div "Conduct a risk analysis on the low bid, evaluating potential cost overruns from…" at bounding box center [344, 161] width 378 height 52
click at [155, 132] on input "b. Conduct a risk analysis on the low bid, evaluating potential cost overruns f…" at bounding box center [155, 129] width 0 height 8
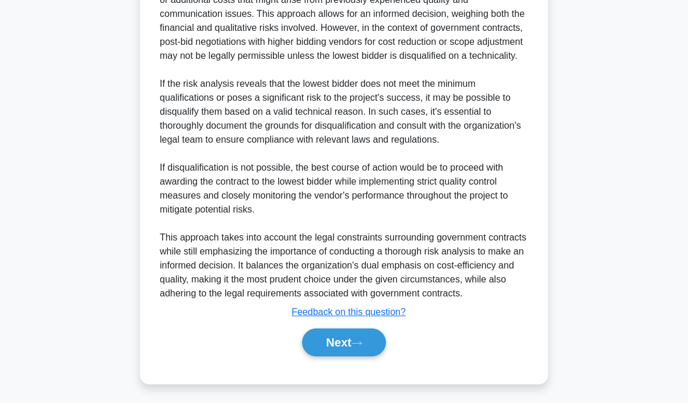
click at [339, 357] on button "Next" at bounding box center [343, 343] width 83 height 28
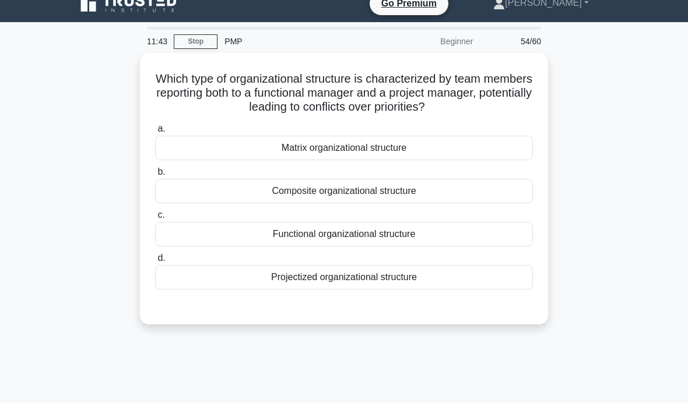
scroll to position [16, 0]
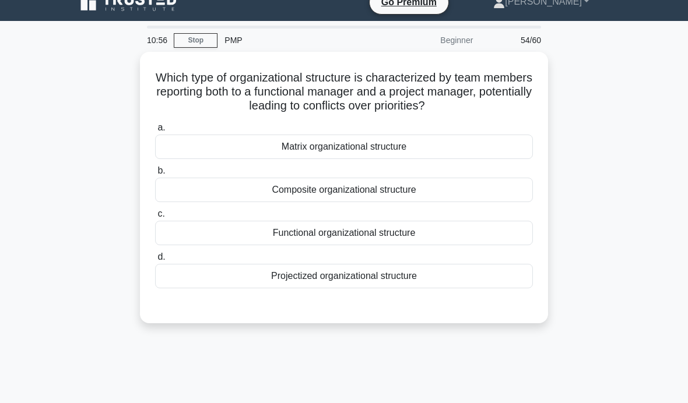
click at [501, 189] on div "Composite organizational structure" at bounding box center [344, 190] width 378 height 24
click at [155, 175] on input "b. Composite organizational structure" at bounding box center [155, 171] width 0 height 8
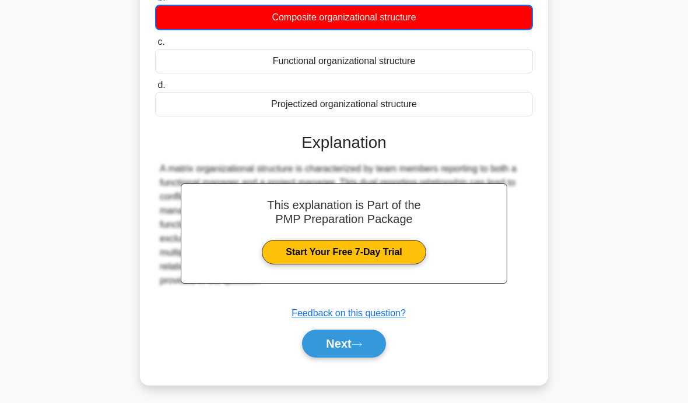
scroll to position [185, 0]
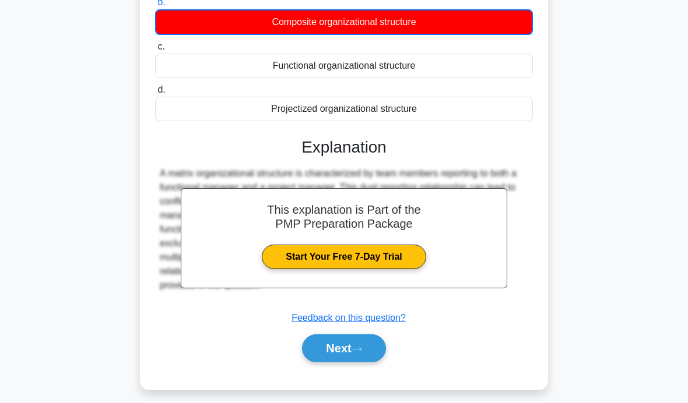
click at [358, 354] on button "Next" at bounding box center [343, 348] width 83 height 28
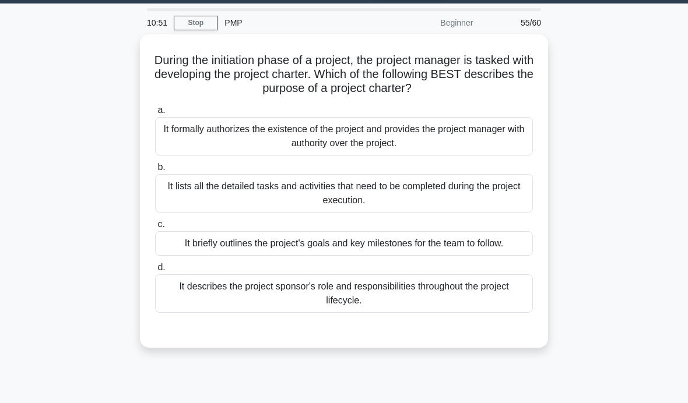
scroll to position [19, 0]
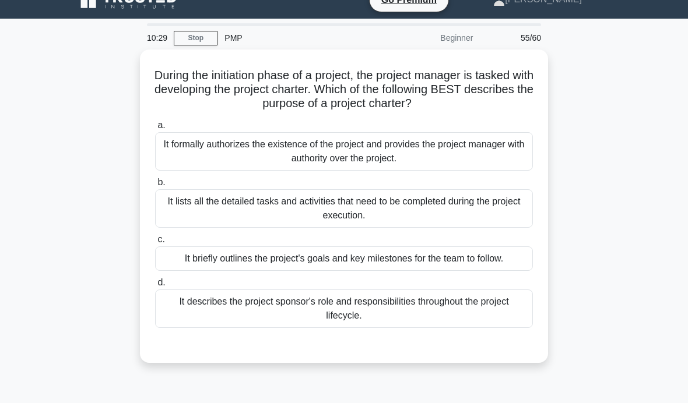
click at [515, 270] on div "It briefly outlines the project's goals and key milestones for the team to foll…" at bounding box center [344, 258] width 378 height 24
click at [155, 244] on input "c. It briefly outlines the project's goals and key milestones for the team to f…" at bounding box center [155, 240] width 0 height 8
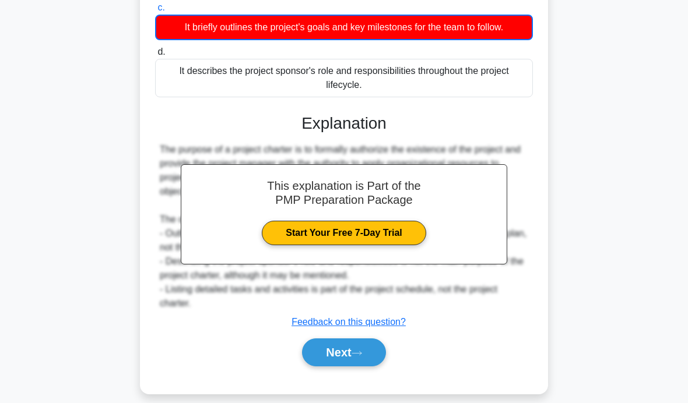
scroll to position [247, 0]
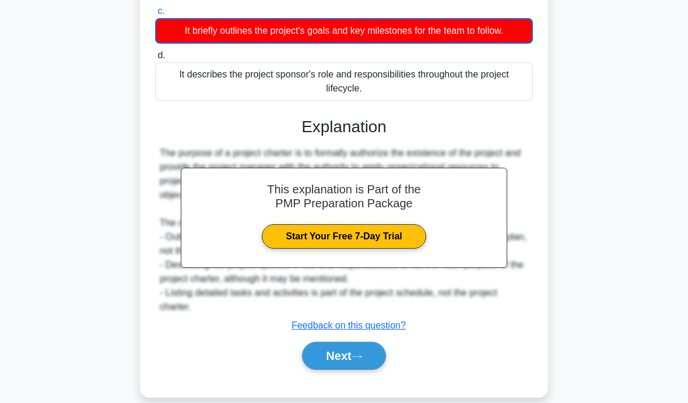
click at [354, 370] on button "Next" at bounding box center [343, 356] width 83 height 28
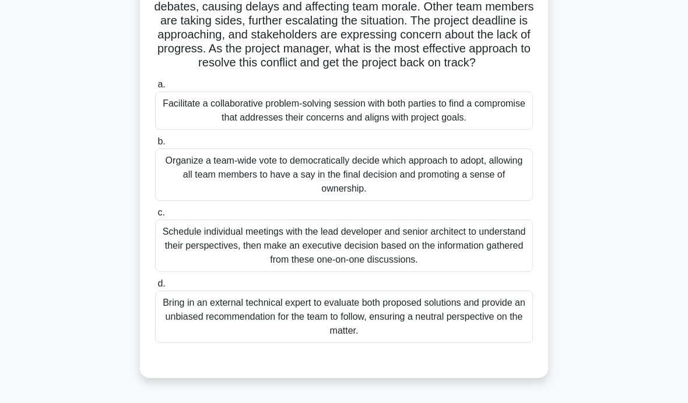
scroll to position [151, 0]
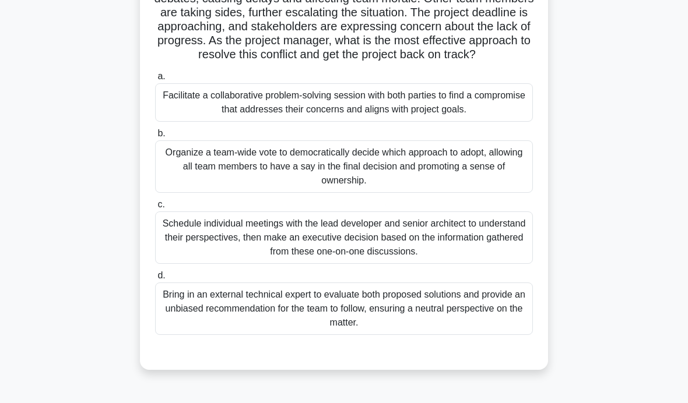
click at [516, 119] on div "Facilitate a collaborative problem-solving session with both parties to find a …" at bounding box center [344, 102] width 378 height 38
click at [155, 80] on input "a. Facilitate a collaborative problem-solving session with both parties to find…" at bounding box center [155, 77] width 0 height 8
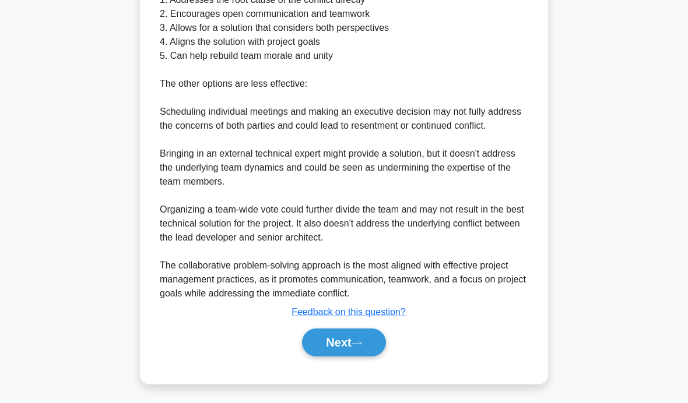
click at [348, 357] on button "Next" at bounding box center [343, 343] width 83 height 28
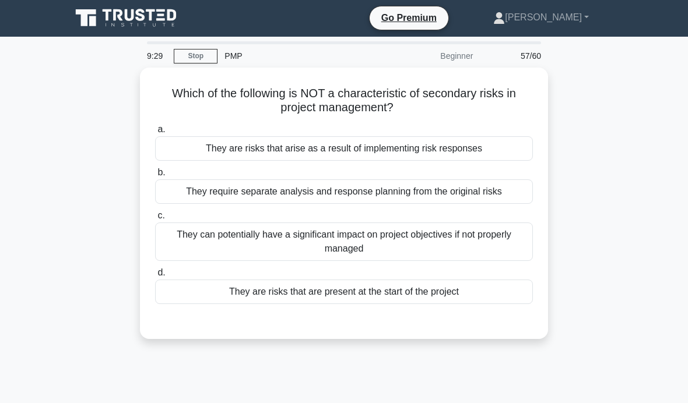
scroll to position [1, 0]
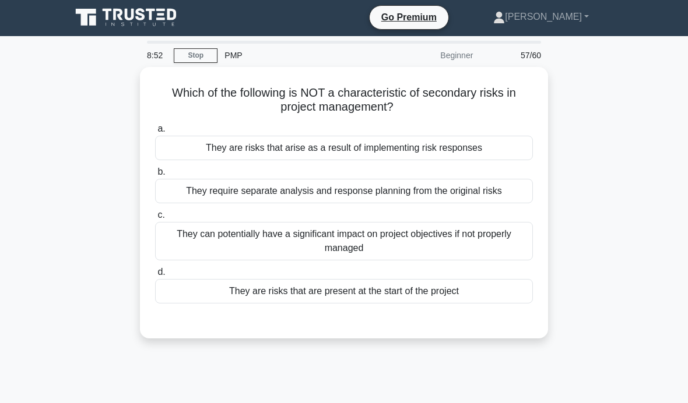
click at [509, 191] on div "They require separate analysis and response planning from the original risks" at bounding box center [344, 191] width 378 height 24
click at [155, 176] on input "b. They require separate analysis and response planning from the original risks" at bounding box center [155, 172] width 0 height 8
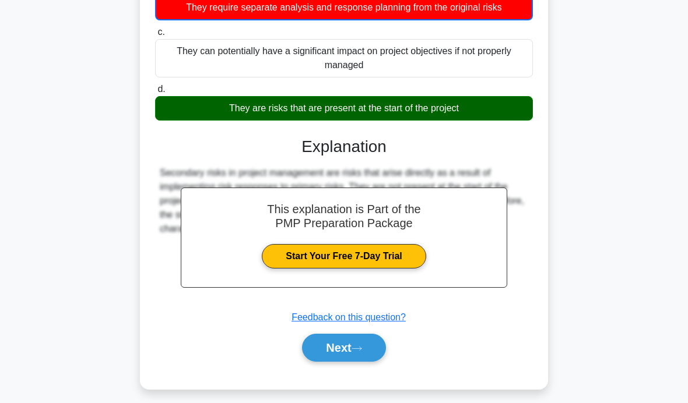
scroll to position [185, 0]
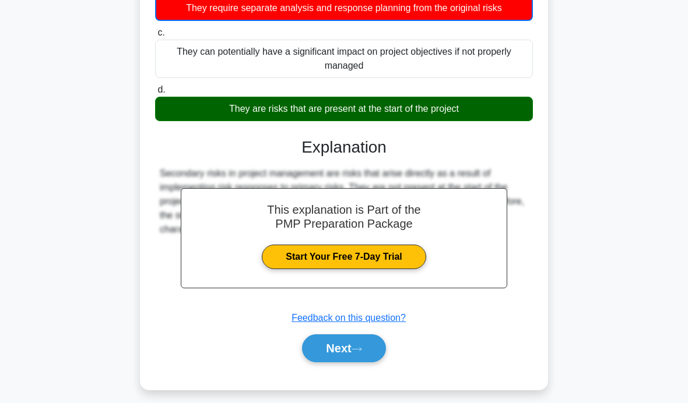
click at [372, 358] on button "Next" at bounding box center [343, 348] width 83 height 28
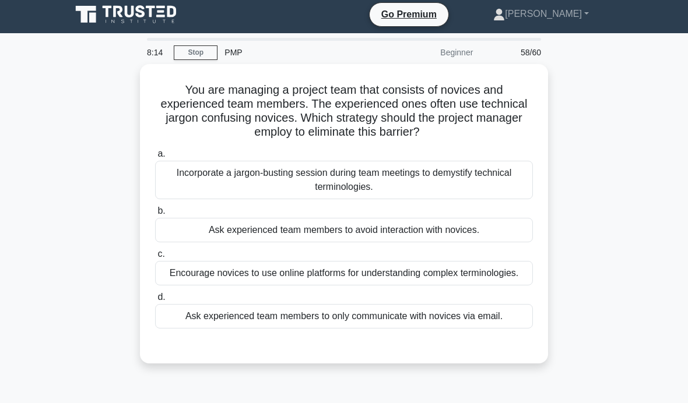
scroll to position [5, 0]
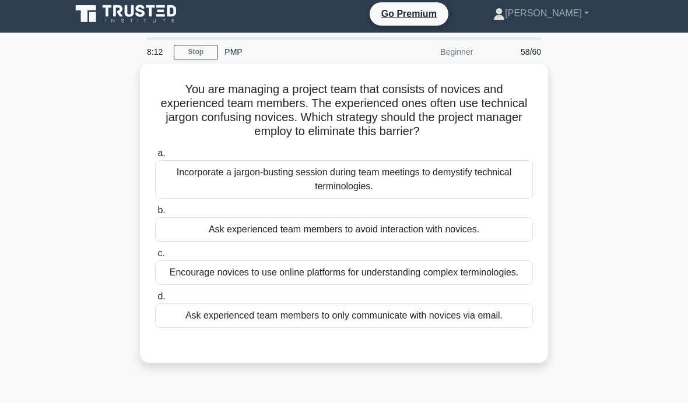
click at [520, 187] on div "Incorporate a jargon-busting session during team meetings to demystify technica…" at bounding box center [344, 179] width 378 height 38
click at [155, 157] on input "a. Incorporate a jargon-busting session during team meetings to demystify techn…" at bounding box center [155, 154] width 0 height 8
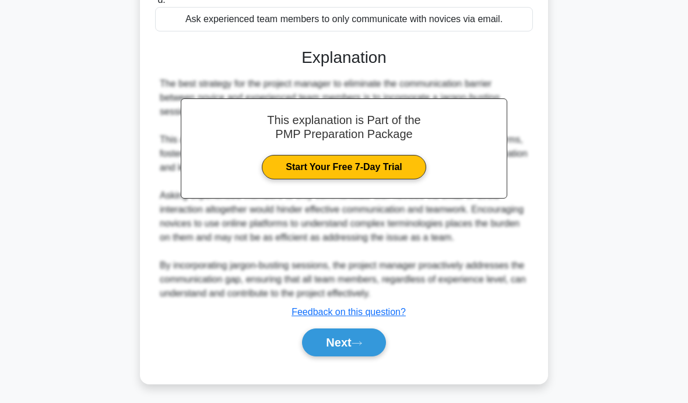
scroll to position [316, 0]
click at [356, 357] on button "Next" at bounding box center [343, 343] width 83 height 28
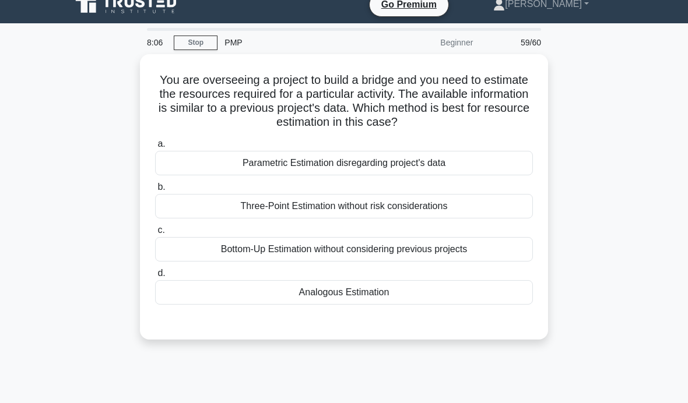
scroll to position [13, 0]
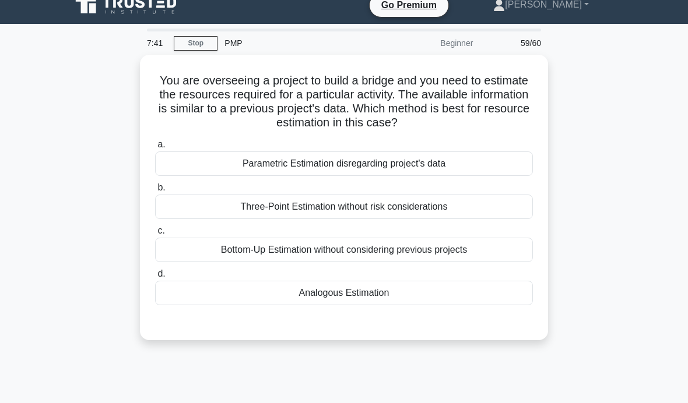
click at [421, 291] on div "Analogous Estimation" at bounding box center [344, 293] width 378 height 24
click at [155, 278] on input "d. Analogous Estimation" at bounding box center [155, 274] width 0 height 8
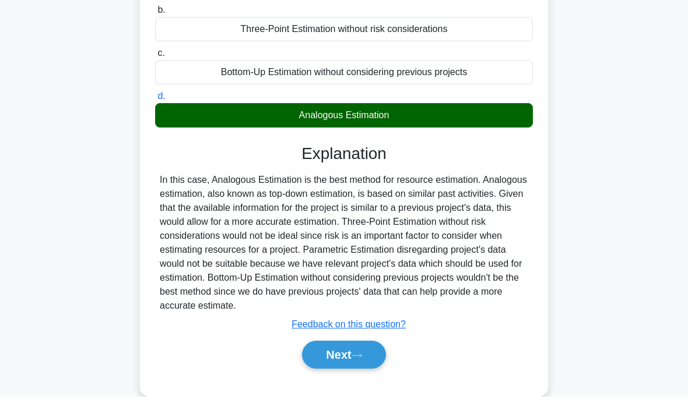
scroll to position [185, 0]
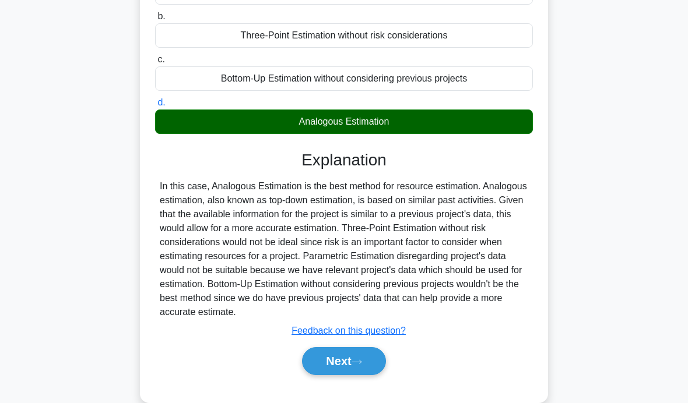
click at [355, 374] on button "Next" at bounding box center [343, 361] width 83 height 28
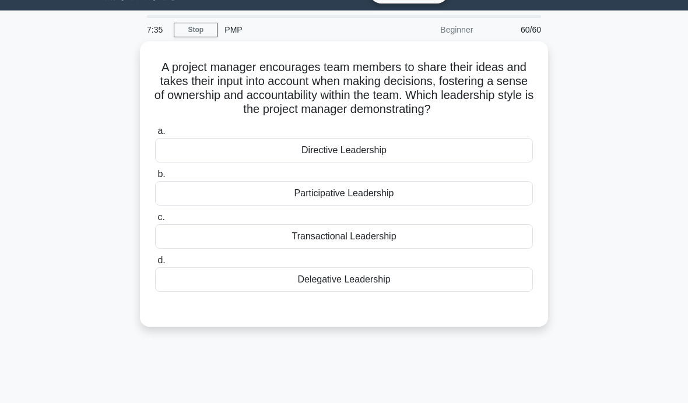
scroll to position [27, 0]
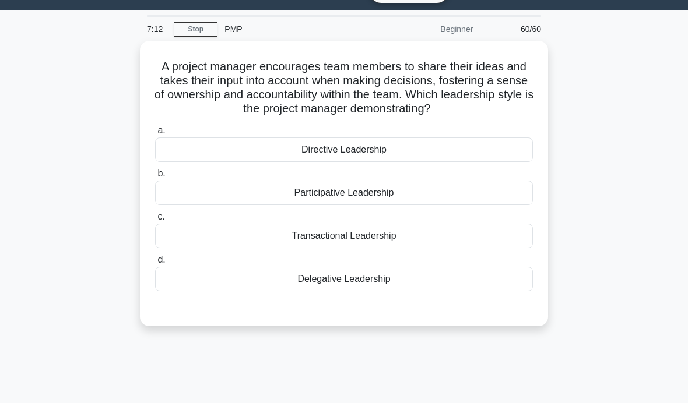
click at [477, 205] on div "Participative Leadership" at bounding box center [344, 193] width 378 height 24
click at [155, 178] on input "b. Participative Leadership" at bounding box center [155, 174] width 0 height 8
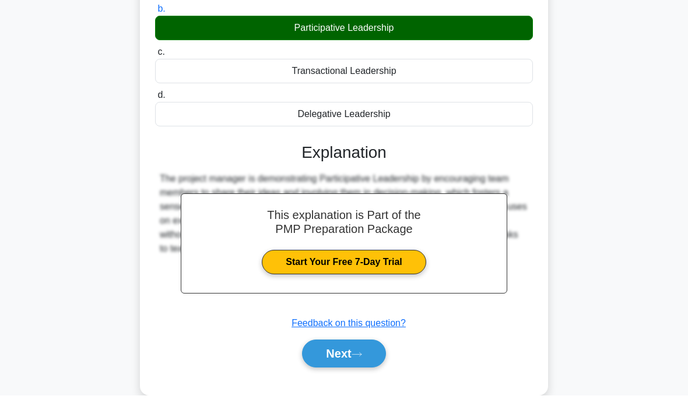
scroll to position [185, 0]
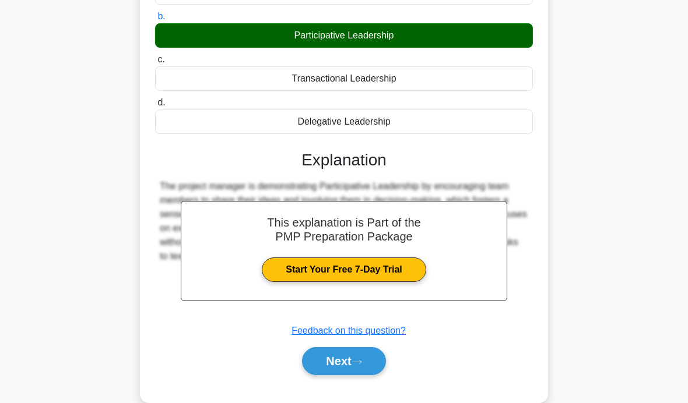
click at [350, 374] on button "Next" at bounding box center [343, 361] width 83 height 28
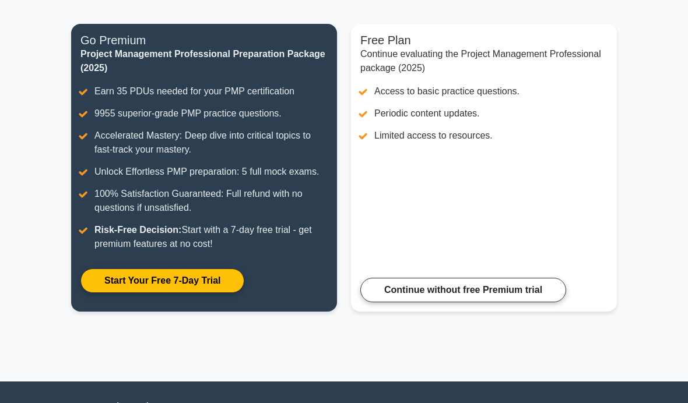
scroll to position [133, 0]
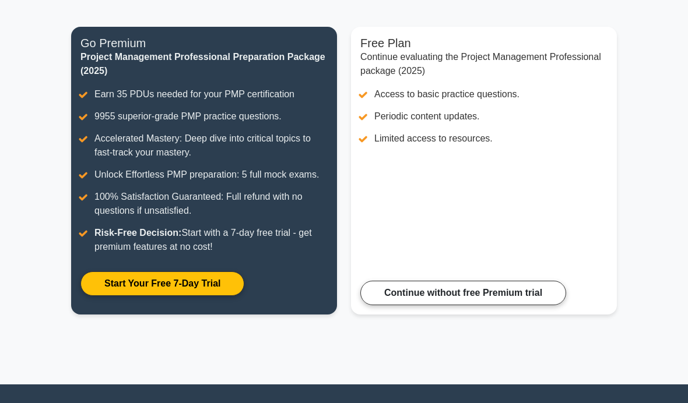
click at [500, 304] on link "Continue without free Premium trial" at bounding box center [463, 293] width 206 height 24
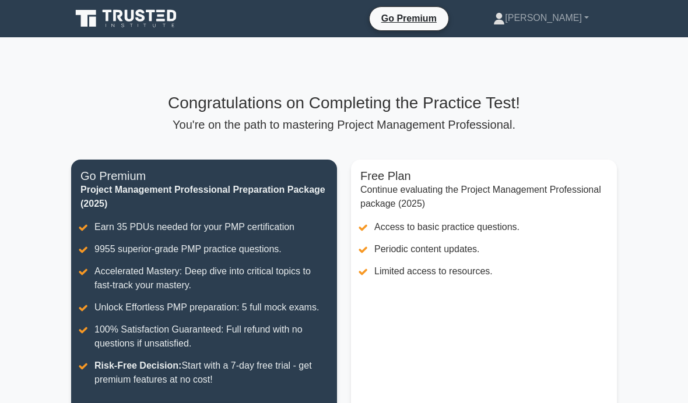
scroll to position [174, 0]
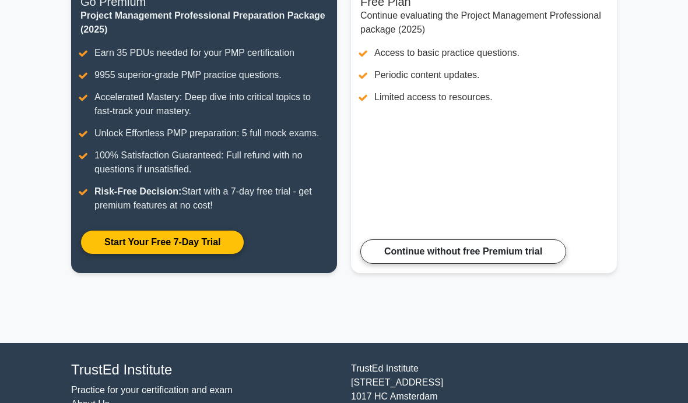
click at [207, 255] on link "Start Your Free 7-Day Trial" at bounding box center [162, 242] width 164 height 24
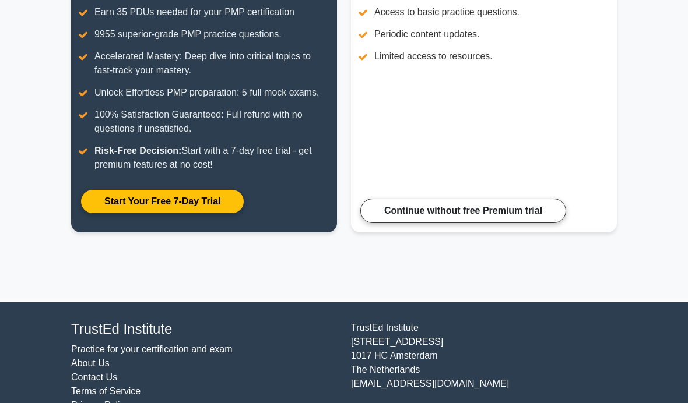
scroll to position [214, 0]
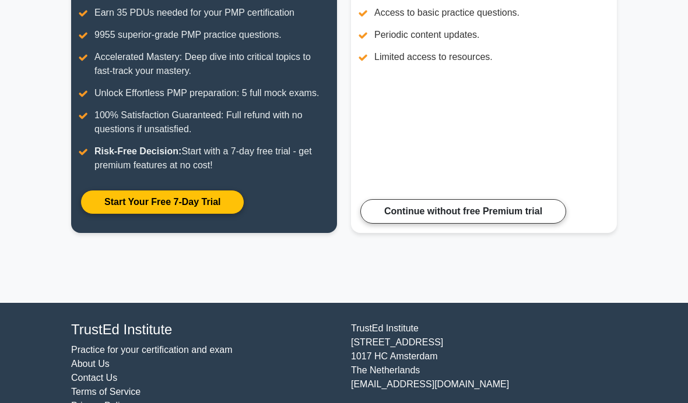
click at [534, 217] on link "Continue without free Premium trial" at bounding box center [463, 211] width 206 height 24
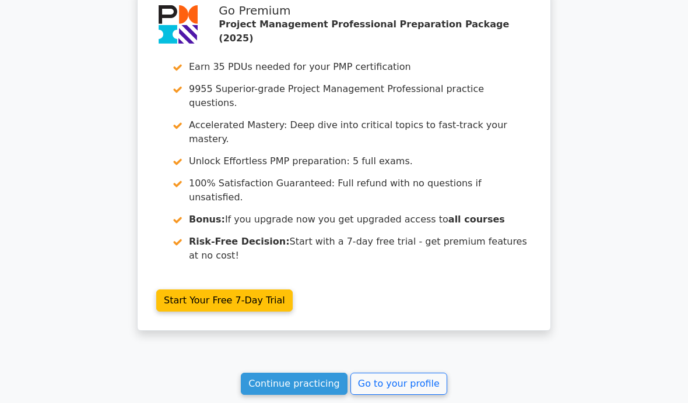
scroll to position [2167, 0]
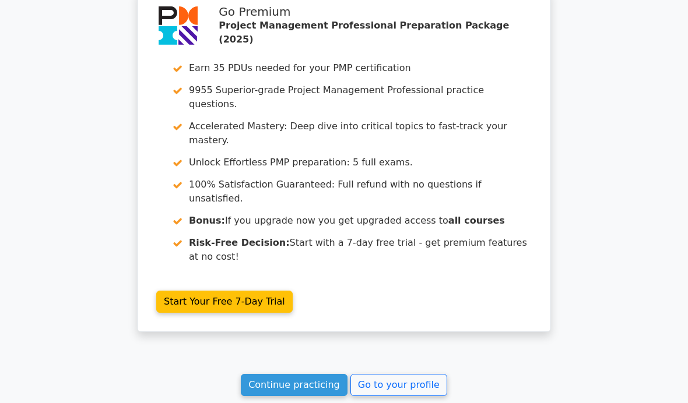
click at [301, 374] on link "Continue practicing" at bounding box center [294, 385] width 107 height 22
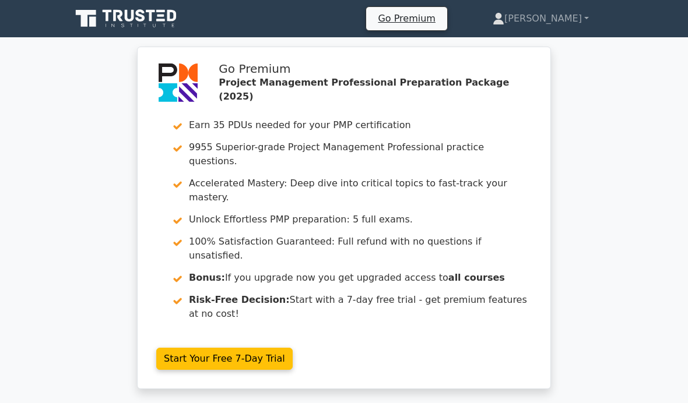
scroll to position [2208, 0]
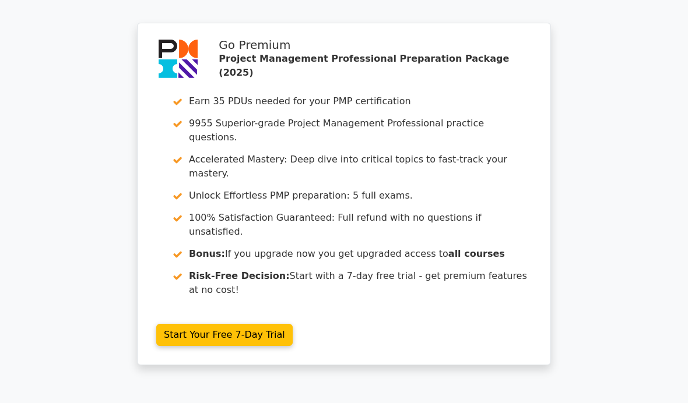
scroll to position [2149, 0]
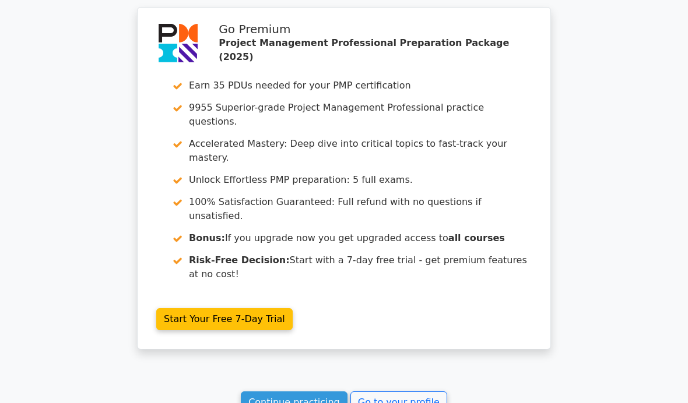
click at [307, 392] on link "Continue practicing" at bounding box center [294, 403] width 107 height 22
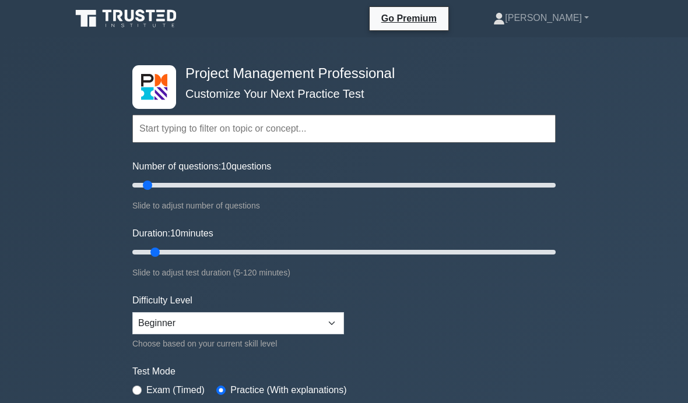
type input "60"
click at [255, 184] on input "Number of questions: 10 questions" at bounding box center [343, 185] width 423 height 14
click at [258, 251] on input "Duration: 10 minutes" at bounding box center [343, 252] width 423 height 14
click at [255, 252] on input "Duration: 40 minutes" at bounding box center [343, 252] width 423 height 14
click at [270, 255] on input "Duration: 40 minutes" at bounding box center [343, 252] width 423 height 14
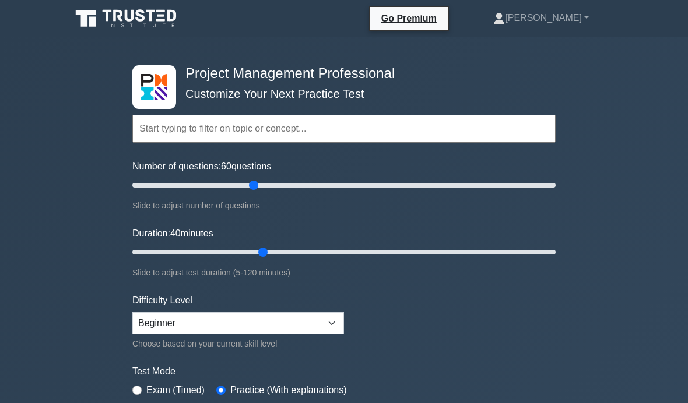
click at [287, 251] on input "Duration: 40 minutes" at bounding box center [343, 252] width 423 height 14
click at [306, 248] on input "Duration: 45 minutes" at bounding box center [343, 252] width 423 height 14
click at [324, 246] on input "Duration: 50 minutes" at bounding box center [343, 252] width 423 height 14
type input "60"
click at [337, 251] on input "Duration: 55 minutes" at bounding box center [343, 252] width 423 height 14
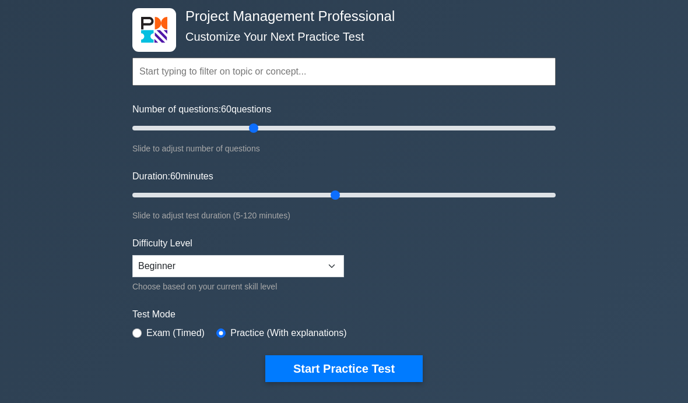
scroll to position [58, 0]
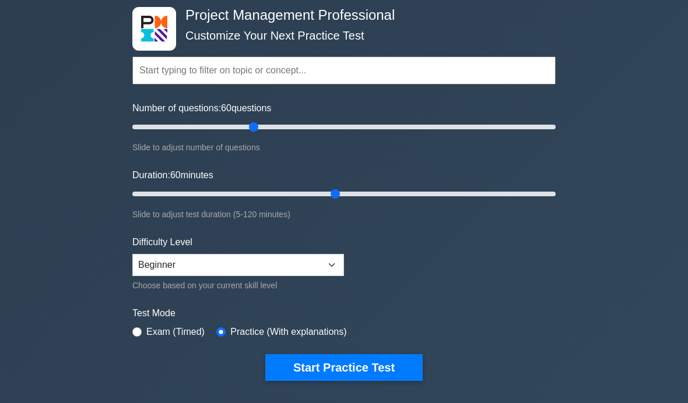
click at [163, 325] on label "Exam (Timed)" at bounding box center [175, 332] width 58 height 14
click at [136, 328] on input "radio" at bounding box center [136, 331] width 9 height 9
radio input "true"
click at [355, 365] on button "Start Practice Test" at bounding box center [343, 367] width 157 height 27
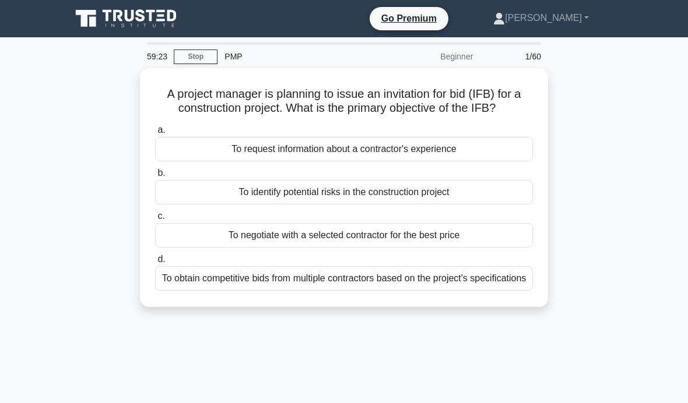
click at [480, 161] on div "To request information about a contractor's experience" at bounding box center [344, 149] width 378 height 24
click at [155, 134] on input "a. To request information about a contractor's experience" at bounding box center [155, 130] width 0 height 8
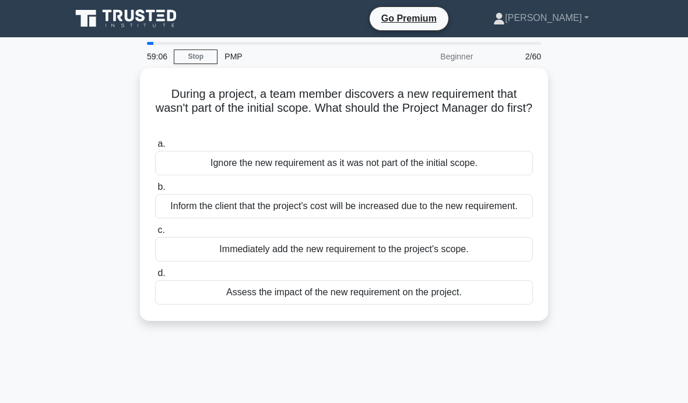
click at [482, 305] on div "Assess the impact of the new requirement on the project." at bounding box center [344, 292] width 378 height 24
click at [155, 277] on input "d. Assess the impact of the new requirement on the project." at bounding box center [155, 274] width 0 height 8
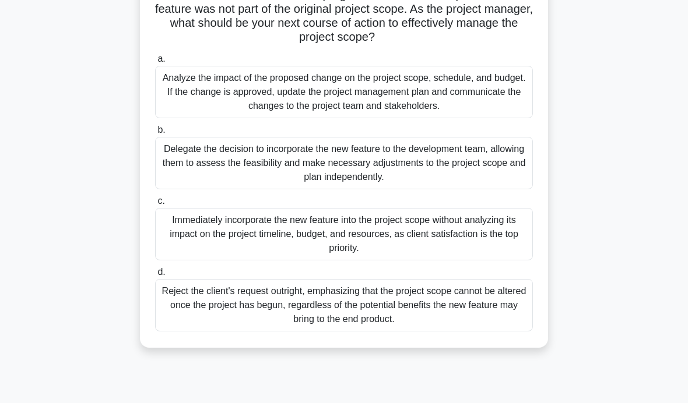
scroll to position [129, 0]
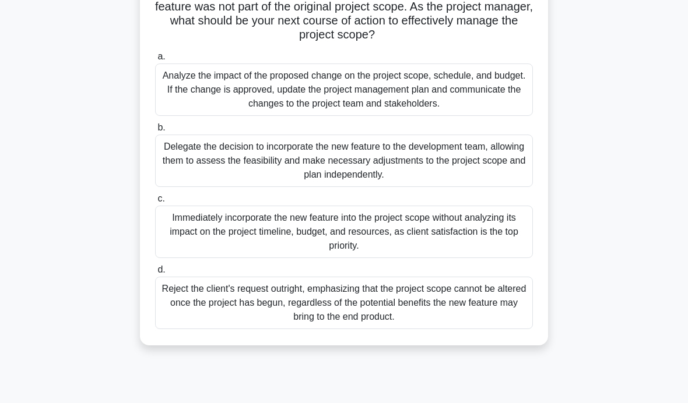
click at [496, 106] on div "Analyze the impact of the proposed change on the project scope, schedule, and b…" at bounding box center [344, 90] width 378 height 52
click at [155, 61] on input "a. Analyze the impact of the proposed change on the project scope, schedule, an…" at bounding box center [155, 57] width 0 height 8
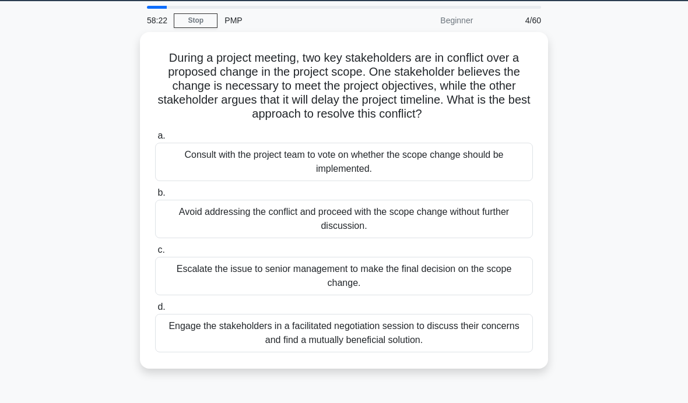
scroll to position [37, 0]
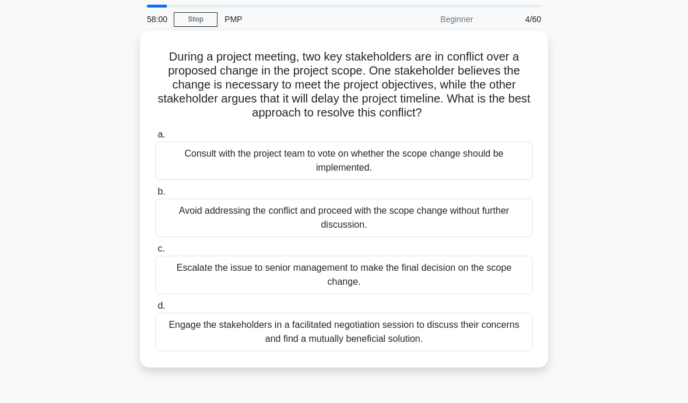
click at [475, 338] on div "Engage the stakeholders in a facilitated negotiation session to discuss their c…" at bounding box center [344, 332] width 378 height 38
click at [155, 310] on input "d. Engage the stakeholders in a facilitated negotiation session to discuss thei…" at bounding box center [155, 306] width 0 height 8
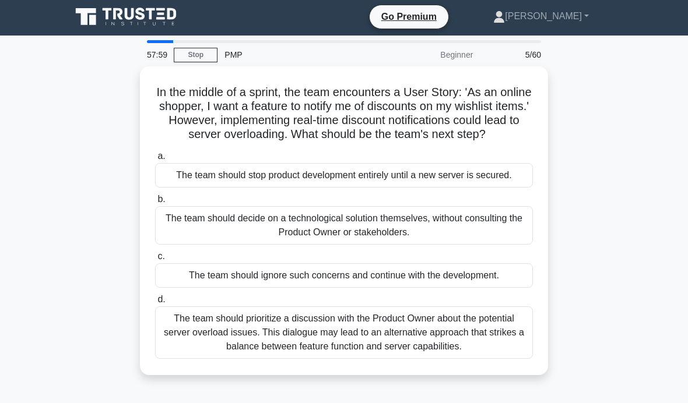
scroll to position [0, 0]
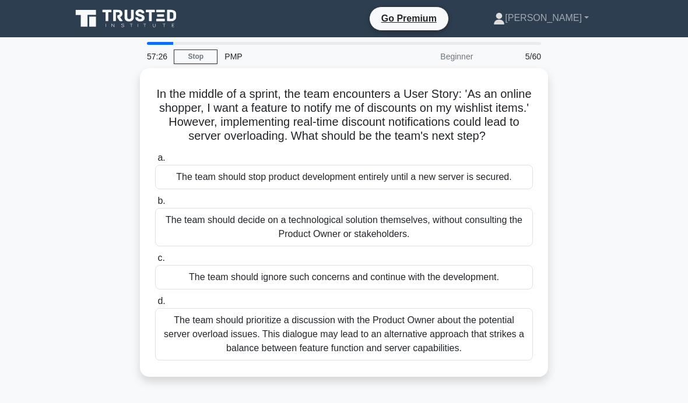
click at [478, 361] on div "The team should prioritize a discussion with the Product Owner about the potent…" at bounding box center [344, 334] width 378 height 52
click at [155, 305] on input "d. The team should prioritize a discussion with the Product Owner about the pot…" at bounding box center [155, 302] width 0 height 8
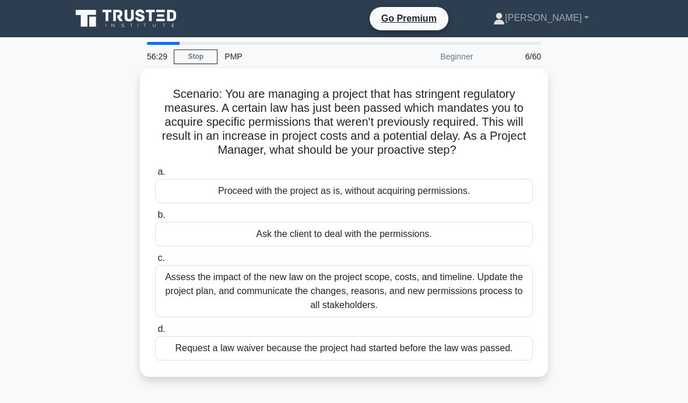
click at [502, 298] on div "Assess the impact of the new law on the project scope, costs, and timeline. Upd…" at bounding box center [344, 291] width 378 height 52
click at [155, 262] on input "c. Assess the impact of the new law on the project scope, costs, and timeline. …" at bounding box center [155, 259] width 0 height 8
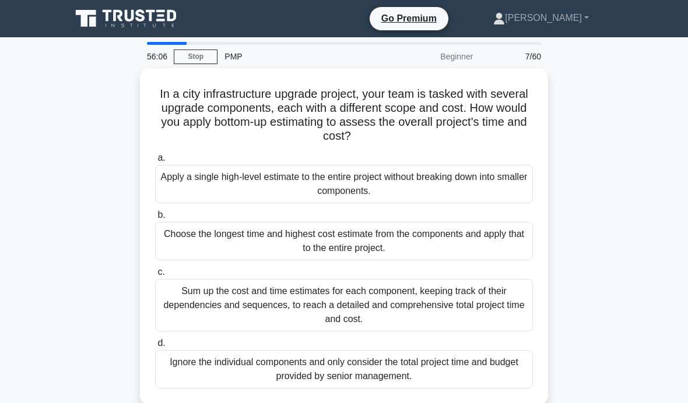
click at [292, 305] on div "Sum up the cost and time estimates for each component, keeping track of their d…" at bounding box center [344, 305] width 378 height 52
click at [155, 276] on input "c. Sum up the cost and time estimates for each component, keeping track of thei…" at bounding box center [155, 273] width 0 height 8
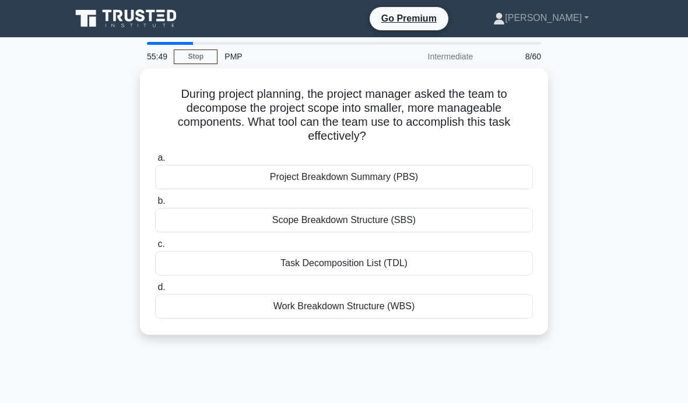
click at [426, 302] on div "Work Breakdown Structure (WBS)" at bounding box center [344, 306] width 378 height 24
click at [155, 291] on input "d. Work Breakdown Structure (WBS)" at bounding box center [155, 288] width 0 height 8
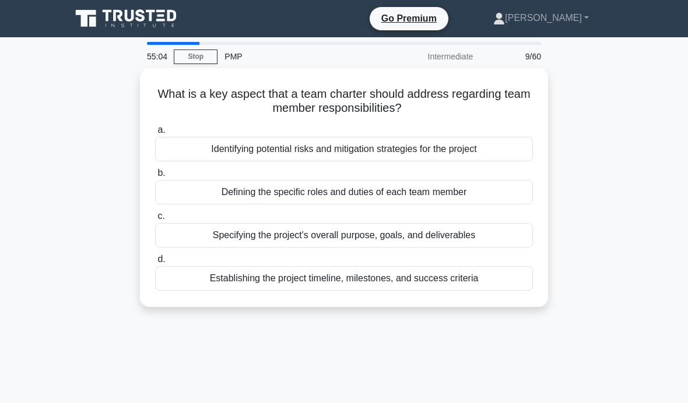
click at [496, 229] on div "Specifying the project's overall purpose, goals, and deliverables" at bounding box center [344, 235] width 378 height 24
click at [155, 220] on input "c. Specifying the project's overall purpose, goals, and deliverables" at bounding box center [155, 217] width 0 height 8
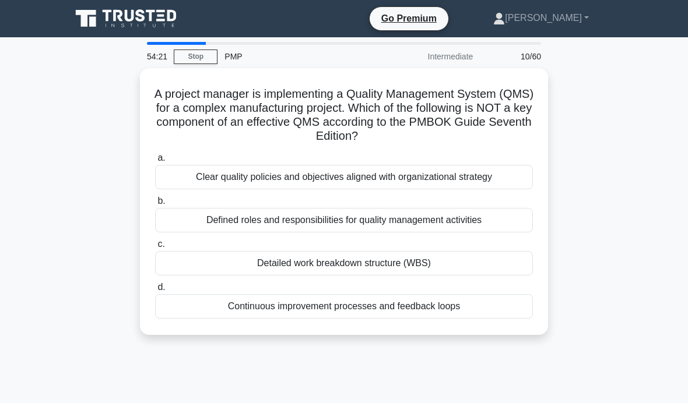
click at [415, 306] on div "Continuous improvement processes and feedback loops" at bounding box center [344, 306] width 378 height 24
click at [155, 291] on input "d. Continuous improvement processes and feedback loops" at bounding box center [155, 288] width 0 height 8
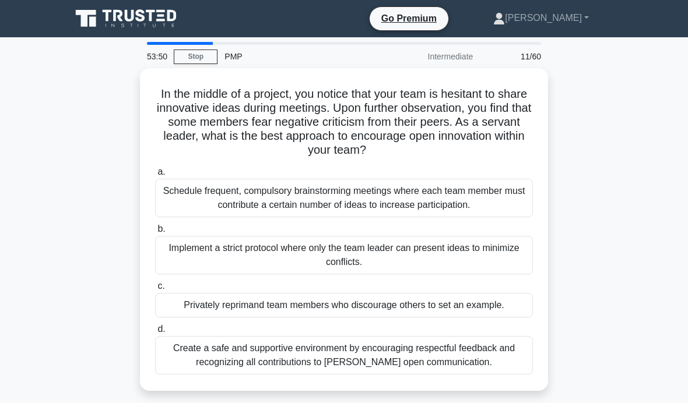
click at [510, 350] on div "Create a safe and supportive environment by encouraging respectful feedback and…" at bounding box center [344, 355] width 378 height 38
click at [155, 333] on input "d. Create a safe and supportive environment by encouraging respectful feedback …" at bounding box center [155, 330] width 0 height 8
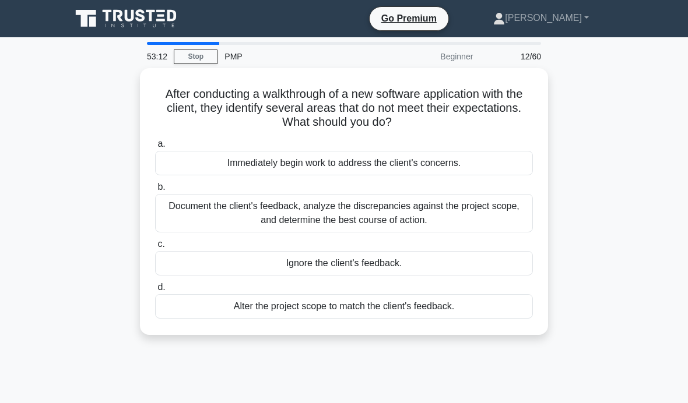
click at [482, 214] on div "Document the client's feedback, analyze the discrepancies against the project s…" at bounding box center [344, 213] width 378 height 38
click at [155, 191] on input "b. Document the client's feedback, analyze the discrepancies against the projec…" at bounding box center [155, 188] width 0 height 8
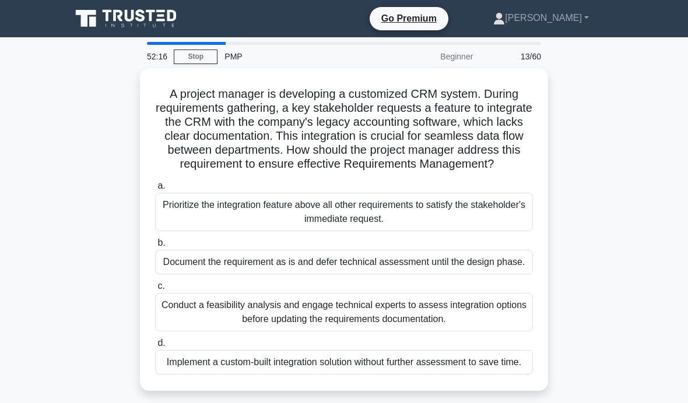
click at [495, 332] on div "Conduct a feasibility analysis and engage technical experts to assess integrati…" at bounding box center [344, 312] width 378 height 38
click at [155, 290] on input "c. Conduct a feasibility analysis and engage technical experts to assess integr…" at bounding box center [155, 287] width 0 height 8
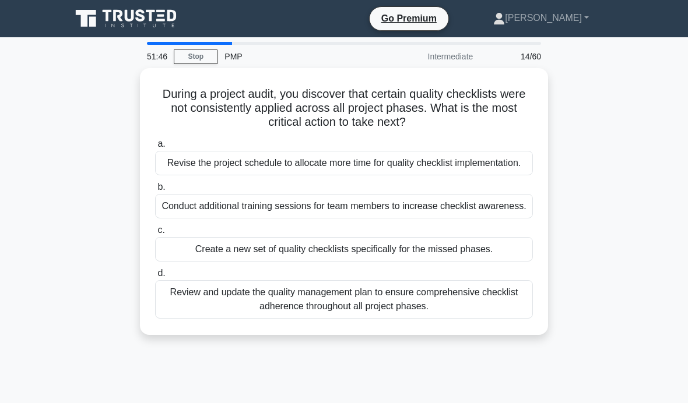
click at [445, 319] on div "Review and update the quality management plan to ensure comprehensive checklist…" at bounding box center [344, 299] width 378 height 38
click at [155, 277] on input "d. Review and update the quality management plan to ensure comprehensive checkl…" at bounding box center [155, 274] width 0 height 8
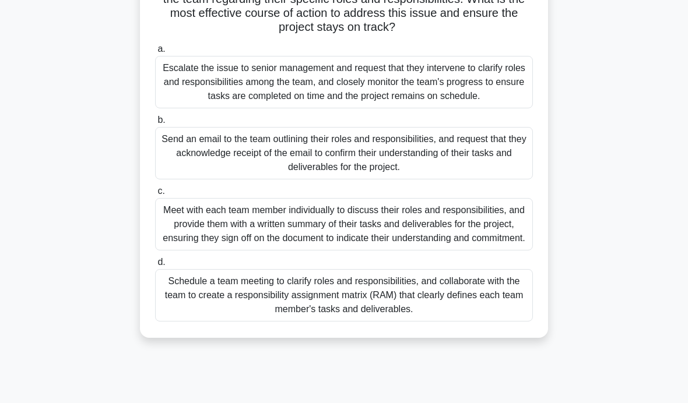
scroll to position [138, 0]
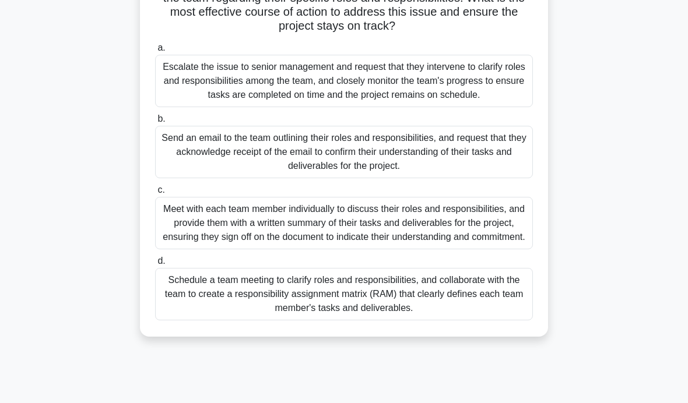
click at [489, 320] on div "Schedule a team meeting to clarify roles and responsibilities, and collaborate …" at bounding box center [344, 294] width 378 height 52
click at [155, 265] on input "d. Schedule a team meeting to clarify roles and responsibilities, and collabora…" at bounding box center [155, 262] width 0 height 8
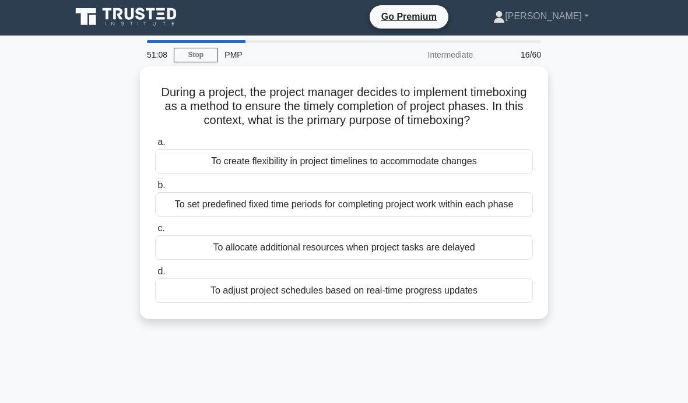
scroll to position [2, 0]
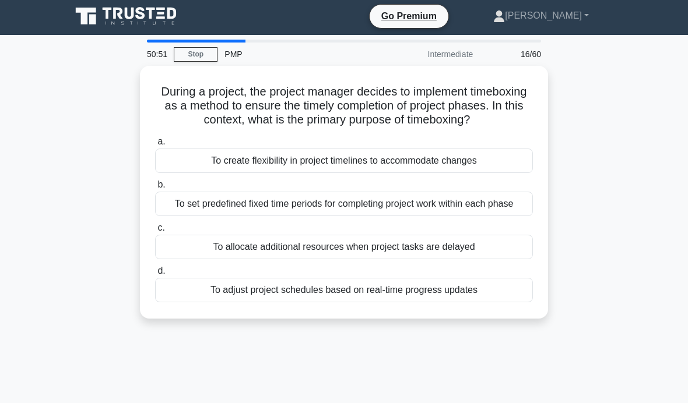
click at [0, 309] on main "50:51 Stop PMP Intermediate 16/60 During a project, the project manager decides…" at bounding box center [344, 331] width 688 height 592
click at [482, 216] on div "To set predefined fixed time periods for completing project work within each ph…" at bounding box center [344, 204] width 378 height 24
click at [155, 189] on input "b. To set predefined fixed time periods for completing project work within each…" at bounding box center [155, 185] width 0 height 8
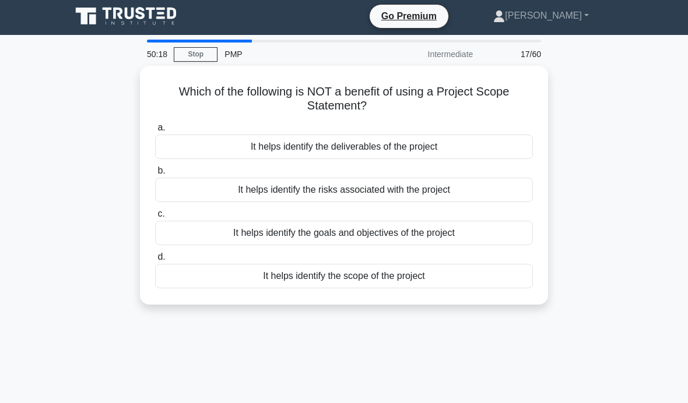
click at [499, 191] on div "It helps identify the risks associated with the project" at bounding box center [344, 190] width 378 height 24
click at [155, 175] on input "b. It helps identify the risks associated with the project" at bounding box center [155, 171] width 0 height 8
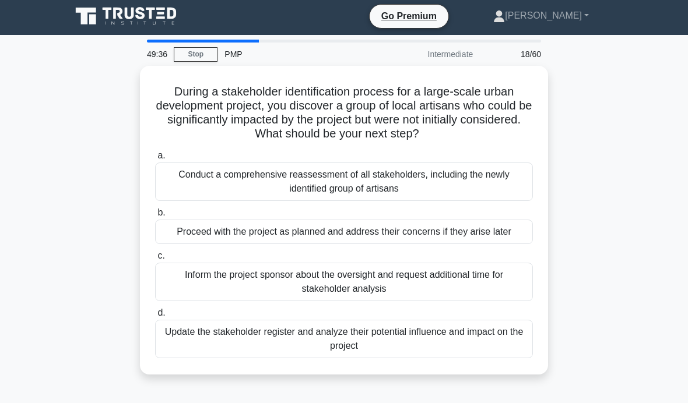
click at [509, 346] on div "Update the stakeholder register and analyze their potential influence and impac…" at bounding box center [344, 339] width 378 height 38
click at [155, 317] on input "d. Update the stakeholder register and analyze their potential influence and im…" at bounding box center [155, 313] width 0 height 8
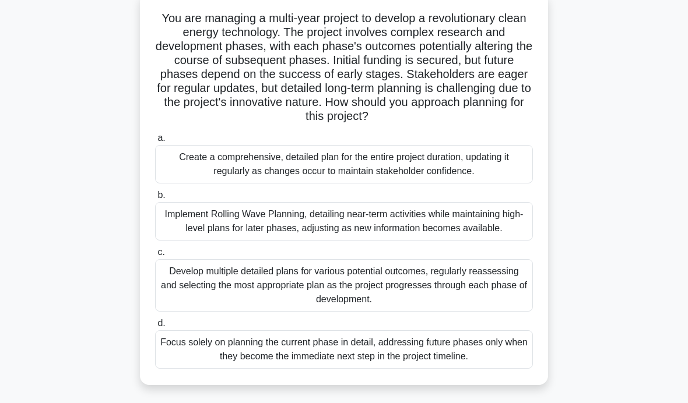
scroll to position [77, 0]
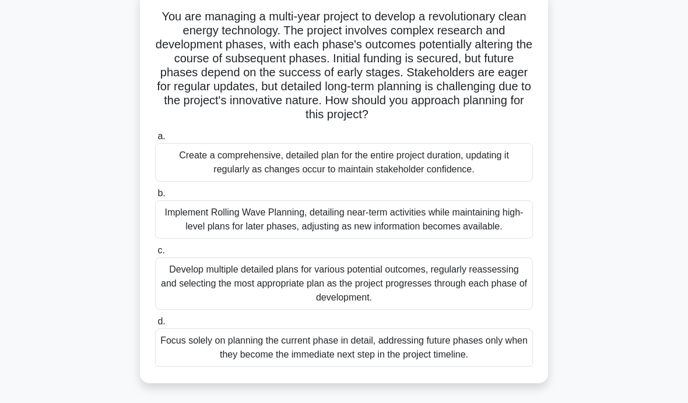
click at [507, 239] on div "Implement Rolling Wave Planning, detailing near-term activities while maintaini…" at bounding box center [344, 219] width 378 height 38
click at [155, 198] on input "b. Implement Rolling Wave Planning, detailing near-term activities while mainta…" at bounding box center [155, 194] width 0 height 8
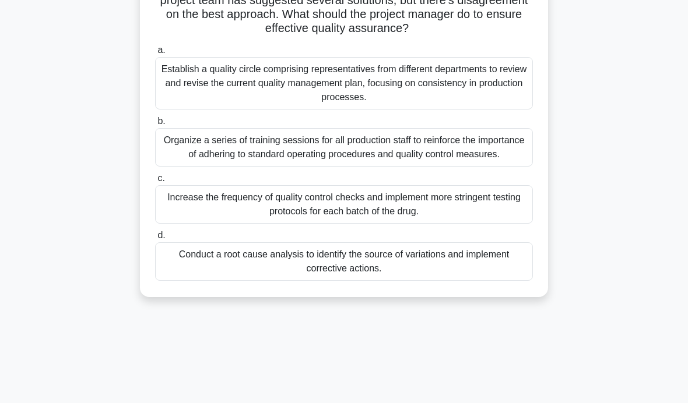
scroll to position [166, 0]
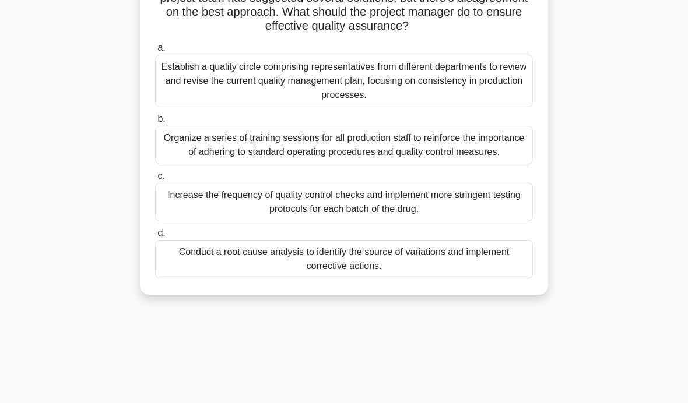
click at [438, 278] on div "Conduct a root cause analysis to identify the source of variations and implemen…" at bounding box center [344, 259] width 378 height 38
click at [155, 237] on input "d. Conduct a root cause analysis to identify the source of variations and imple…" at bounding box center [155, 234] width 0 height 8
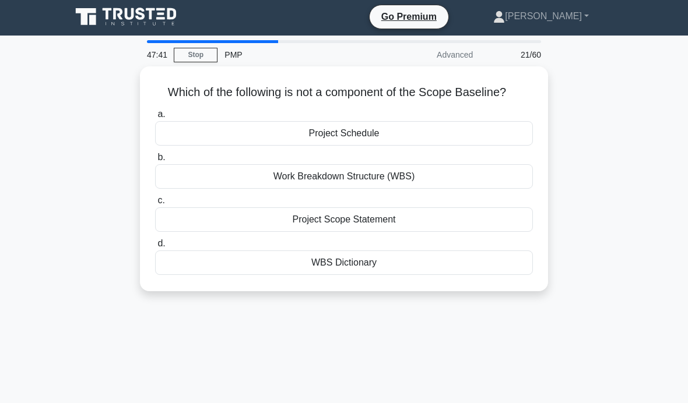
scroll to position [1, 0]
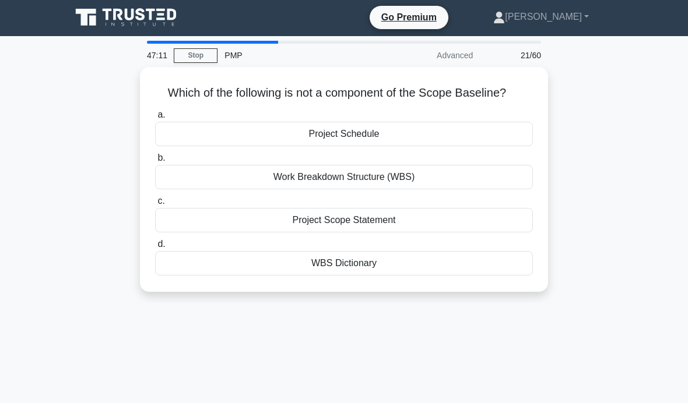
click at [389, 274] on div "WBS Dictionary" at bounding box center [344, 263] width 378 height 24
click at [155, 248] on input "d. WBS Dictionary" at bounding box center [155, 245] width 0 height 8
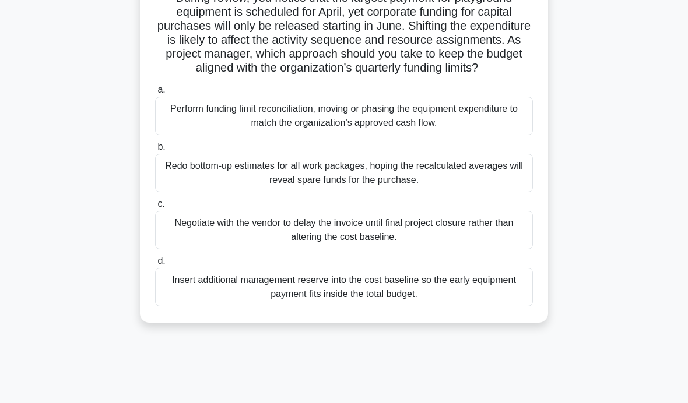
scroll to position [113, 0]
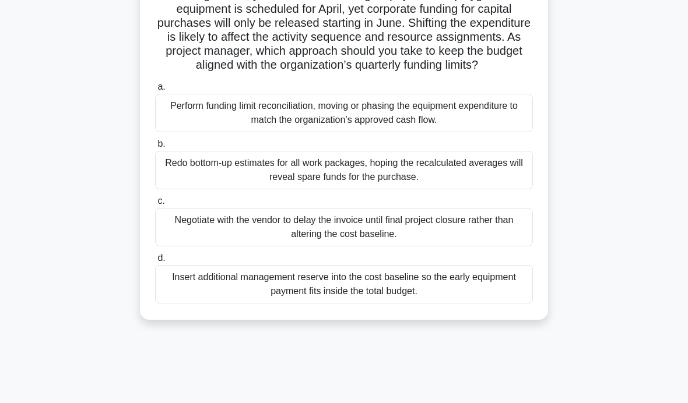
click at [468, 179] on div "Redo bottom-up estimates for all work packages, hoping the recalculated average…" at bounding box center [344, 170] width 378 height 38
click at [155, 148] on input "b. Redo bottom-up estimates for all work packages, hoping the recalculated aver…" at bounding box center [155, 144] width 0 height 8
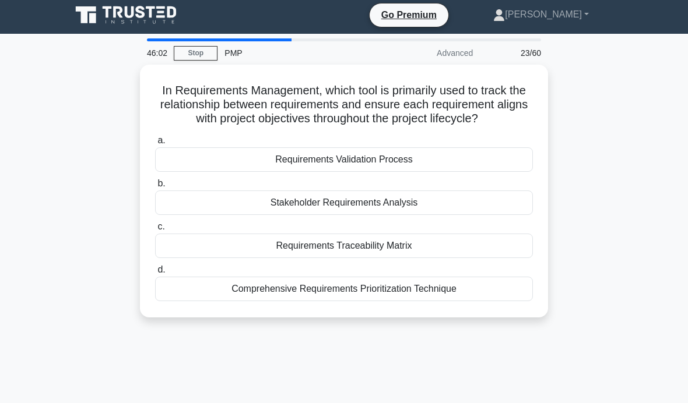
scroll to position [0, 0]
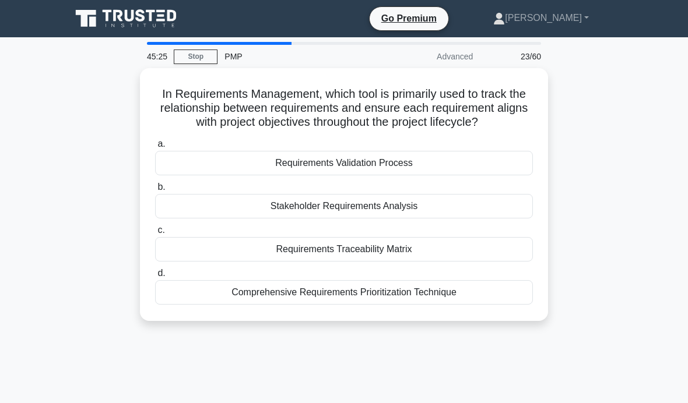
click at [437, 175] on div "Requirements Validation Process" at bounding box center [344, 163] width 378 height 24
click at [155, 148] on input "a. Requirements Validation Process" at bounding box center [155, 144] width 0 height 8
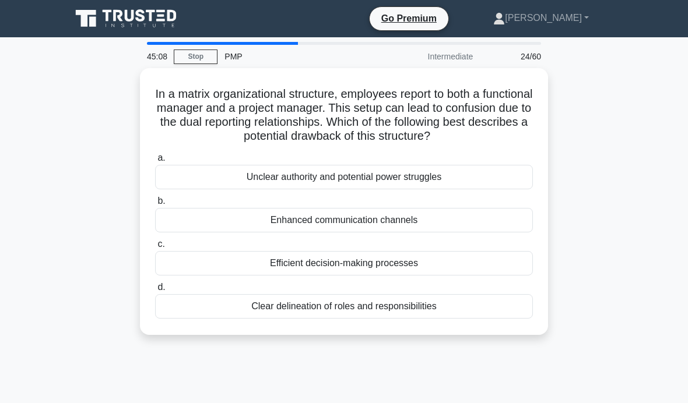
click at [469, 185] on div "Unclear authority and potential power struggles" at bounding box center [344, 177] width 378 height 24
click at [155, 162] on input "a. Unclear authority and potential power struggles" at bounding box center [155, 158] width 0 height 8
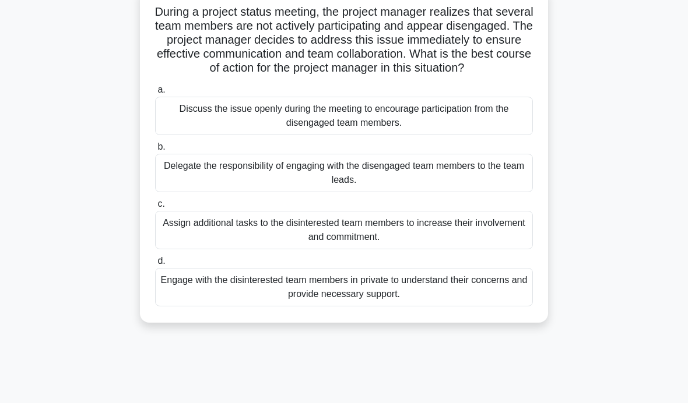
scroll to position [83, 0]
click at [507, 297] on div "Engage with the disinterested team members in private to understand their conce…" at bounding box center [344, 286] width 378 height 38
click at [155, 265] on input "d. Engage with the disinterested team members in private to understand their co…" at bounding box center [155, 261] width 0 height 8
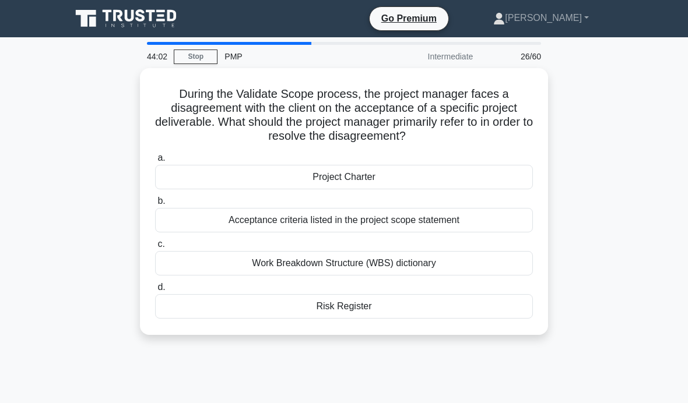
scroll to position [36, 0]
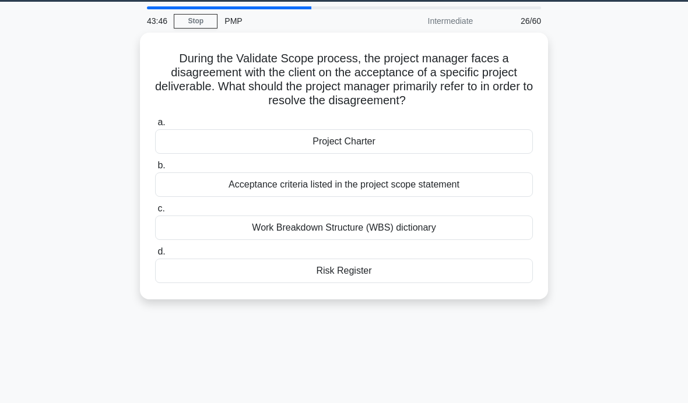
click at [458, 186] on div "Acceptance criteria listed in the project scope statement" at bounding box center [344, 184] width 378 height 24
click at [155, 170] on input "b. Acceptance criteria listed in the project scope statement" at bounding box center [155, 166] width 0 height 8
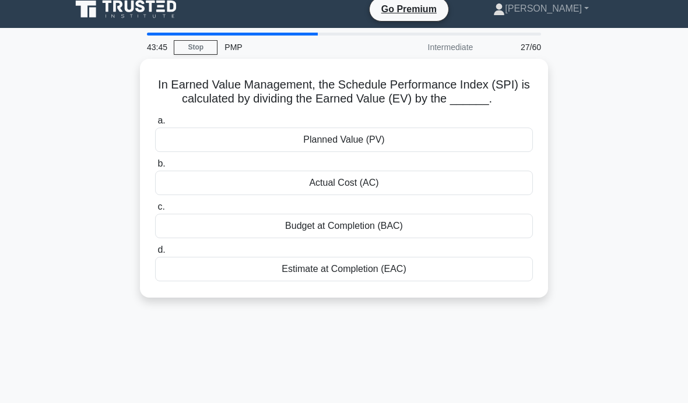
scroll to position [0, 0]
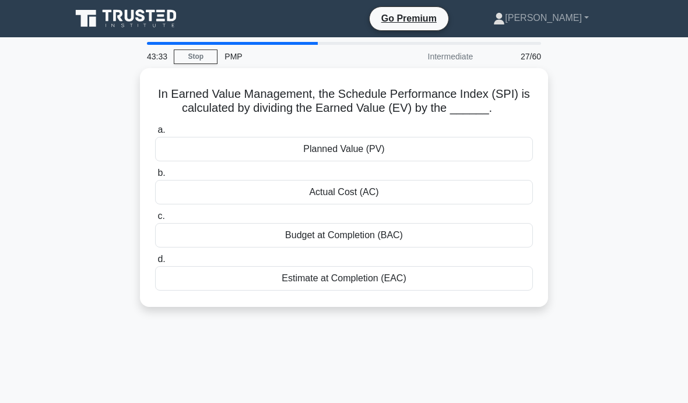
click at [430, 160] on div "Planned Value (PV)" at bounding box center [344, 149] width 378 height 24
click at [155, 134] on input "a. Planned Value (PV)" at bounding box center [155, 130] width 0 height 8
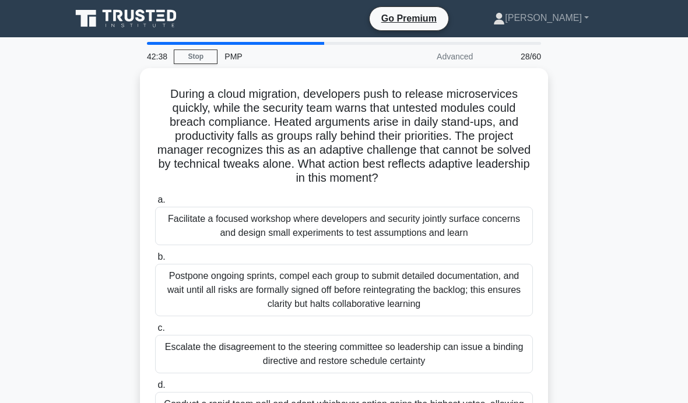
click at [502, 231] on div "Facilitate a focused workshop where developers and security jointly surface con…" at bounding box center [344, 226] width 378 height 38
click at [155, 204] on input "a. Facilitate a focused workshop where developers and security jointly surface …" at bounding box center [155, 200] width 0 height 8
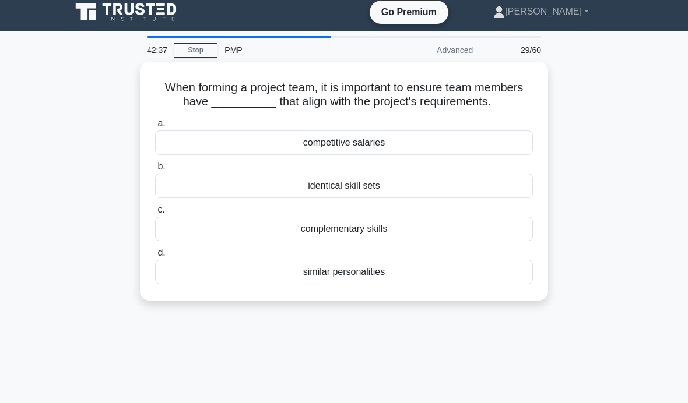
scroll to position [17, 0]
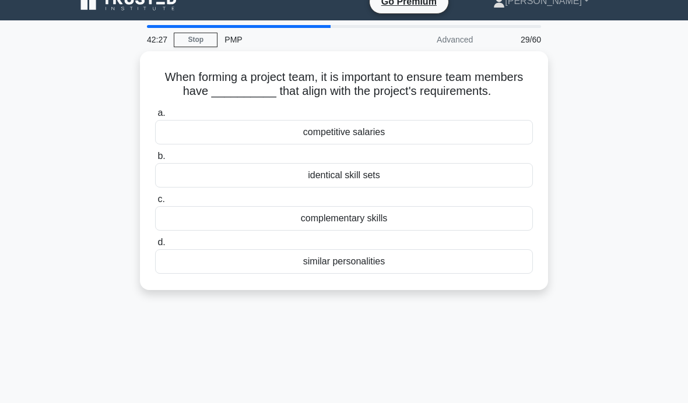
click at [445, 231] on div "complementary skills" at bounding box center [344, 218] width 378 height 24
click at [155, 203] on input "c. complementary skills" at bounding box center [155, 200] width 0 height 8
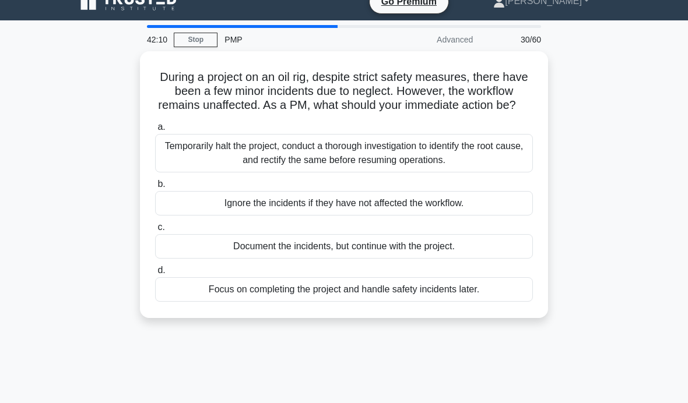
click at [476, 168] on div "Temporarily halt the project, conduct a thorough investigation to identify the …" at bounding box center [344, 153] width 378 height 38
click at [155, 131] on input "a. Temporarily halt the project, conduct a thorough investigation to identify t…" at bounding box center [155, 128] width 0 height 8
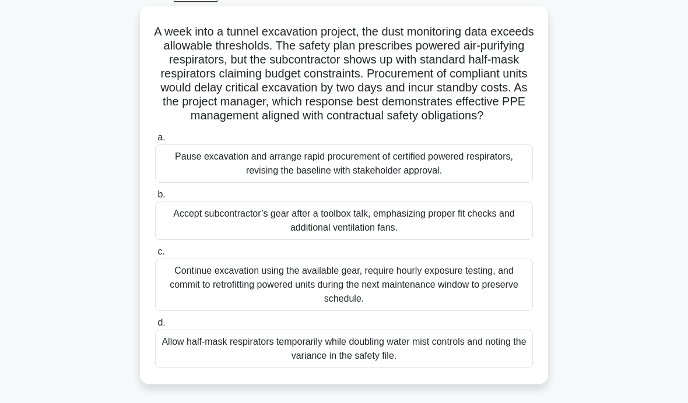
scroll to position [62, 0]
click at [493, 184] on div "Pause excavation and arrange rapid procurement of certified powered respirators…" at bounding box center [344, 164] width 378 height 38
click at [155, 142] on input "a. Pause excavation and arrange rapid procurement of certified powered respirat…" at bounding box center [155, 139] width 0 height 8
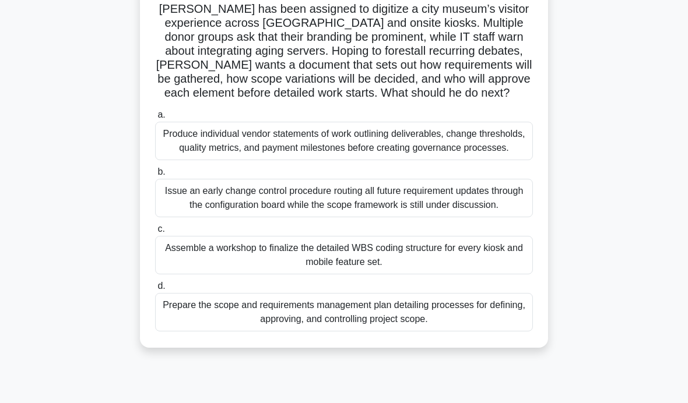
scroll to position [86, 0]
click at [499, 331] on div "Prepare the scope and requirements management plan detailing processes for defi…" at bounding box center [344, 311] width 378 height 38
click at [155, 290] on input "d. Prepare the scope and requirements management plan detailing processes for d…" at bounding box center [155, 286] width 0 height 8
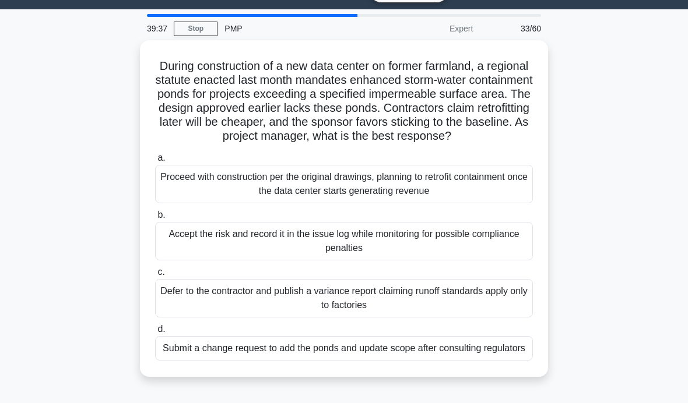
scroll to position [29, 0]
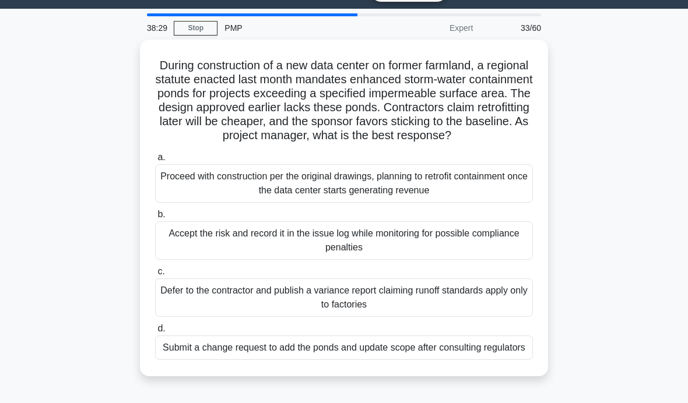
click at [440, 360] on div "Submit a change request to add the ponds and update scope after consulting regu…" at bounding box center [344, 348] width 378 height 24
click at [155, 333] on input "d. Submit a change request to add the ponds and update scope after consulting r…" at bounding box center [155, 329] width 0 height 8
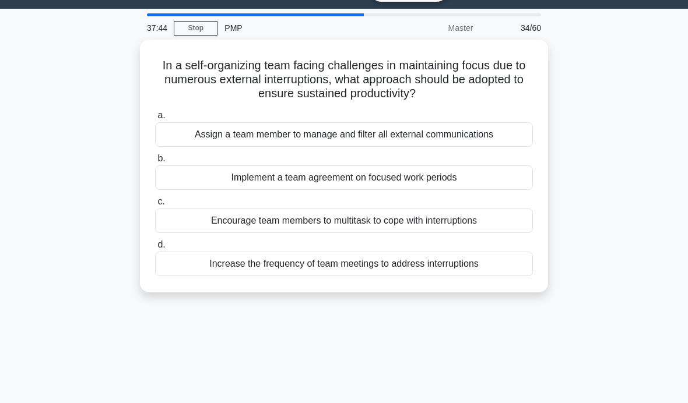
click at [460, 274] on div "Increase the frequency of team meetings to address interruptions" at bounding box center [344, 264] width 378 height 24
click at [155, 249] on input "d. Increase the frequency of team meetings to address interruptions" at bounding box center [155, 245] width 0 height 8
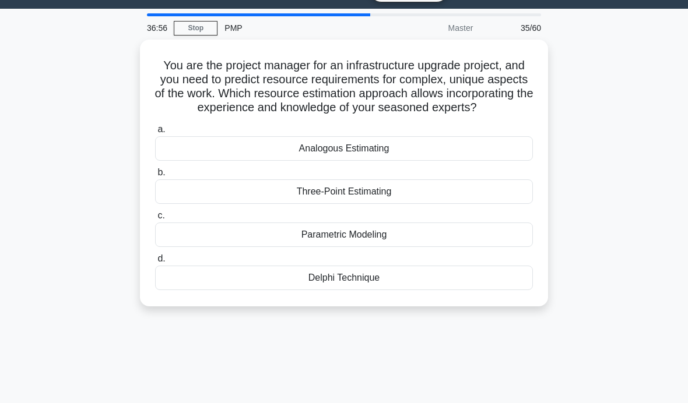
click at [442, 247] on div "Parametric Modeling" at bounding box center [344, 235] width 378 height 24
click at [155, 220] on input "c. Parametric Modeling" at bounding box center [155, 216] width 0 height 8
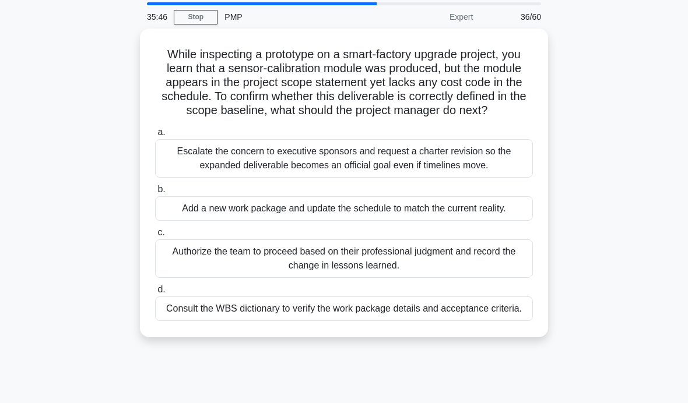
scroll to position [40, 0]
click at [621, 135] on div "While inspecting a prototype on a smart-factory upgrade project, you learn that…" at bounding box center [343, 189] width 559 height 323
click at [507, 171] on div "Escalate the concern to executive sponsors and request a charter revision so th…" at bounding box center [344, 158] width 378 height 38
click at [155, 136] on input "a. Escalate the concern to executive sponsors and request a charter revision so…" at bounding box center [155, 132] width 0 height 8
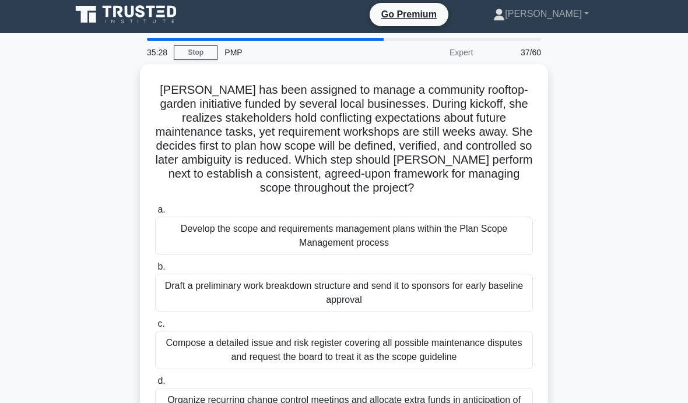
scroll to position [0, 0]
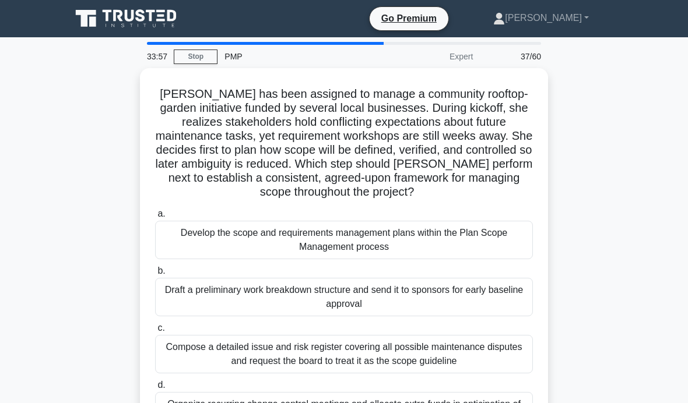
click at [485, 309] on div "Draft a preliminary work breakdown structure and send it to sponsors for early …" at bounding box center [344, 297] width 378 height 38
click at [155, 275] on input "b. Draft a preliminary work breakdown structure and send it to sponsors for ear…" at bounding box center [155, 271] width 0 height 8
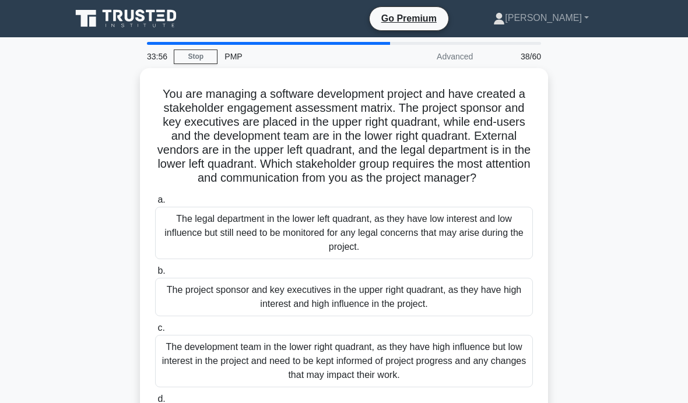
click at [482, 310] on div "The project sponsor and key executives in the upper right quadrant, as they hav…" at bounding box center [344, 297] width 378 height 38
click at [155, 275] on input "b. The project sponsor and key executives in the upper right quadrant, as they …" at bounding box center [155, 271] width 0 height 8
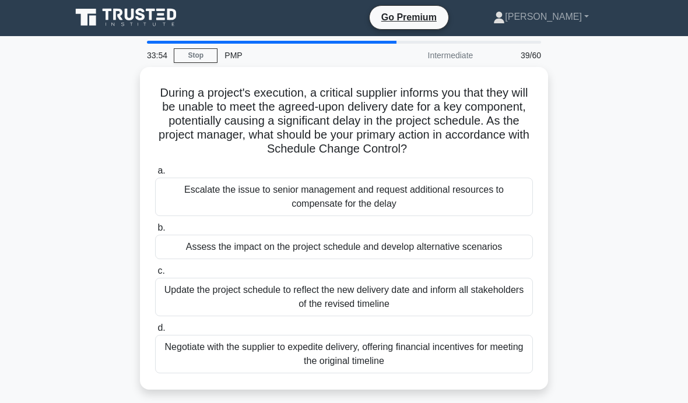
scroll to position [36, 0]
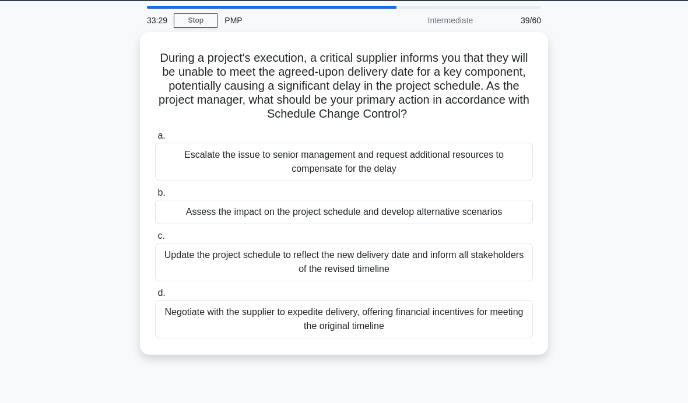
click at [520, 210] on div "Assess the impact on the project schedule and develop alternative scenarios" at bounding box center [344, 212] width 378 height 24
click at [155, 197] on input "b. Assess the impact on the project schedule and develop alternative scenarios" at bounding box center [155, 193] width 0 height 8
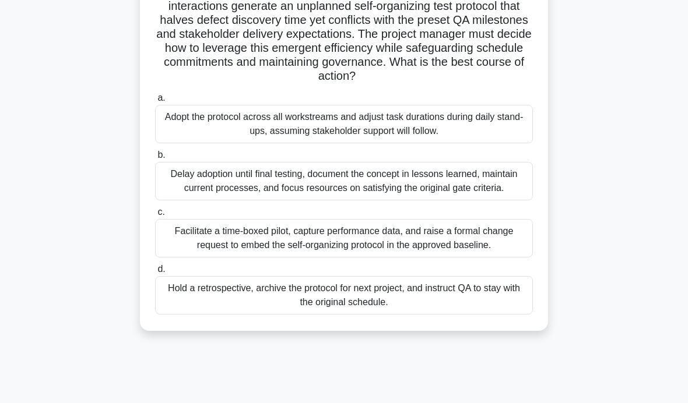
scroll to position [103, 0]
click at [502, 253] on div "Facilitate a time-boxed pilot, capture performance data, and raise a formal cha…" at bounding box center [344, 237] width 378 height 38
click at [155, 216] on input "c. Facilitate a time-boxed pilot, capture performance data, and raise a formal …" at bounding box center [155, 212] width 0 height 8
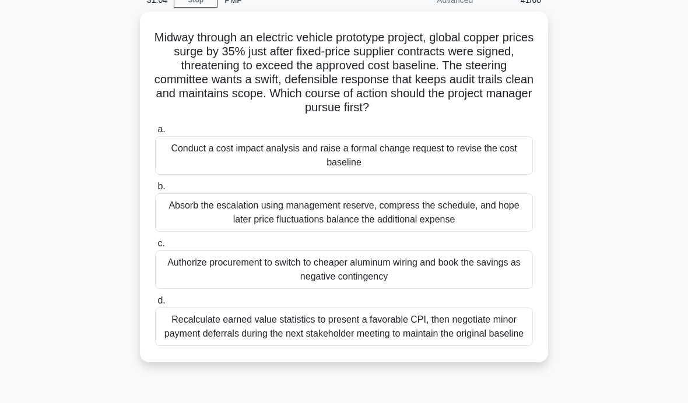
scroll to position [57, 0]
click at [510, 345] on div "Recalculate earned value statistics to present a favorable CPI, then negotiate …" at bounding box center [344, 326] width 378 height 38
click at [155, 304] on input "d. Recalculate earned value statistics to present a favorable CPI, then negotia…" at bounding box center [155, 301] width 0 height 8
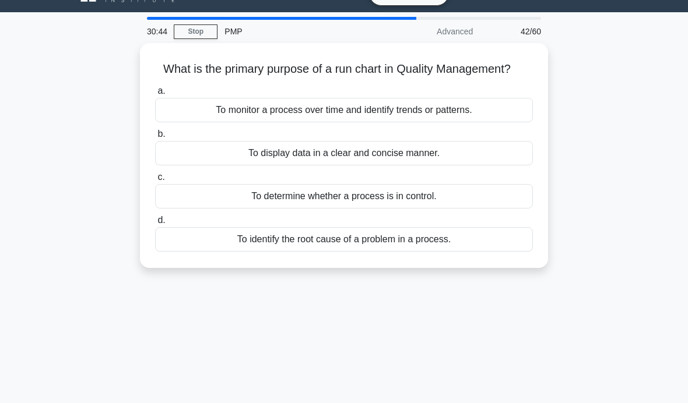
scroll to position [26, 0]
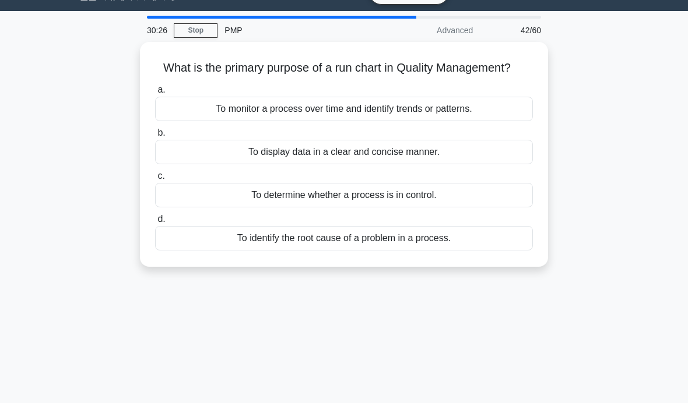
click at [507, 121] on div "To monitor a process over time and identify trends or patterns." at bounding box center [344, 109] width 378 height 24
click at [155, 94] on input "a. To monitor a process over time and identify trends or patterns." at bounding box center [155, 90] width 0 height 8
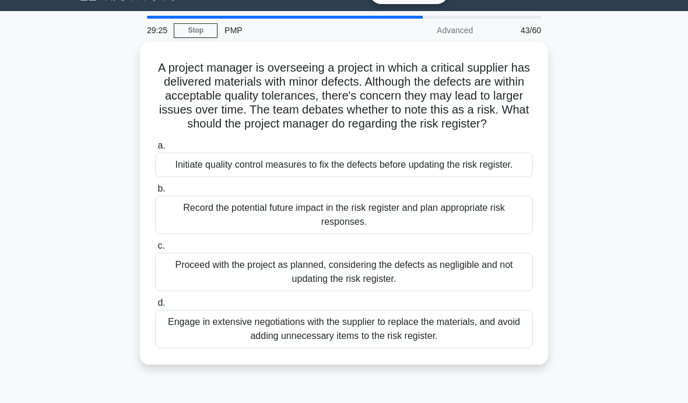
click at [510, 234] on div "Record the potential future impact in the risk register and plan appropriate ri…" at bounding box center [344, 215] width 378 height 38
click at [155, 193] on input "b. Record the potential future impact in the risk register and plan appropriate…" at bounding box center [155, 189] width 0 height 8
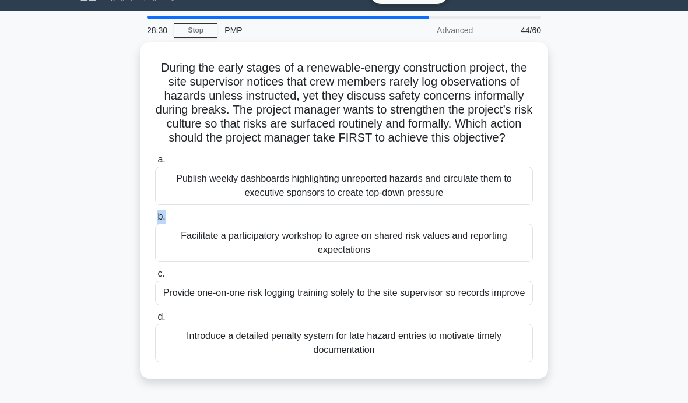
click at [603, 220] on div "During the early stages of a renewable-energy construction project, the site su…" at bounding box center [343, 217] width 559 height 351
click at [500, 362] on div "Introduce a detailed penalty system for late hazard entries to motivate timely …" at bounding box center [344, 343] width 378 height 38
click at [155, 321] on input "d. Introduce a detailed penalty system for late hazard entries to motivate time…" at bounding box center [155, 317] width 0 height 8
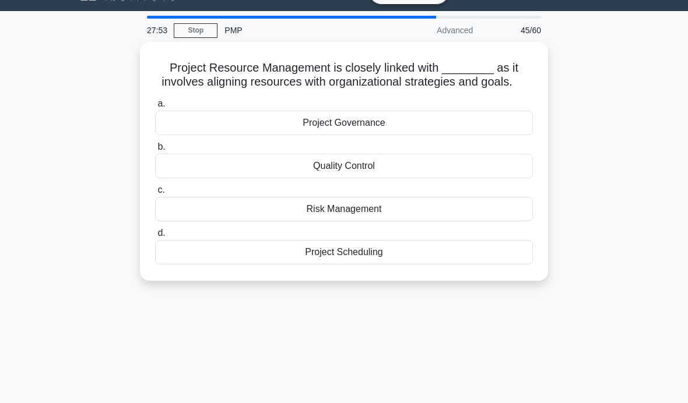
click at [508, 264] on div "Project Scheduling" at bounding box center [344, 252] width 378 height 24
click at [155, 237] on input "d. Project Scheduling" at bounding box center [155, 234] width 0 height 8
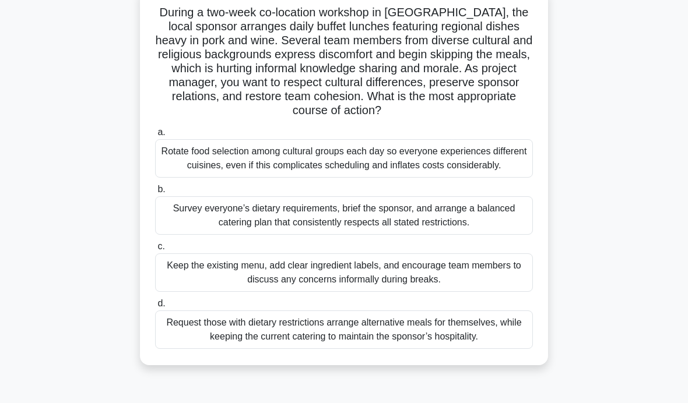
scroll to position [83, 0]
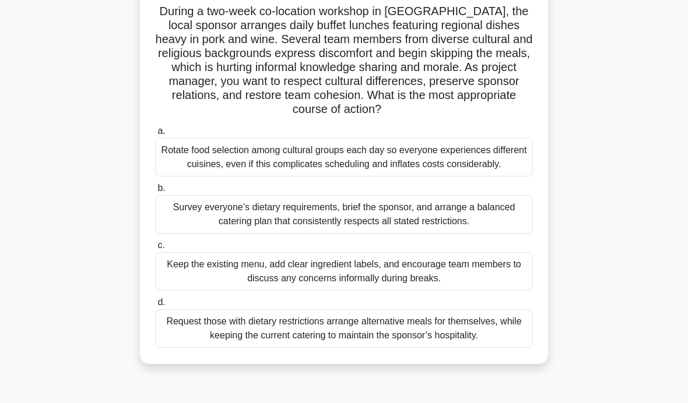
click at [518, 228] on div "Survey everyone’s dietary requirements, brief the sponsor, and arrange a balanc…" at bounding box center [344, 214] width 378 height 38
click at [155, 192] on input "b. Survey everyone’s dietary requirements, brief the sponsor, and arrange a bal…" at bounding box center [155, 189] width 0 height 8
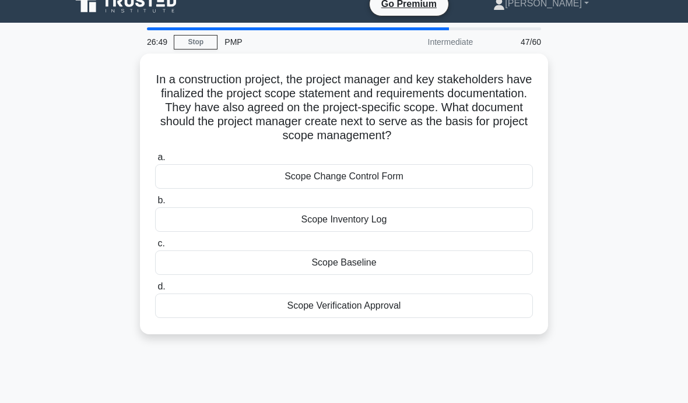
scroll to position [43, 0]
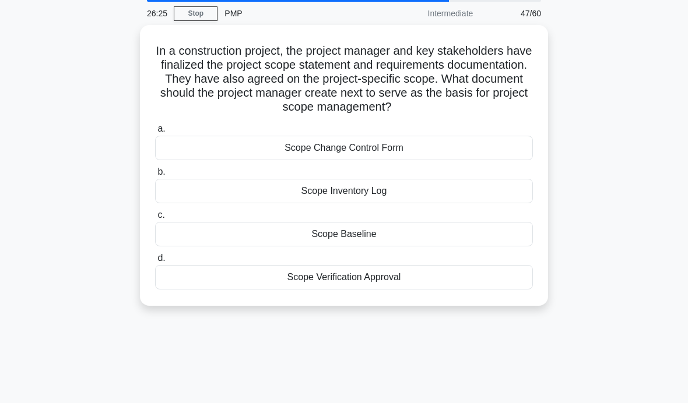
click at [441, 246] on div "Scope Baseline" at bounding box center [344, 234] width 378 height 24
click at [155, 219] on input "c. Scope Baseline" at bounding box center [155, 215] width 0 height 8
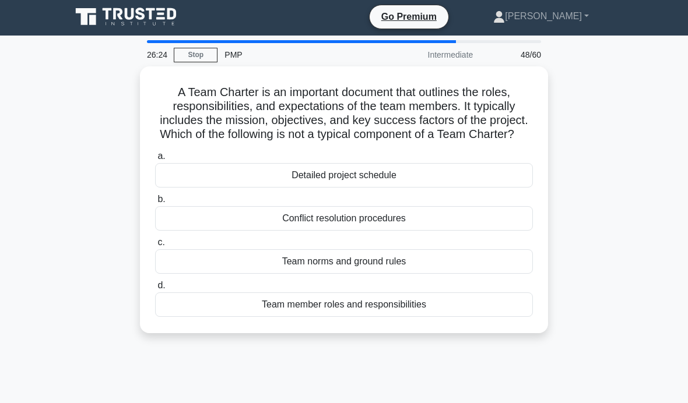
scroll to position [0, 0]
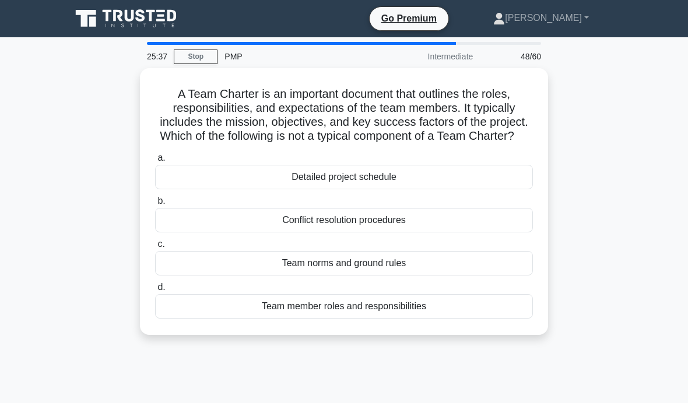
click at [448, 319] on div "Team member roles and responsibilities" at bounding box center [344, 306] width 378 height 24
click at [155, 291] on input "d. Team member roles and responsibilities" at bounding box center [155, 288] width 0 height 8
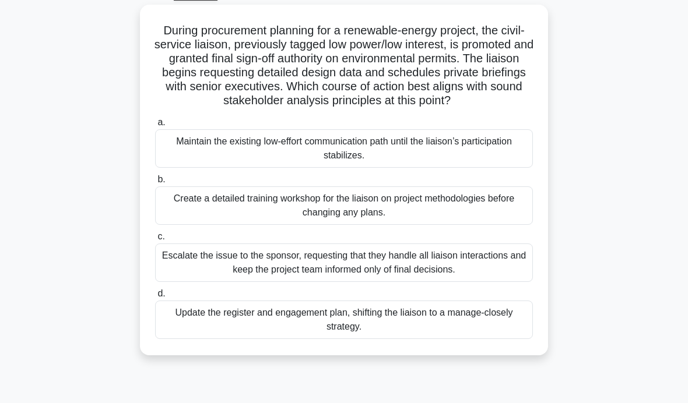
scroll to position [66, 0]
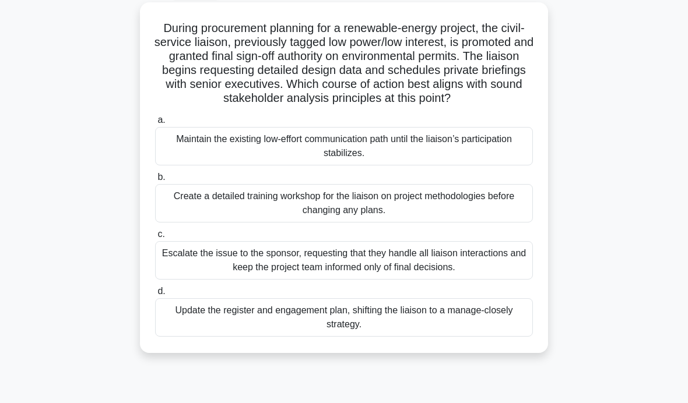
click at [521, 332] on div "Update the register and engagement plan, shifting the liaison to a manage-close…" at bounding box center [344, 317] width 378 height 38
click at [155, 295] on input "d. Update the register and engagement plan, shifting the liaison to a manage-cl…" at bounding box center [155, 292] width 0 height 8
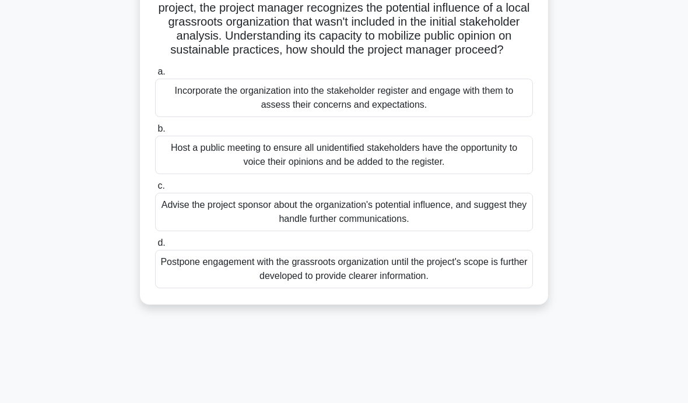
scroll to position [101, 0]
click at [501, 166] on div "Host a public meeting to ensure all unidentified stakeholders have the opportun…" at bounding box center [344, 154] width 378 height 38
click at [155, 132] on input "b. Host a public meeting to ensure all unidentified stakeholders have the oppor…" at bounding box center [155, 129] width 0 height 8
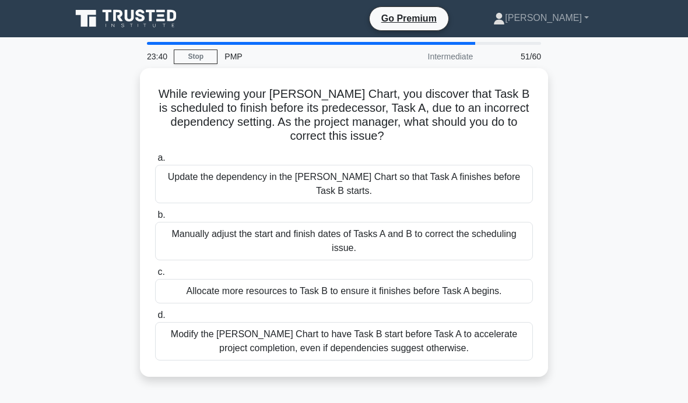
scroll to position [40, 0]
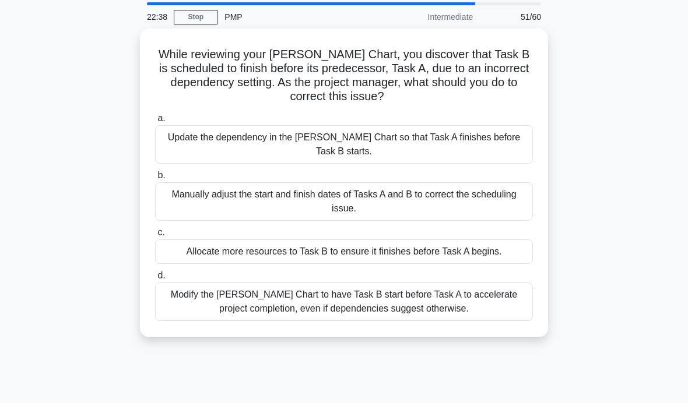
click at [514, 300] on div "Modify the [PERSON_NAME] Chart to have Task B start before Task A to accelerate…" at bounding box center [344, 302] width 378 height 38
click at [155, 280] on input "d. Modify the Gantt Chart to have Task B start before Task A to accelerate proj…" at bounding box center [155, 276] width 0 height 8
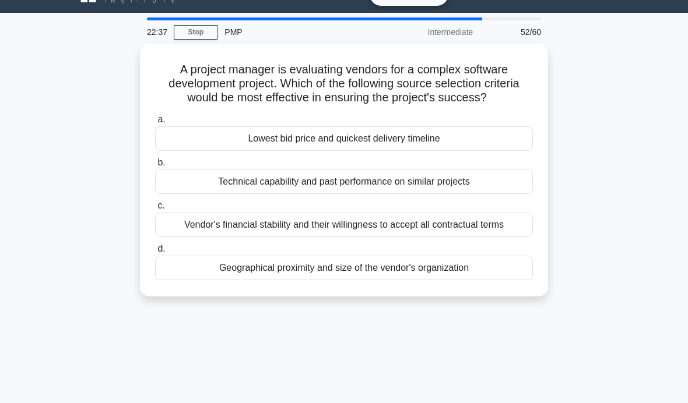
scroll to position [0, 0]
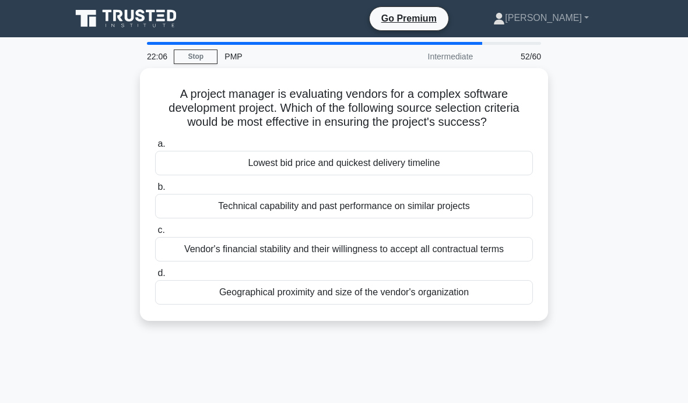
click at [507, 214] on div "Technical capability and past performance on similar projects" at bounding box center [344, 206] width 378 height 24
click at [155, 191] on input "b. Technical capability and past performance on similar projects" at bounding box center [155, 188] width 0 height 8
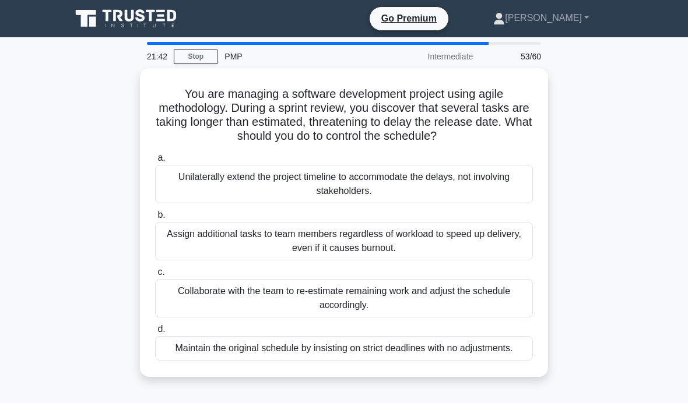
click at [501, 284] on div "Collaborate with the team to re-estimate remaining work and adjust the schedule…" at bounding box center [344, 298] width 378 height 38
click at [155, 276] on input "c. Collaborate with the team to re-estimate remaining work and adjust the sched…" at bounding box center [155, 273] width 0 height 8
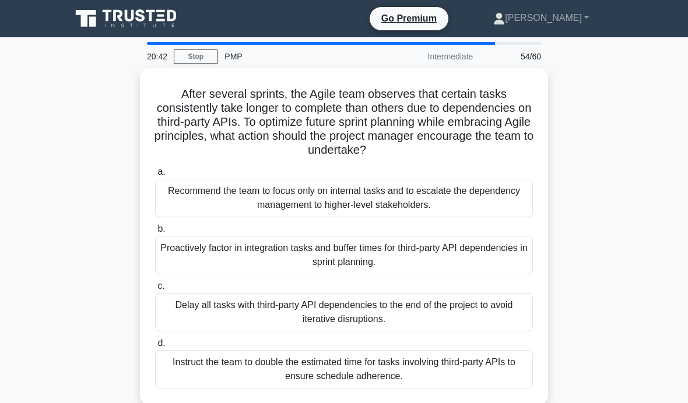
click at [512, 229] on label "b. Proactively factor in integration tasks and buffer times for third-party API…" at bounding box center [344, 248] width 378 height 52
click at [155, 229] on input "b. Proactively factor in integration tasks and buffer times for third-party API…" at bounding box center [155, 229] width 0 height 8
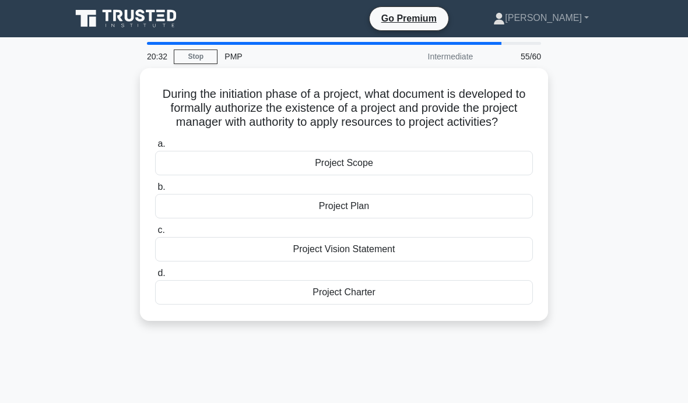
click at [502, 292] on div "Project Charter" at bounding box center [344, 292] width 378 height 24
click at [155, 277] on input "d. Project Charter" at bounding box center [155, 274] width 0 height 8
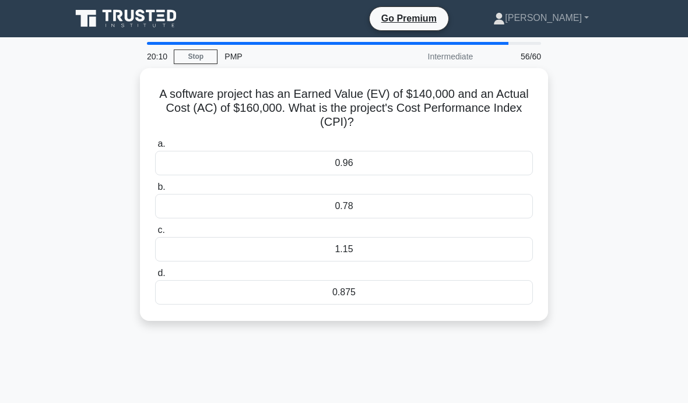
click at [394, 294] on div "0.875" at bounding box center [344, 292] width 378 height 24
click at [155, 277] on input "d. 0.875" at bounding box center [155, 274] width 0 height 8
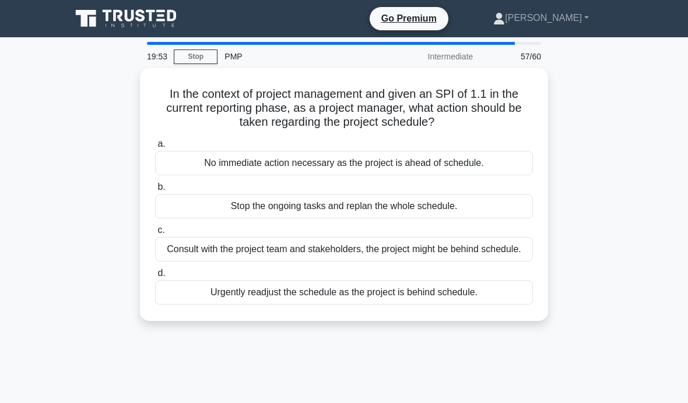
click at [507, 158] on div "No immediate action necessary as the project is ahead of schedule." at bounding box center [344, 163] width 378 height 24
click at [155, 148] on input "a. No immediate action necessary as the project is ahead of schedule." at bounding box center [155, 144] width 0 height 8
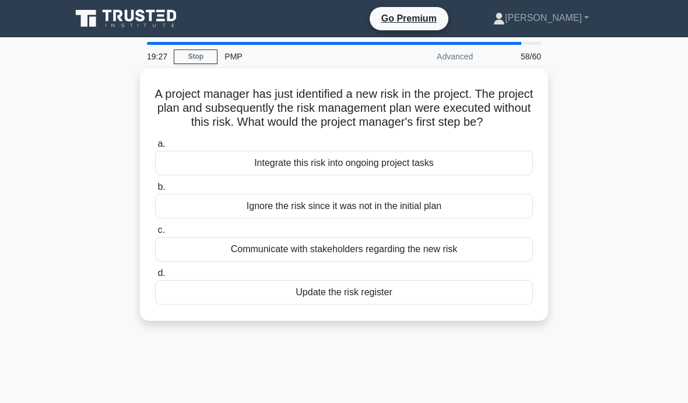
click at [485, 305] on div "Update the risk register" at bounding box center [344, 292] width 378 height 24
click at [155, 277] on input "d. Update the risk register" at bounding box center [155, 274] width 0 height 8
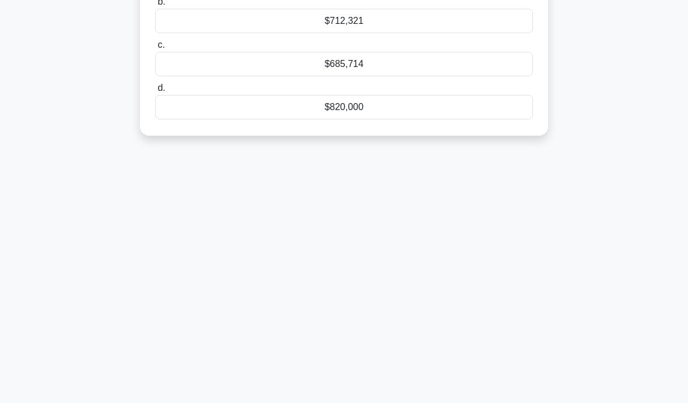
scroll to position [185, 0]
click at [415, 73] on div "$685,714" at bounding box center [344, 64] width 378 height 24
click at [155, 50] on input "c. $685,714" at bounding box center [155, 46] width 0 height 8
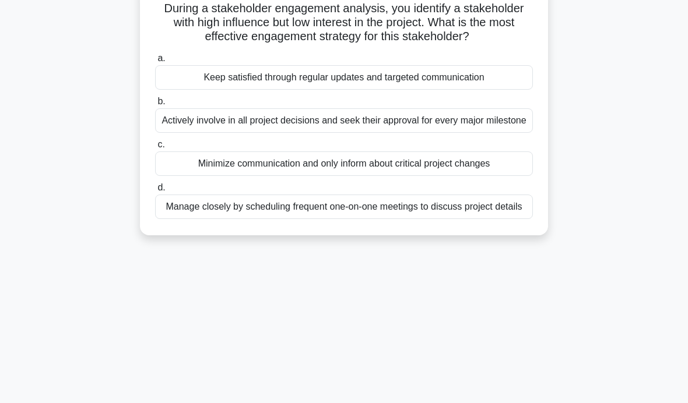
scroll to position [47, 0]
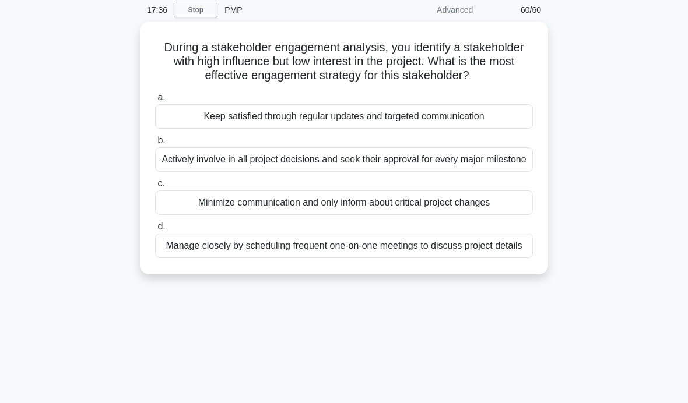
click at [484, 129] on div "Keep satisfied through regular updates and targeted communication" at bounding box center [344, 116] width 378 height 24
click at [155, 101] on input "a. Keep satisfied through regular updates and targeted communication" at bounding box center [155, 98] width 0 height 8
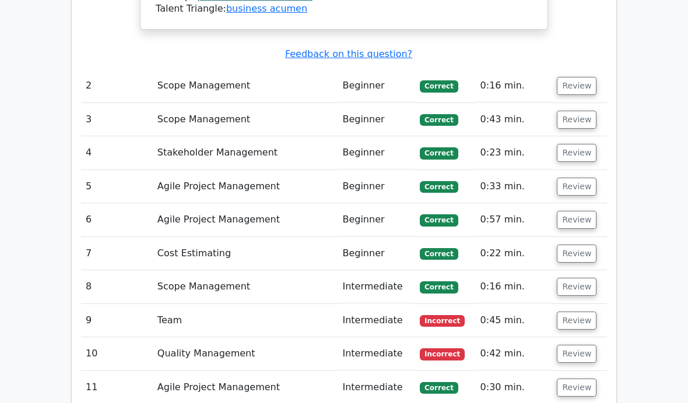
scroll to position [2226, 0]
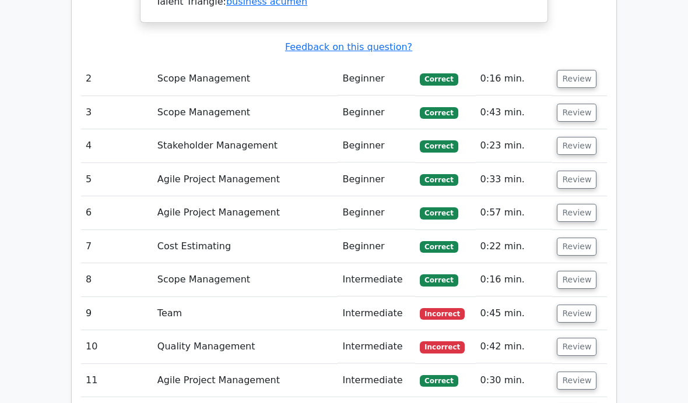
click at [573, 305] on button "Review" at bounding box center [576, 314] width 40 height 18
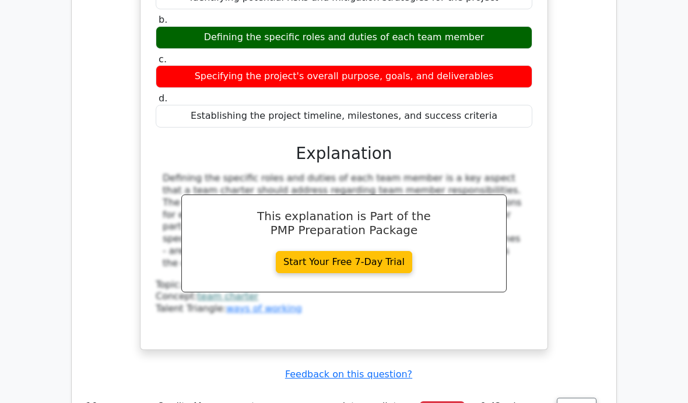
scroll to position [2637, 0]
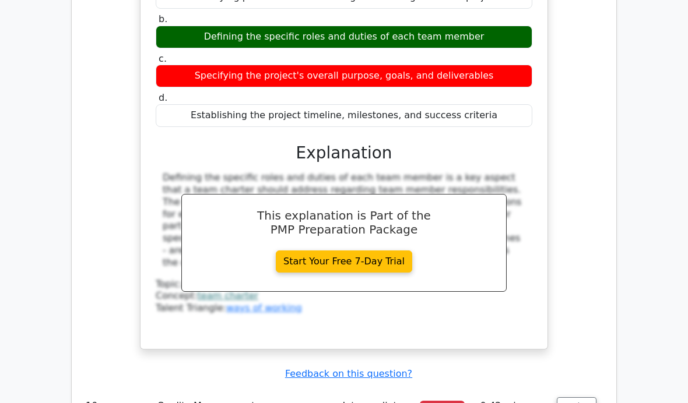
click at [572, 397] on button "Review" at bounding box center [576, 406] width 40 height 18
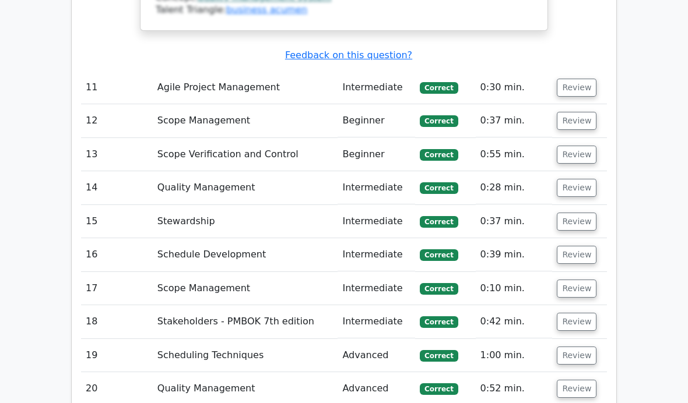
scroll to position [3781, 0]
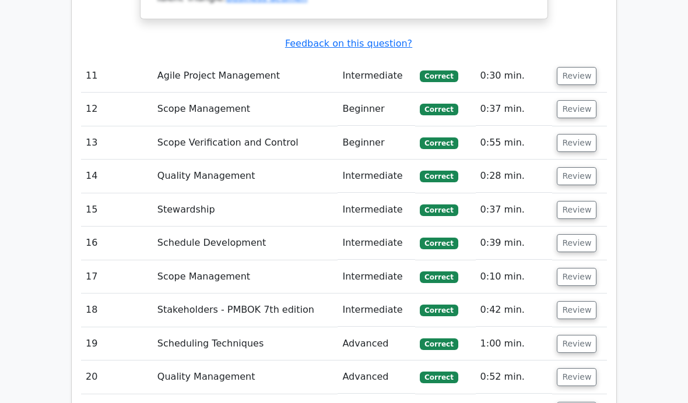
click at [575, 402] on button "Review" at bounding box center [576, 411] width 40 height 18
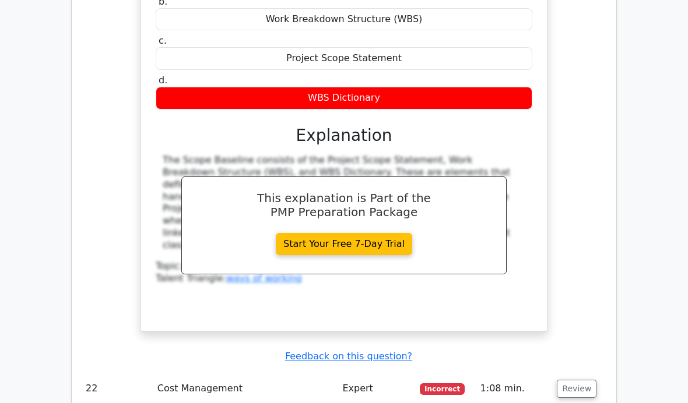
scroll to position [4339, 0]
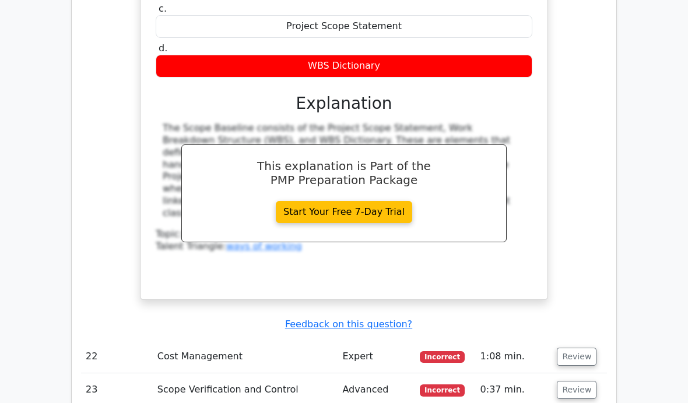
click at [576, 348] on button "Review" at bounding box center [576, 357] width 40 height 18
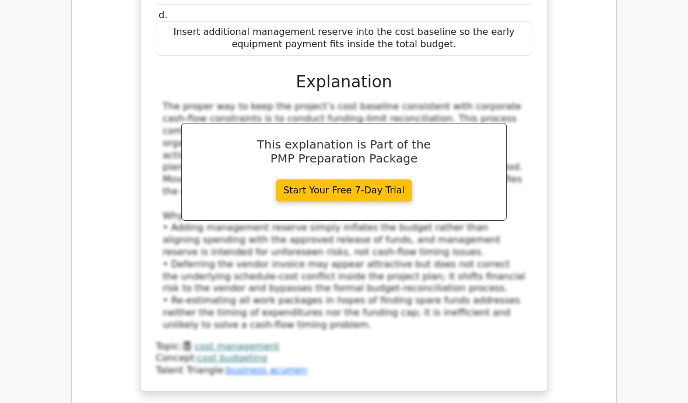
scroll to position [5100, 0]
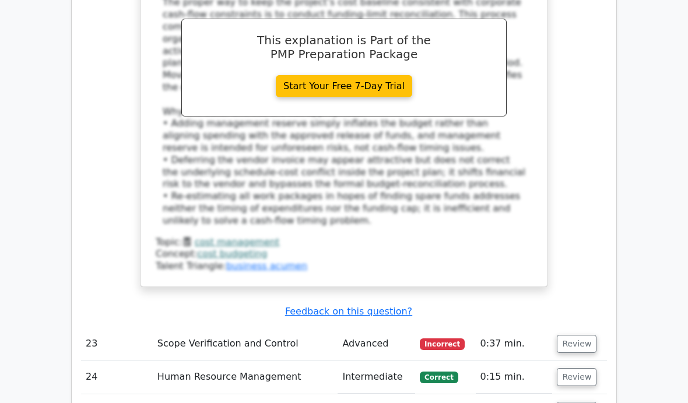
click at [585, 335] on button "Review" at bounding box center [576, 344] width 40 height 18
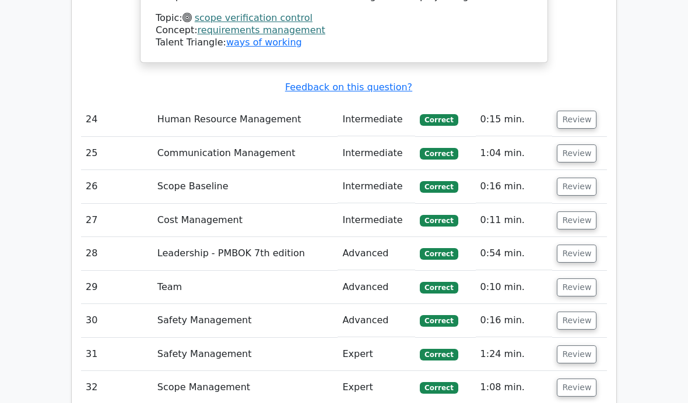
scroll to position [5850, 0]
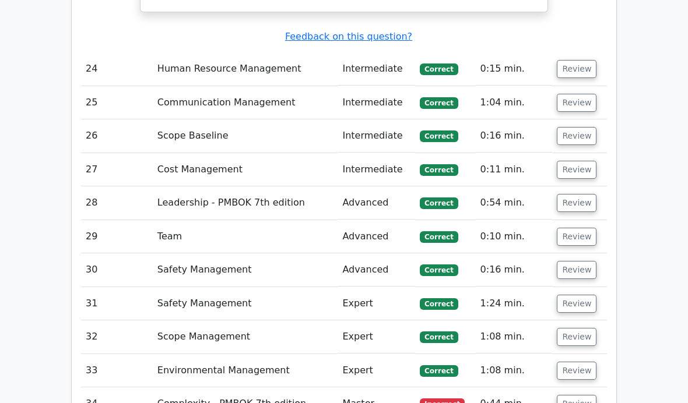
click at [590, 395] on button "Review" at bounding box center [576, 404] width 40 height 18
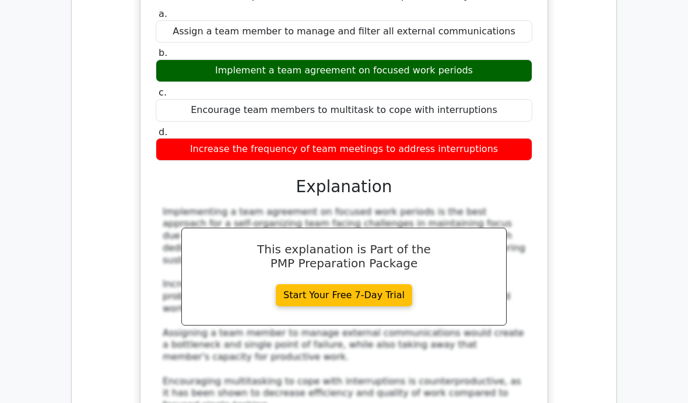
scroll to position [6341, 0]
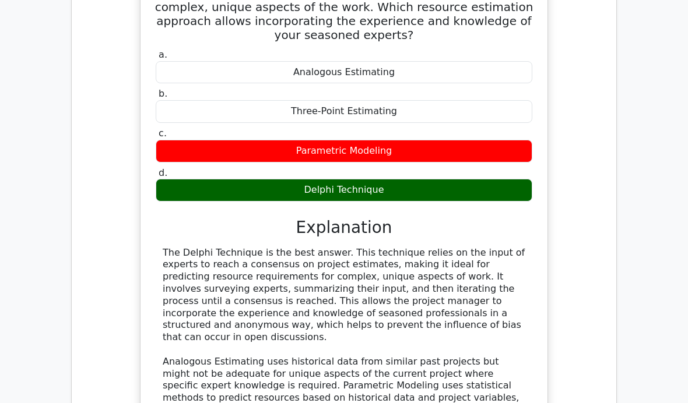
scroll to position [6933, 0]
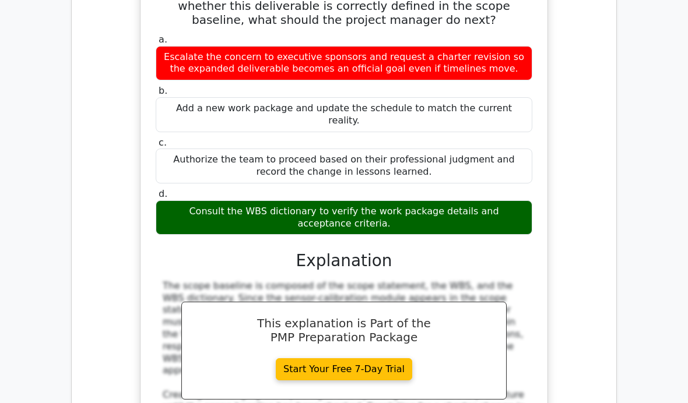
scroll to position [7609, 0]
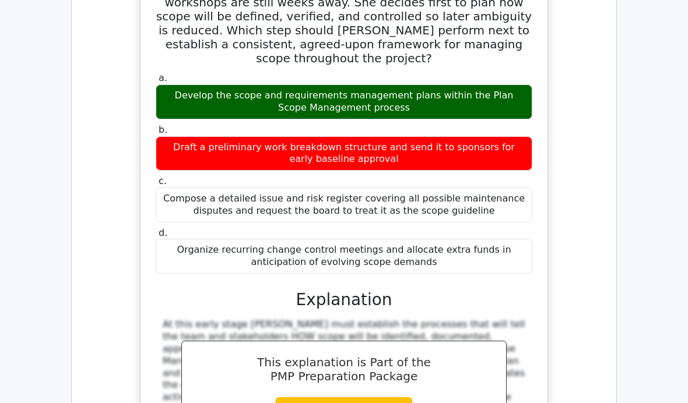
scroll to position [8329, 0]
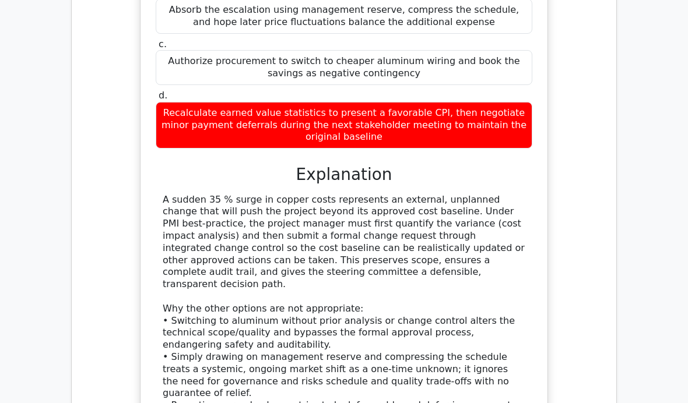
scroll to position [9240, 0]
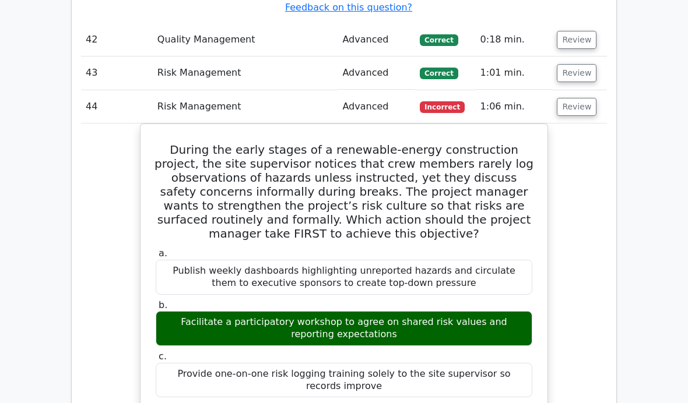
scroll to position [9739, 0]
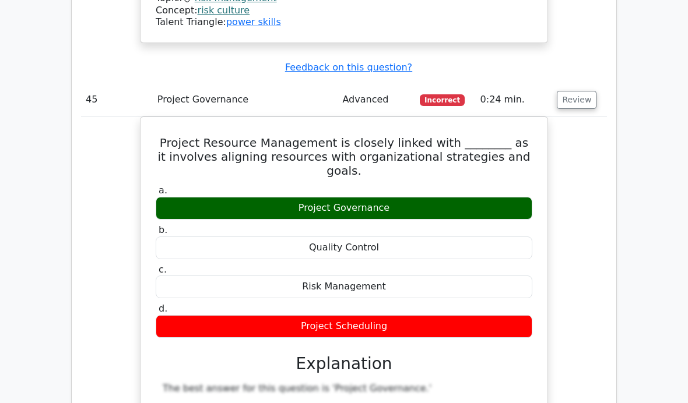
scroll to position [10469, 0]
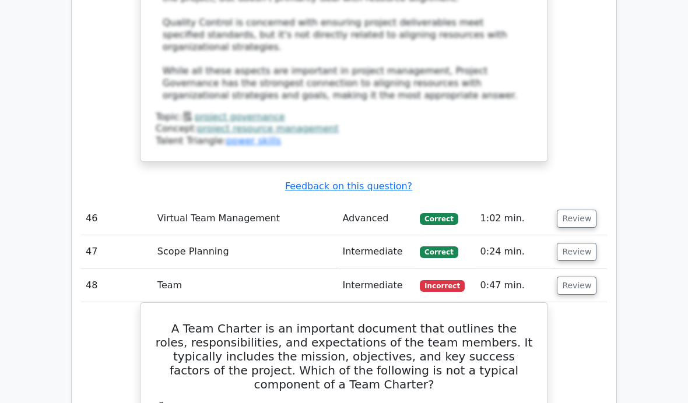
scroll to position [11079, 0]
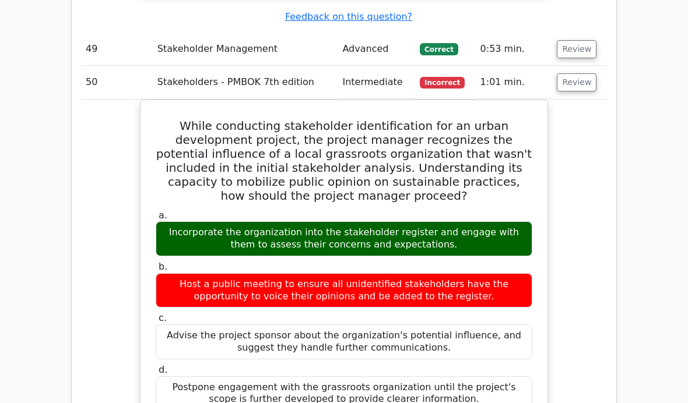
scroll to position [11907, 0]
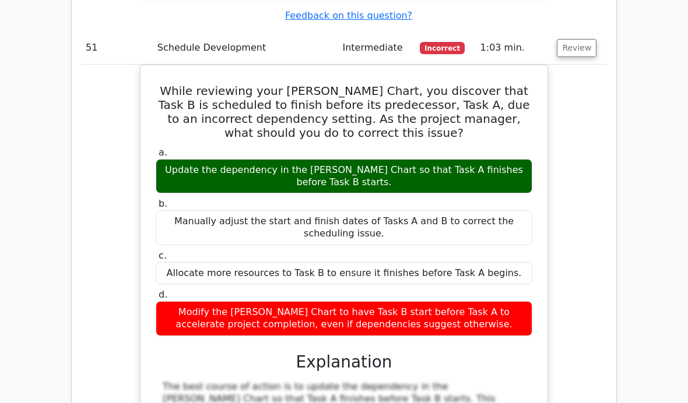
scroll to position [12654, 0]
